Goal: Information Seeking & Learning: Learn about a topic

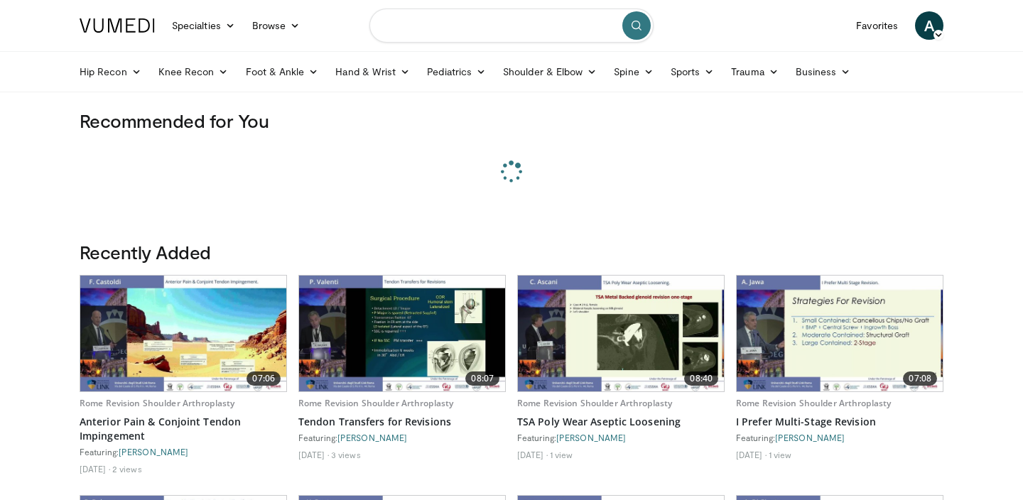
click at [437, 30] on input "Search topics, interventions" at bounding box center [511, 26] width 284 height 34
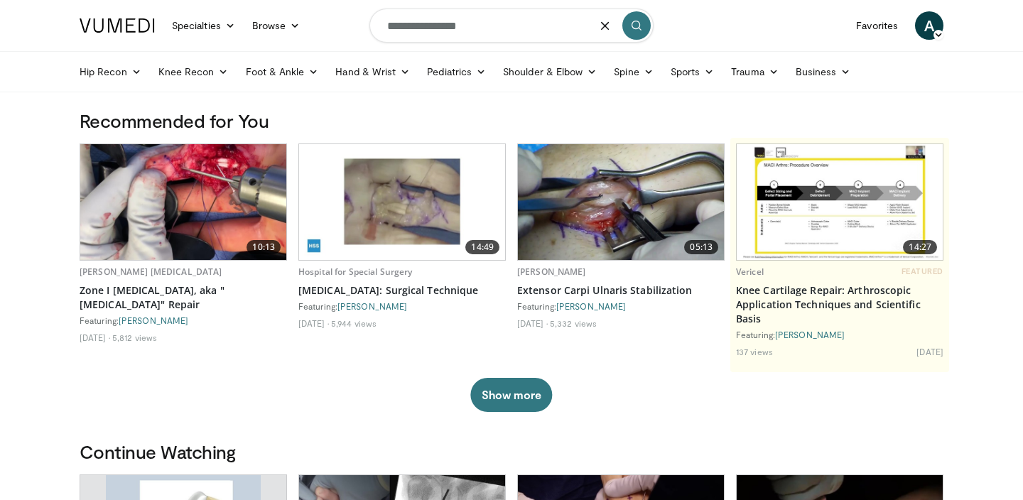
type input "**********"
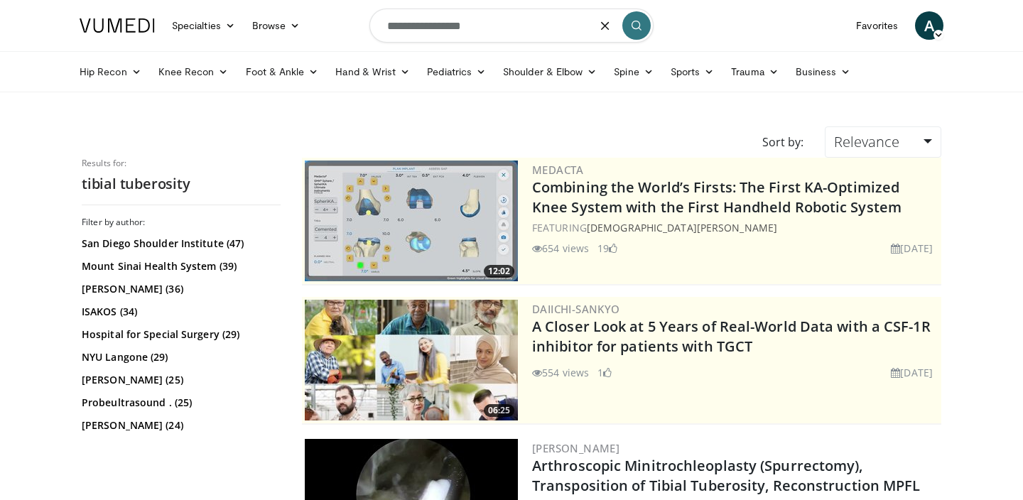
click at [487, 30] on input "**********" at bounding box center [511, 26] width 284 height 34
type input "**********"
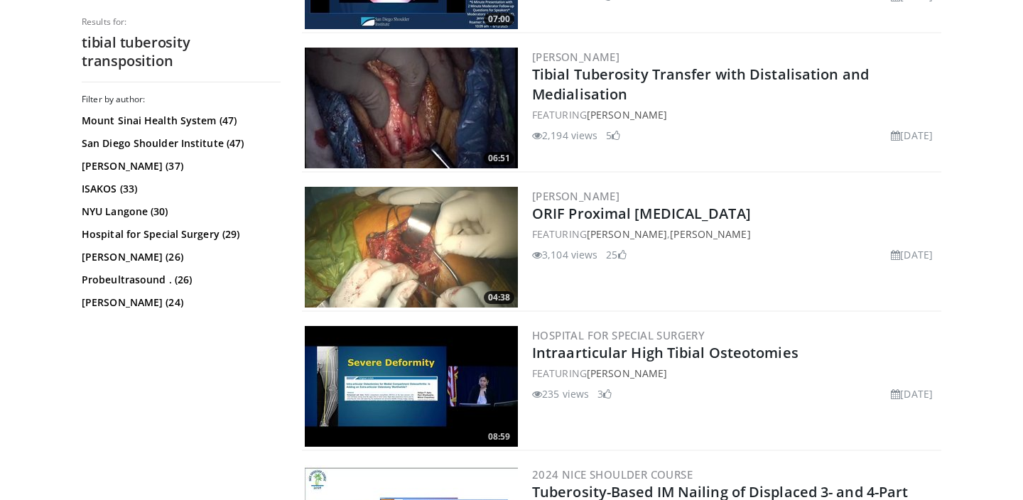
scroll to position [2632, 0]
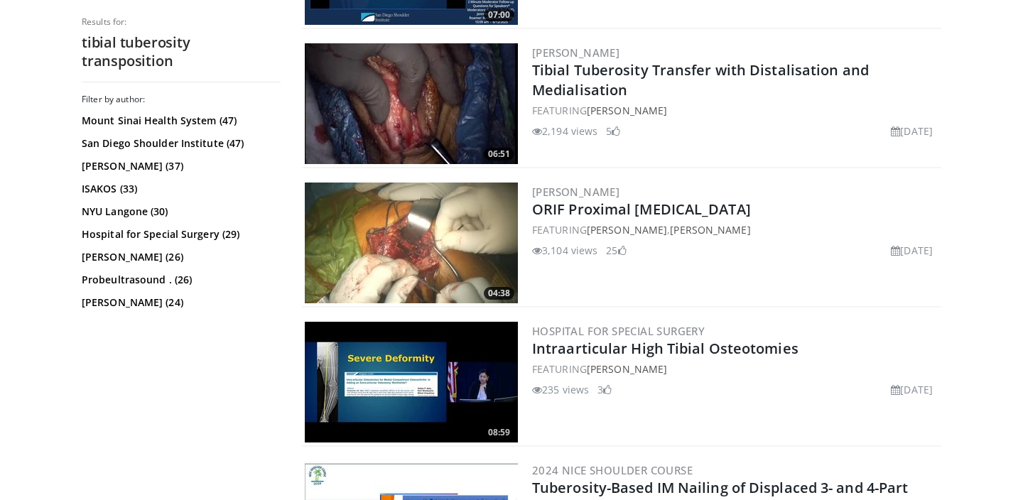
click at [410, 78] on img at bounding box center [411, 103] width 213 height 121
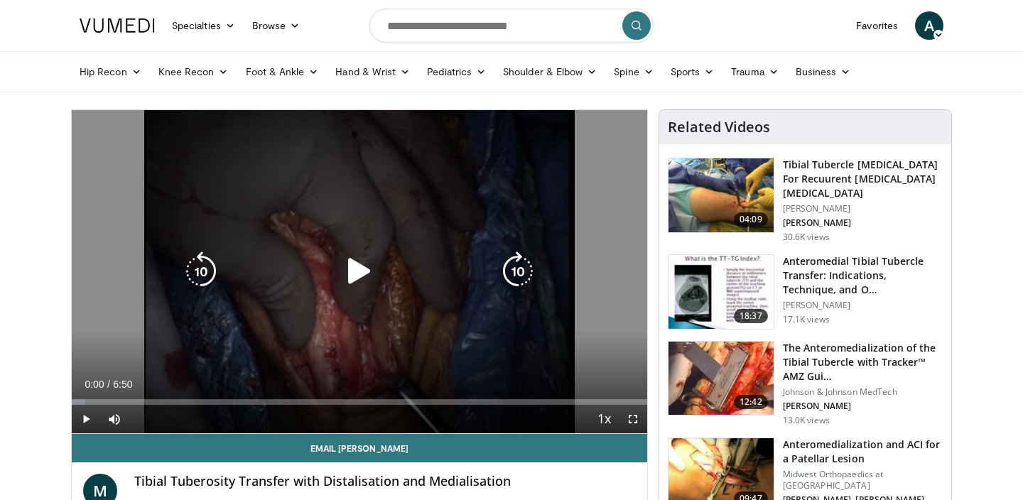
click at [354, 263] on icon "Video Player" at bounding box center [359, 271] width 40 height 40
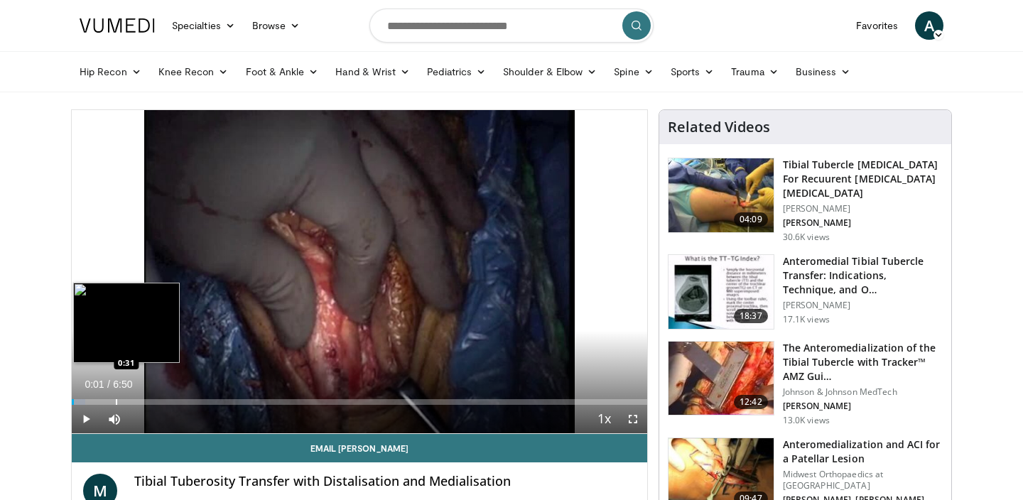
click at [116, 398] on div "Loaded : 2.37% 0:01 0:31" at bounding box center [359, 397] width 575 height 13
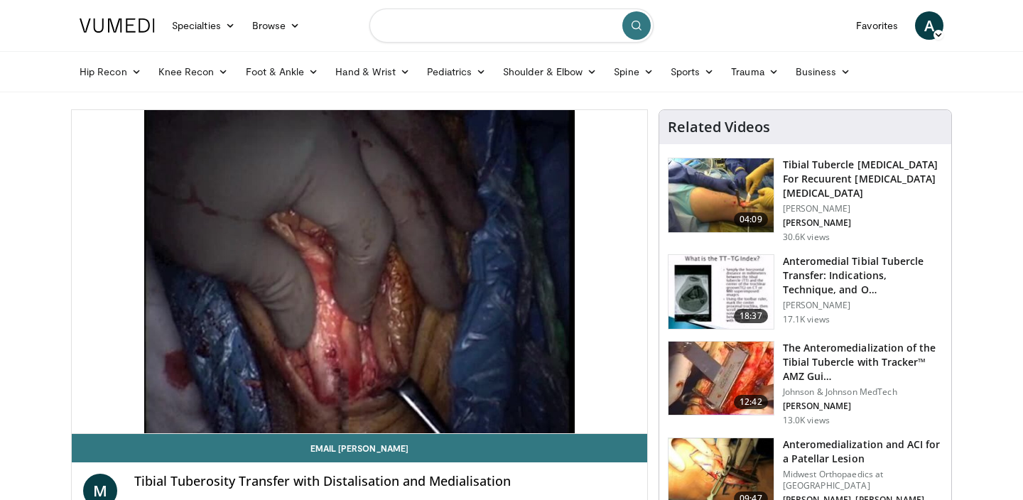
click at [440, 23] on input "Search topics, interventions" at bounding box center [511, 26] width 284 height 34
type input "**********"
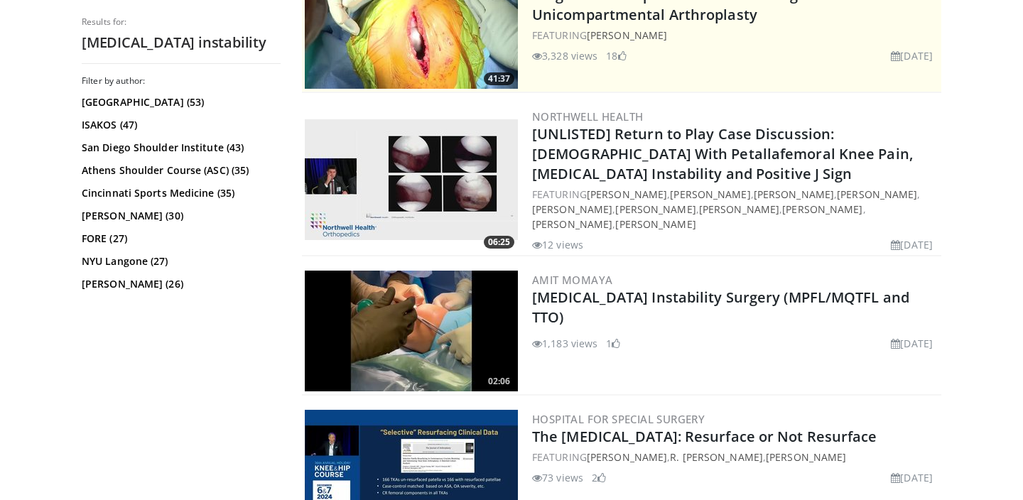
scroll to position [332, 0]
click at [427, 177] on img at bounding box center [411, 179] width 213 height 121
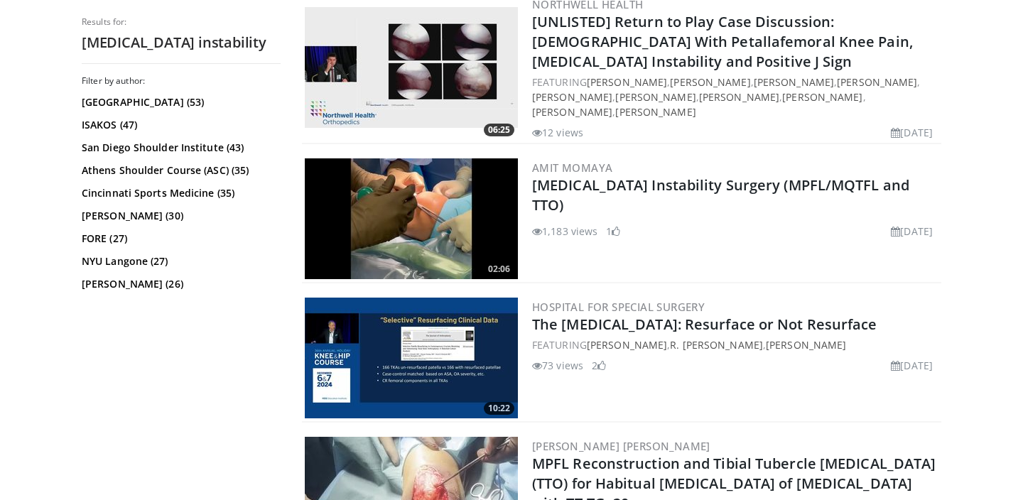
scroll to position [447, 0]
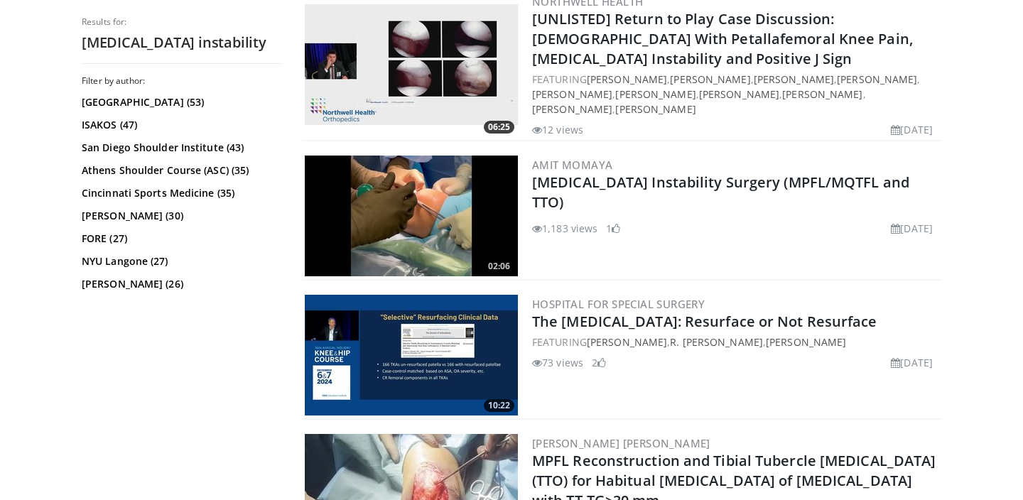
click at [442, 207] on img at bounding box center [411, 216] width 213 height 121
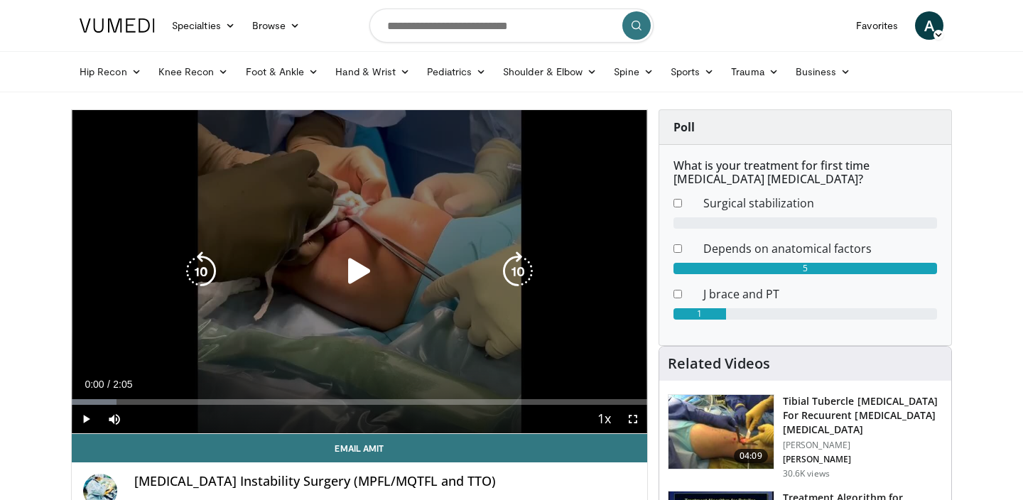
click at [354, 256] on icon "Video Player" at bounding box center [359, 271] width 40 height 40
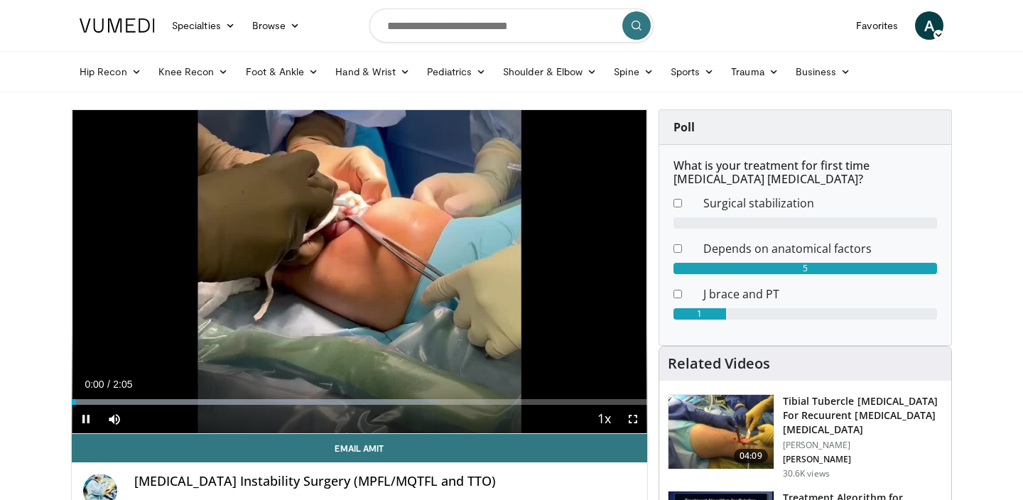
click at [629, 417] on span "Video Player" at bounding box center [632, 419] width 28 height 28
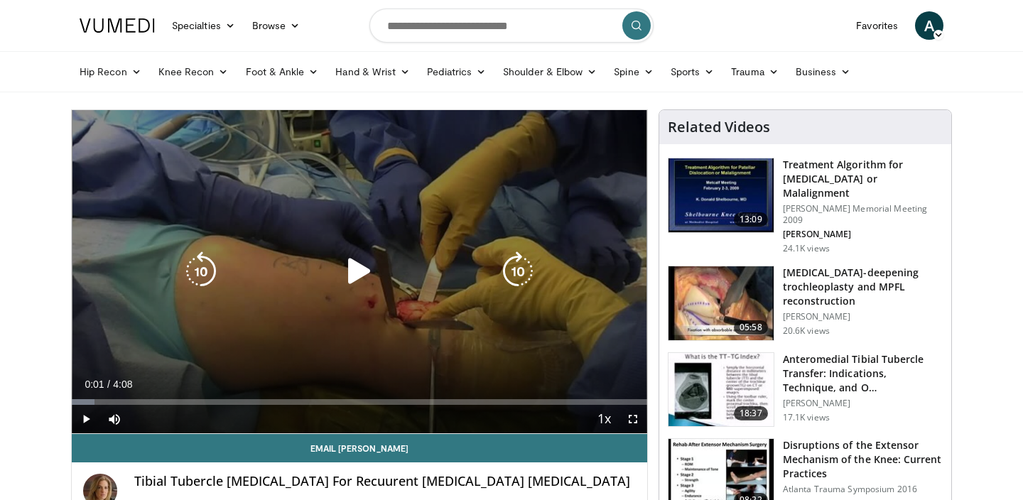
click at [355, 261] on icon "Video Player" at bounding box center [359, 271] width 40 height 40
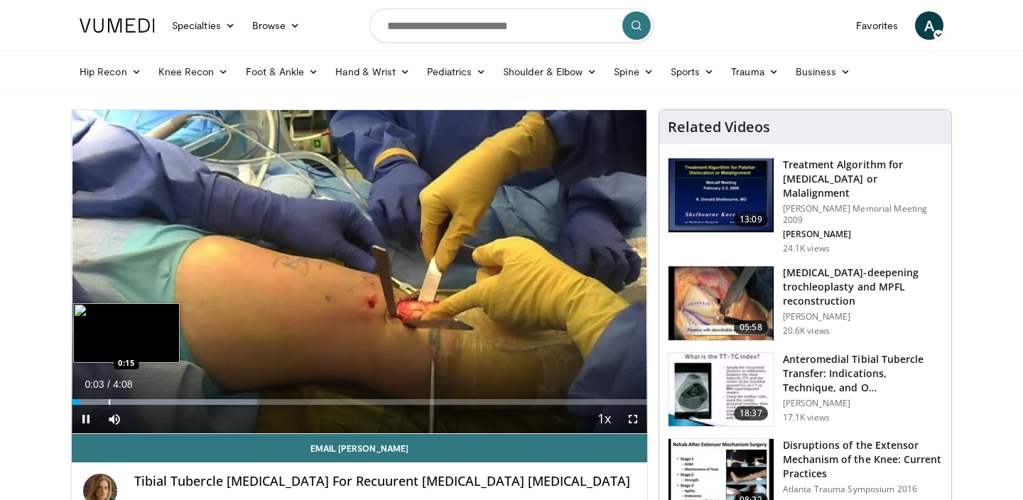
click at [110, 400] on div "Progress Bar" at bounding box center [109, 402] width 1 height 6
click at [156, 393] on div "Loaded : 36.14% 0:19 0:35" at bounding box center [359, 397] width 575 height 13
click at [126, 398] on div "Loaded : 40.33% 0:37 0:24" at bounding box center [359, 397] width 575 height 13
click at [88, 397] on div "Loaded : 48.14% 0:33 0:07" at bounding box center [359, 397] width 575 height 13
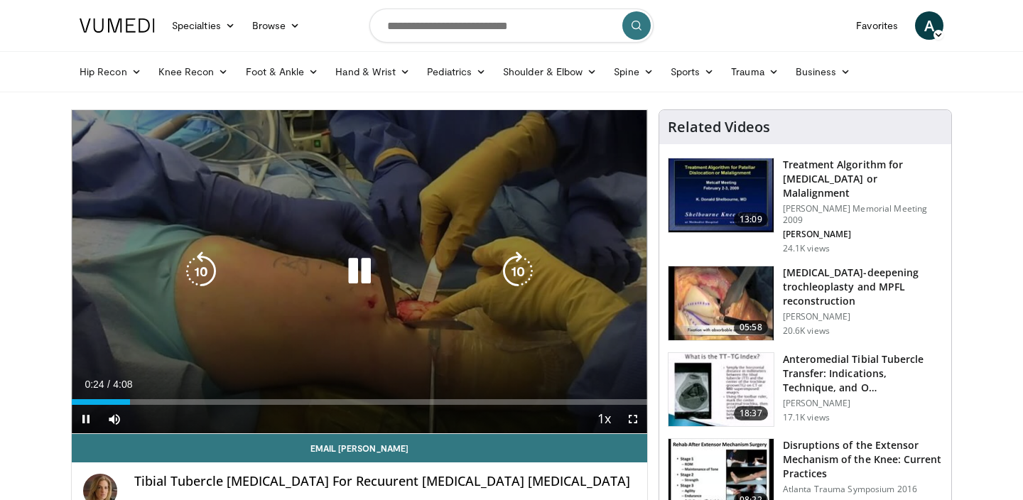
click at [261, 241] on div "10 seconds Tap to unmute" at bounding box center [359, 271] width 575 height 323
click at [395, 274] on div "Video Player" at bounding box center [359, 271] width 345 height 28
click at [371, 269] on icon "Video Player" at bounding box center [359, 271] width 40 height 40
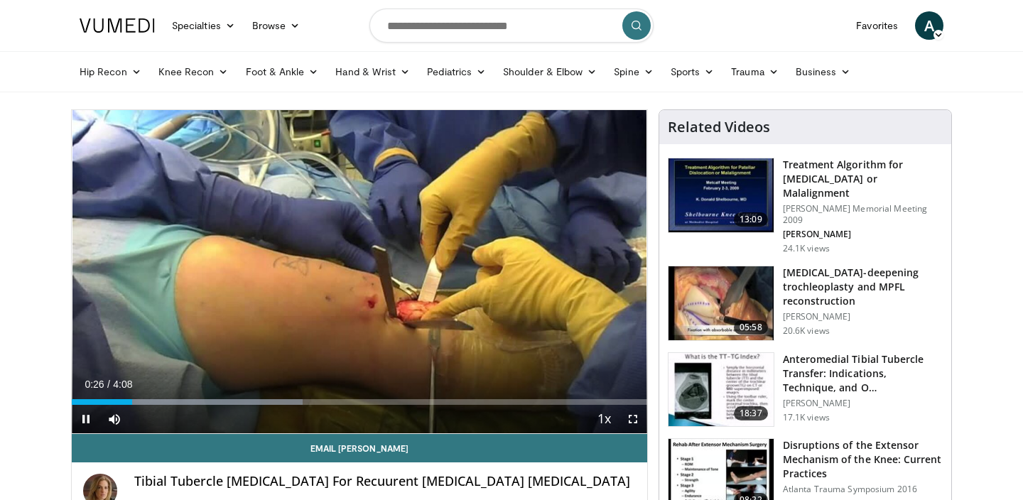
click at [630, 414] on span "Video Player" at bounding box center [632, 419] width 28 height 28
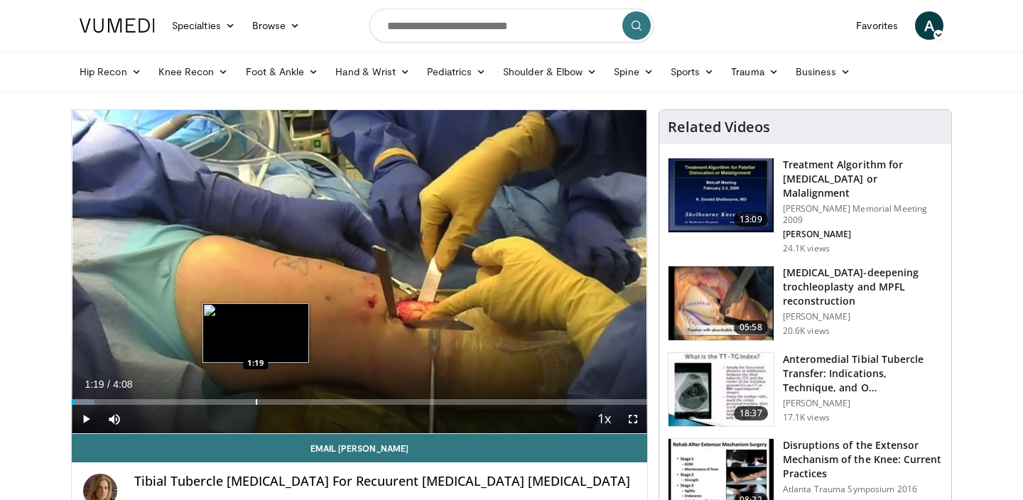
click at [256, 394] on div "Loaded : 3.93% 0:01 1:19" at bounding box center [359, 397] width 575 height 13
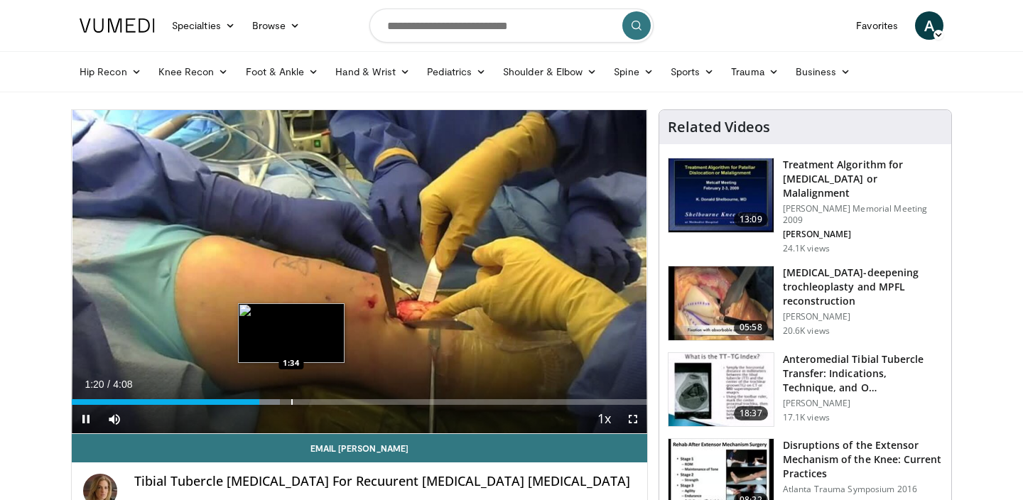
click at [293, 398] on div "Loaded : 36.14% 1:20 1:34" at bounding box center [359, 397] width 575 height 13
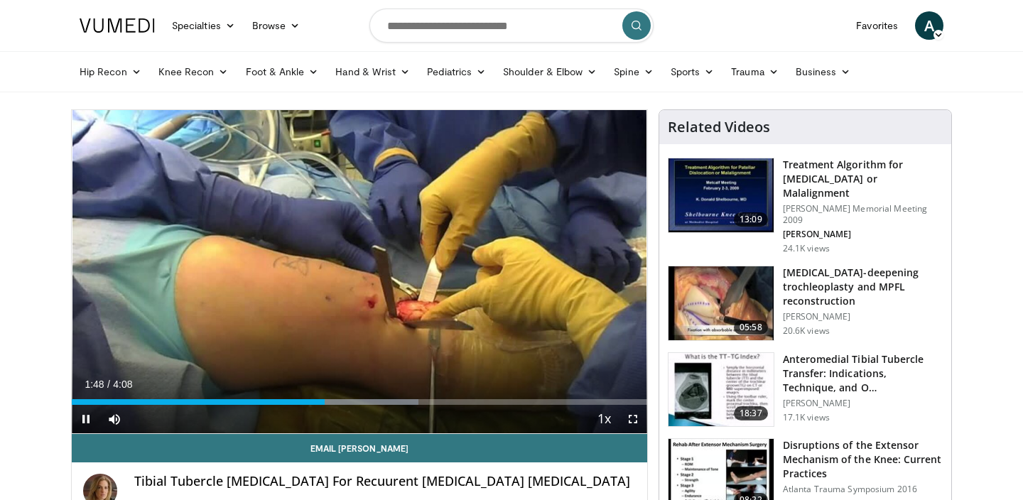
click at [633, 418] on span "Video Player" at bounding box center [632, 419] width 28 height 28
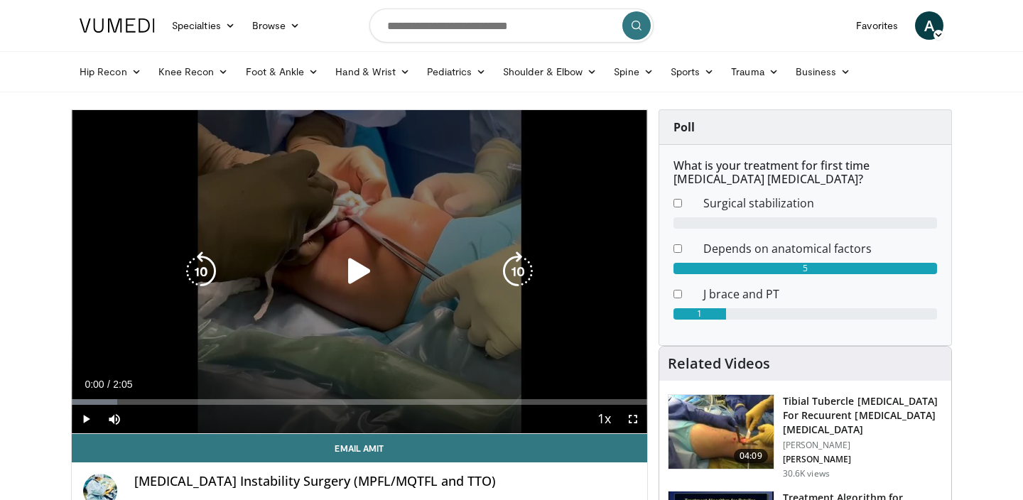
click at [321, 250] on div "10 seconds Tap to unmute" at bounding box center [359, 271] width 575 height 323
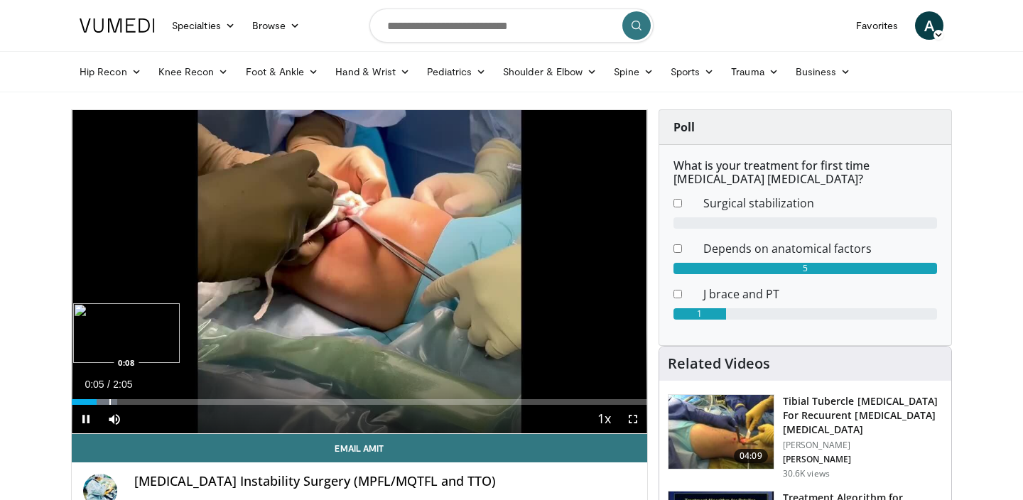
click at [109, 396] on div "Loaded : 7.94% 0:05 0:08" at bounding box center [359, 397] width 575 height 13
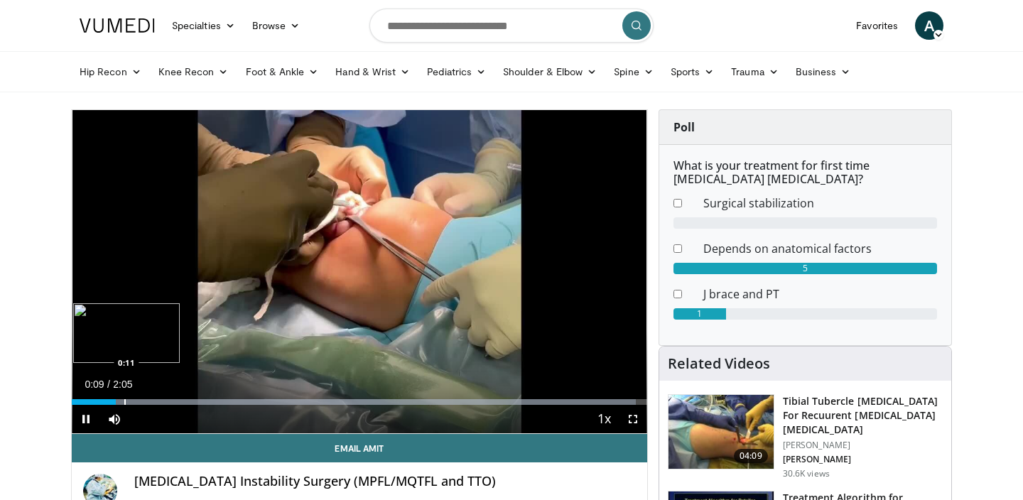
click at [125, 399] on div "Progress Bar" at bounding box center [124, 402] width 1 height 6
click at [143, 399] on div "Progress Bar" at bounding box center [143, 402] width 1 height 6
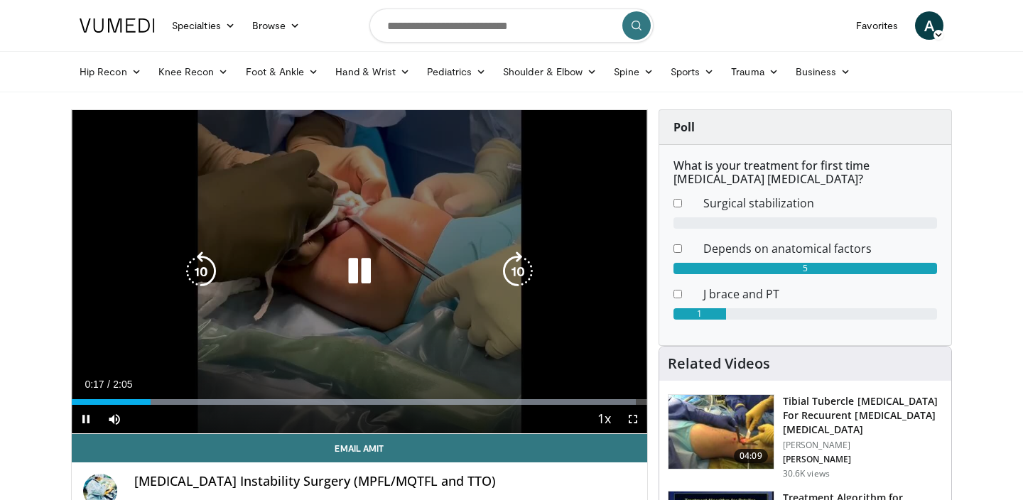
click at [321, 307] on div "10 seconds Tap to unmute" at bounding box center [359, 271] width 575 height 323
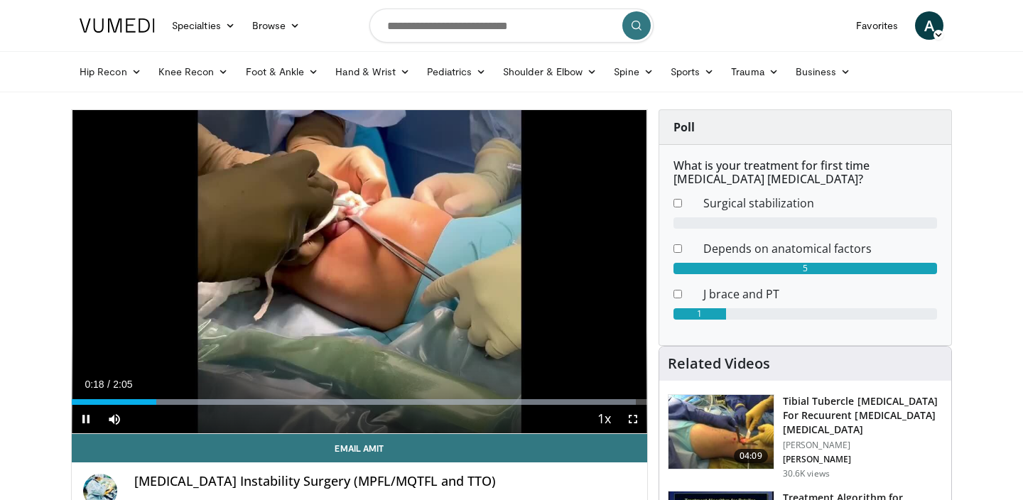
click at [630, 415] on span "Video Player" at bounding box center [632, 419] width 28 height 28
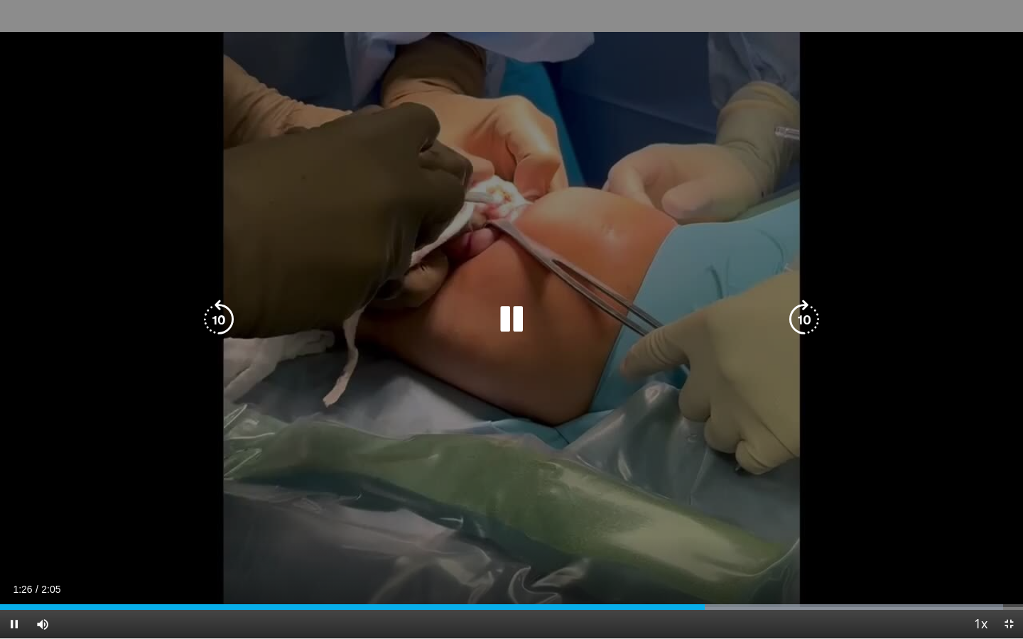
click at [506, 335] on icon "Video Player" at bounding box center [511, 320] width 40 height 40
click at [508, 306] on icon "Video Player" at bounding box center [511, 320] width 40 height 40
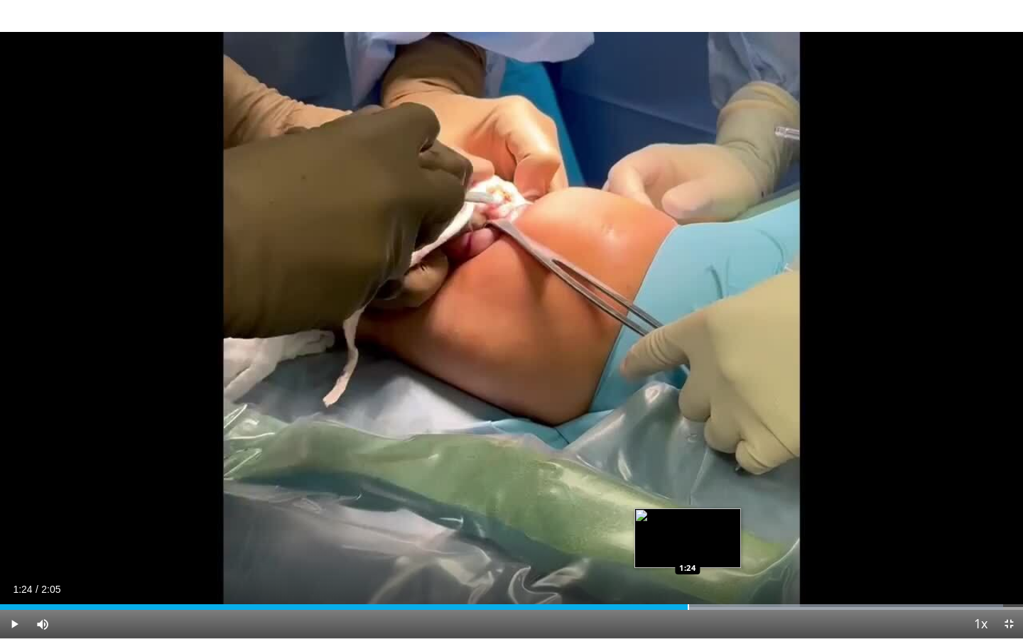
click at [687, 499] on div "Loaded : 98.09% 1:24 1:24" at bounding box center [511, 602] width 1023 height 13
click at [680, 499] on div "Loaded : 98.09% 1:27 1:23" at bounding box center [511, 602] width 1023 height 13
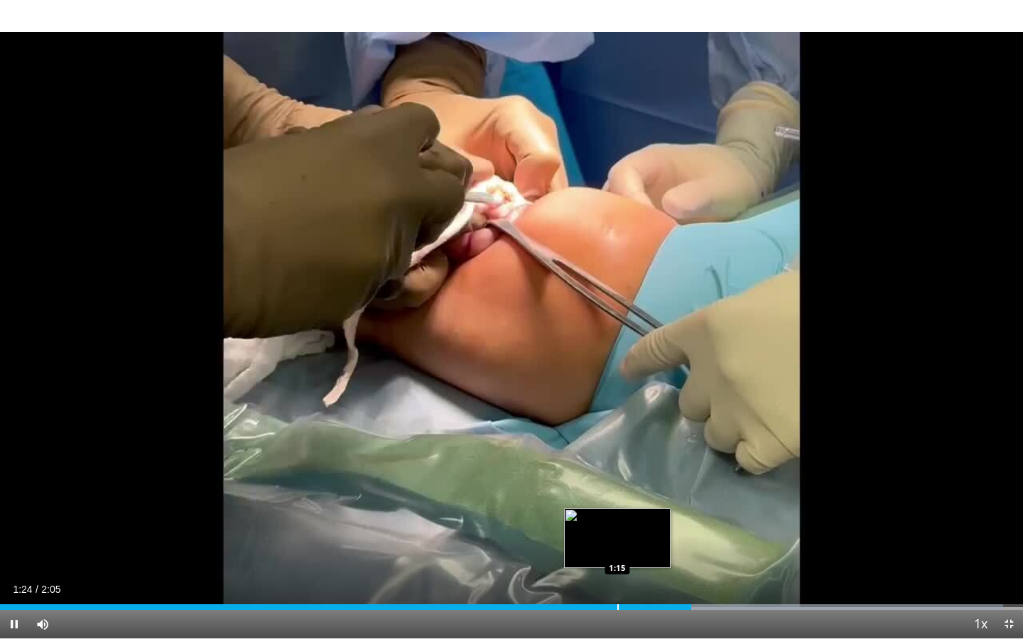
click at [617, 499] on div "Progress Bar" at bounding box center [617, 607] width 1 height 6
click at [638, 499] on div "Progress Bar" at bounding box center [638, 607] width 1 height 6
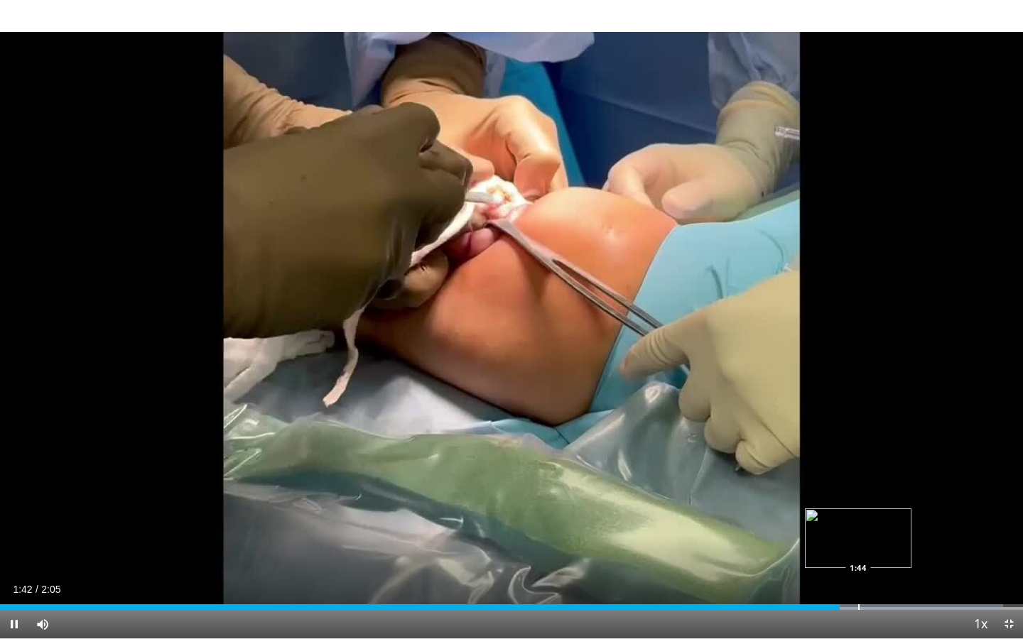
click at [858, 499] on div "Loaded : 98.09% 1:42 1:44" at bounding box center [511, 602] width 1023 height 13
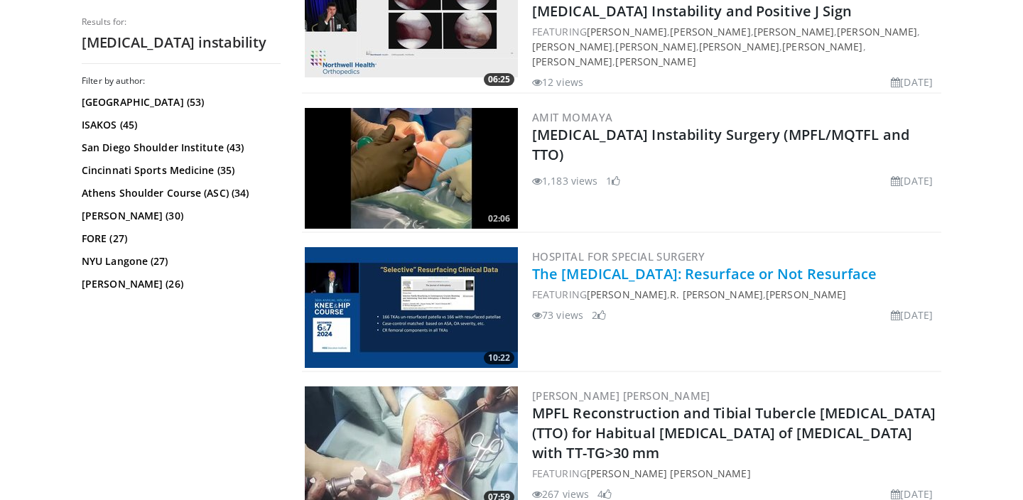
scroll to position [498, 0]
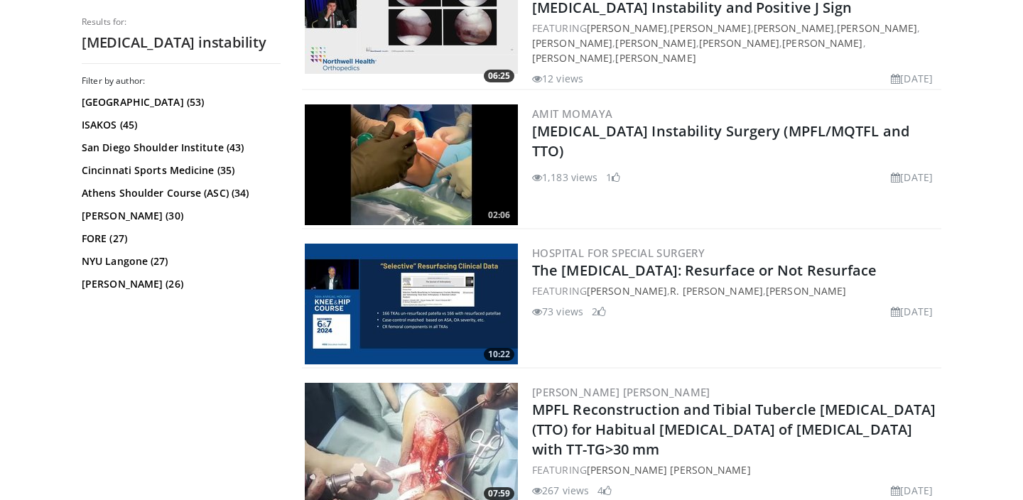
click at [461, 438] on img at bounding box center [411, 443] width 213 height 121
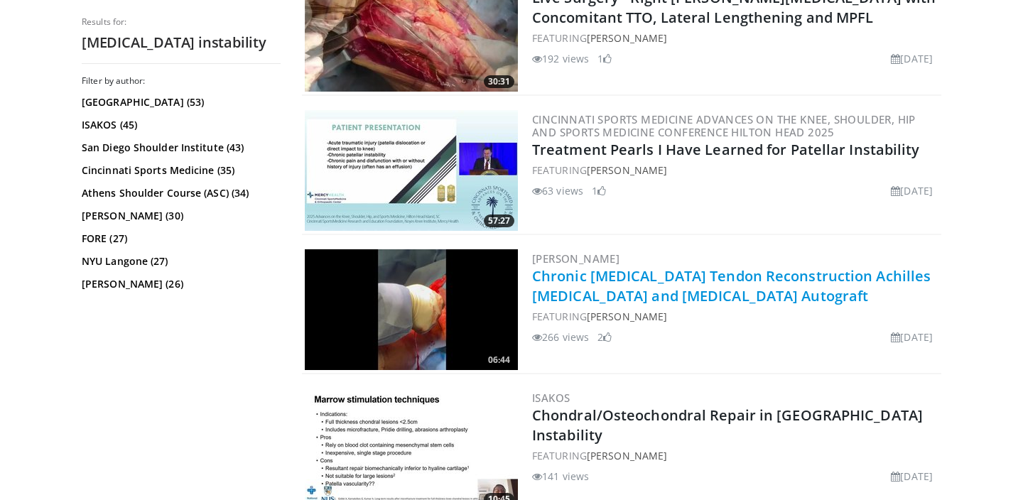
scroll to position [1050, 0]
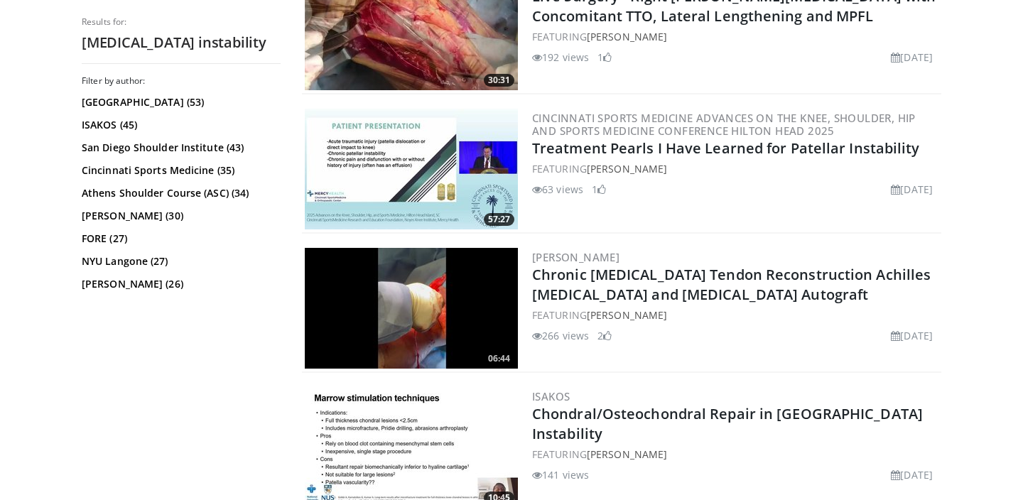
click at [464, 290] on img at bounding box center [411, 308] width 213 height 121
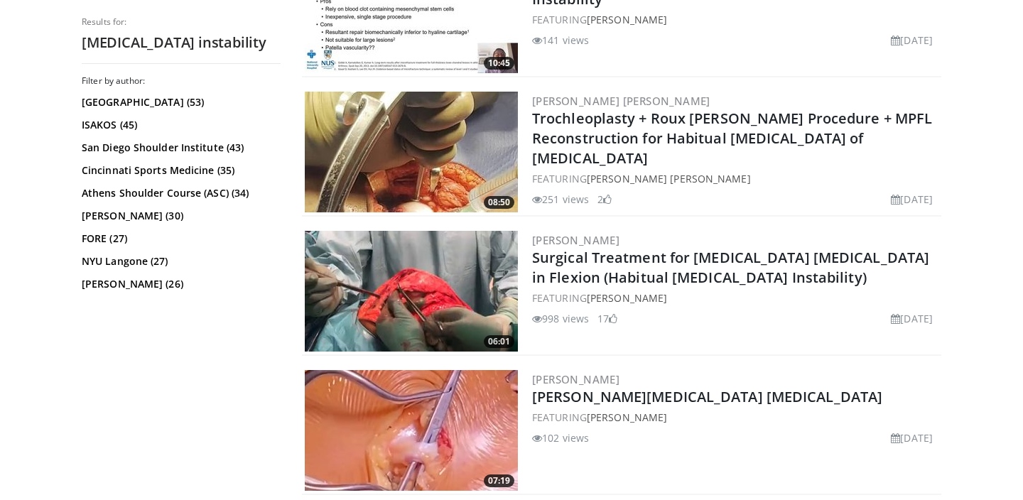
scroll to position [1485, 0]
click at [407, 300] on img at bounding box center [411, 290] width 213 height 121
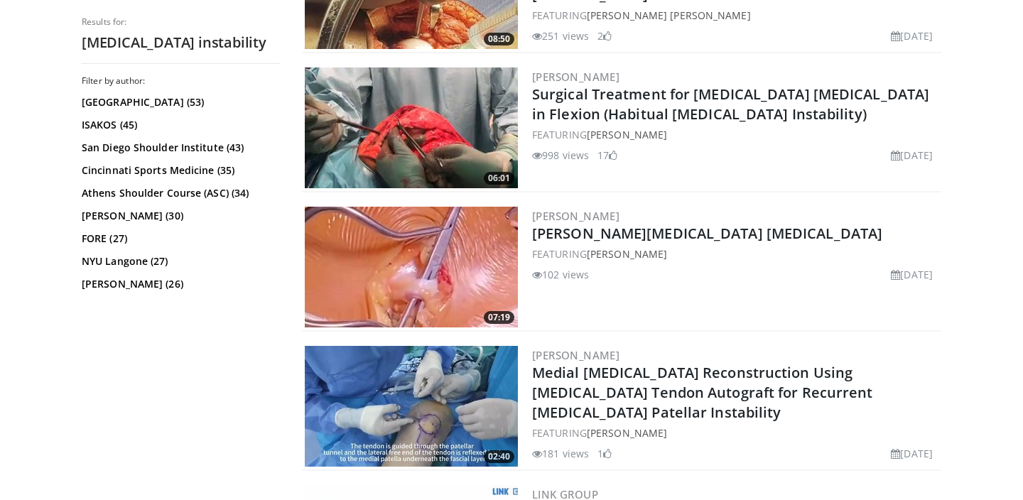
scroll to position [1652, 0]
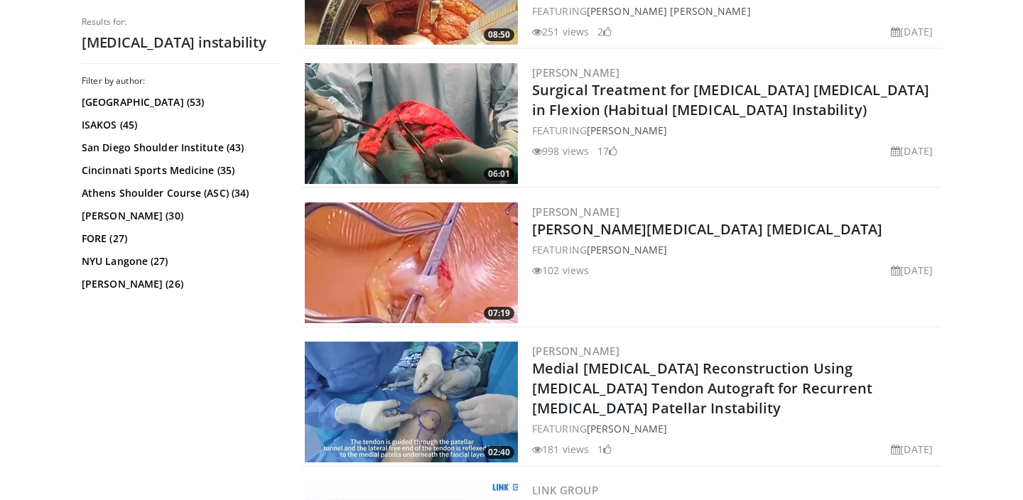
click at [410, 265] on img at bounding box center [411, 262] width 213 height 121
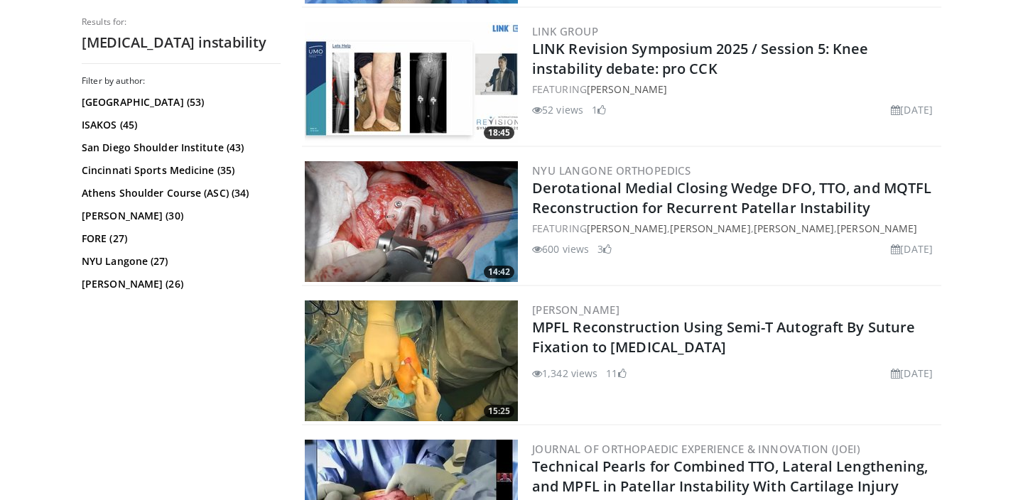
scroll to position [2125, 0]
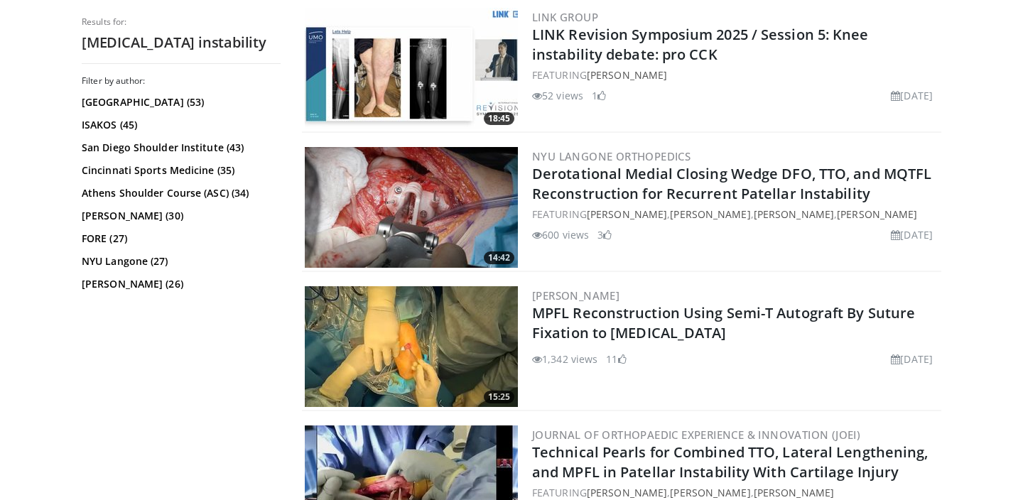
click at [452, 324] on img at bounding box center [411, 346] width 213 height 121
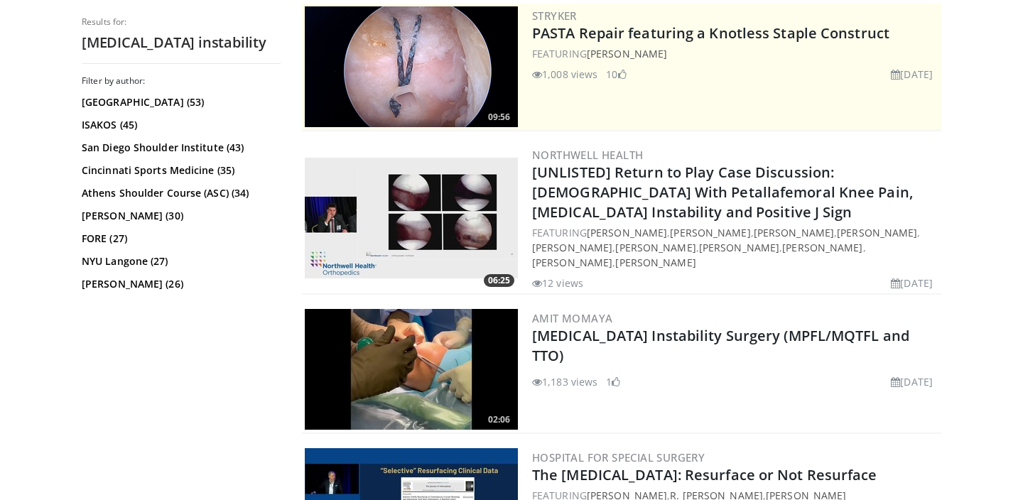
scroll to position [295, 0]
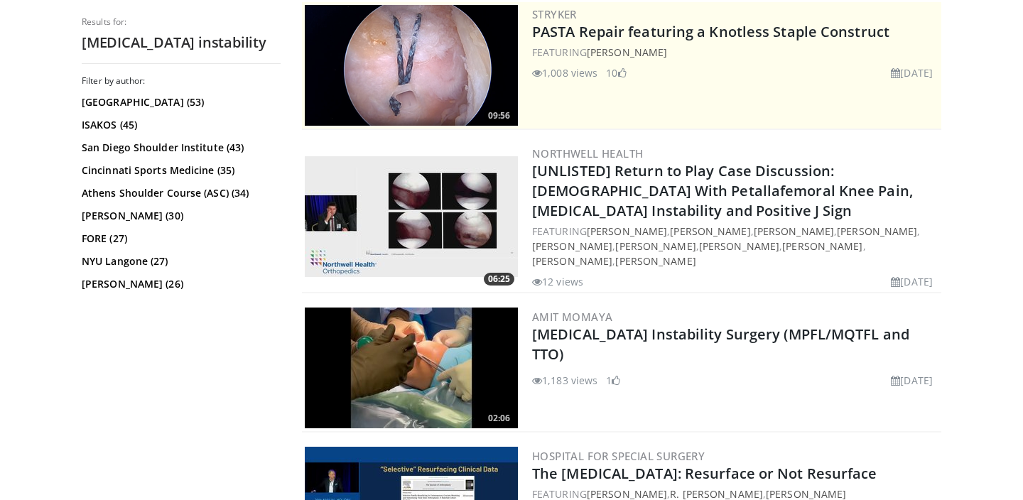
click at [421, 342] on img at bounding box center [411, 367] width 213 height 121
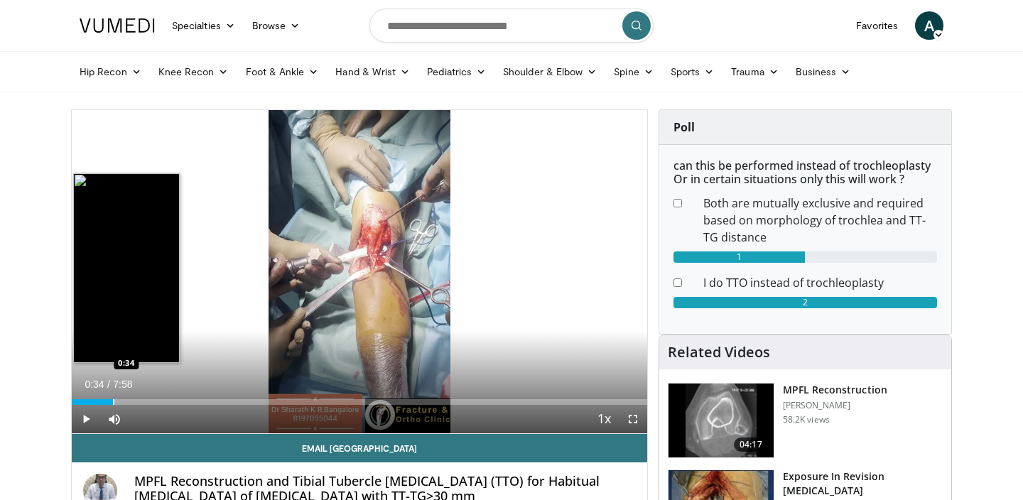
click at [113, 400] on div "Progress Bar" at bounding box center [113, 402] width 1 height 6
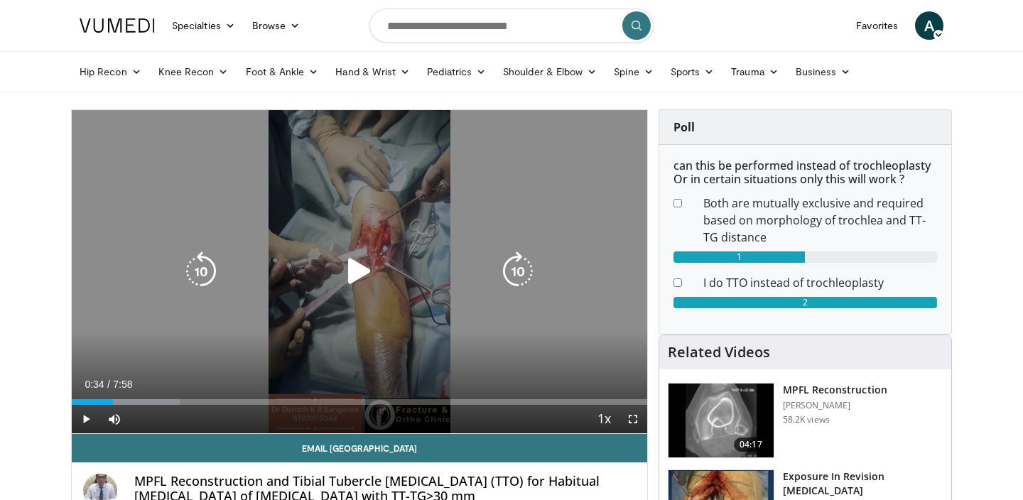
click at [352, 282] on icon "Video Player" at bounding box center [359, 271] width 40 height 40
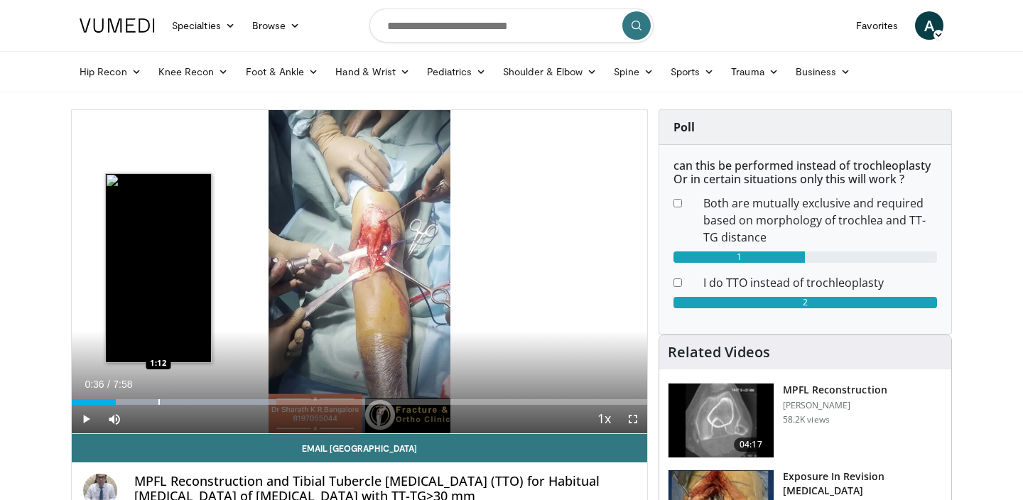
click at [158, 399] on div "Progress Bar" at bounding box center [158, 402] width 1 height 6
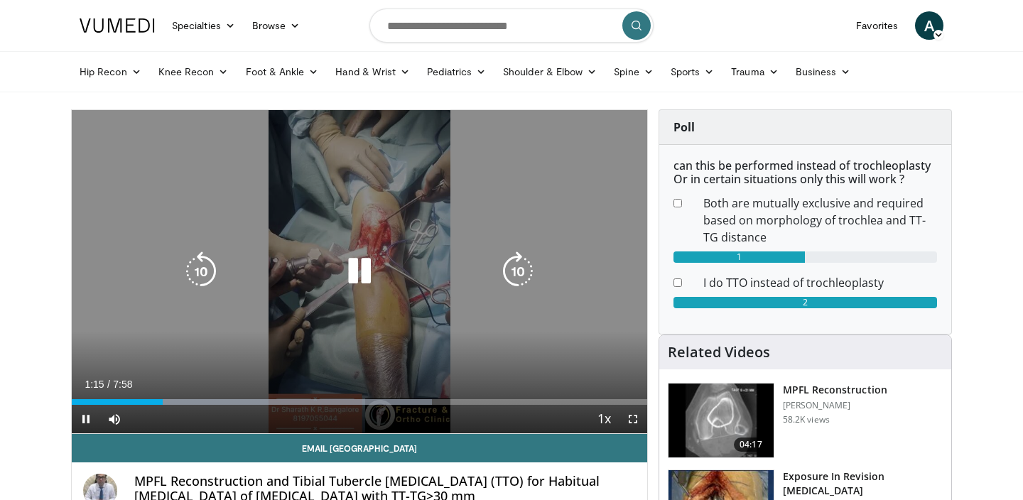
click at [376, 276] on icon "Video Player" at bounding box center [359, 271] width 40 height 40
click at [539, 334] on div "10 seconds Tap to unmute" at bounding box center [359, 271] width 575 height 323
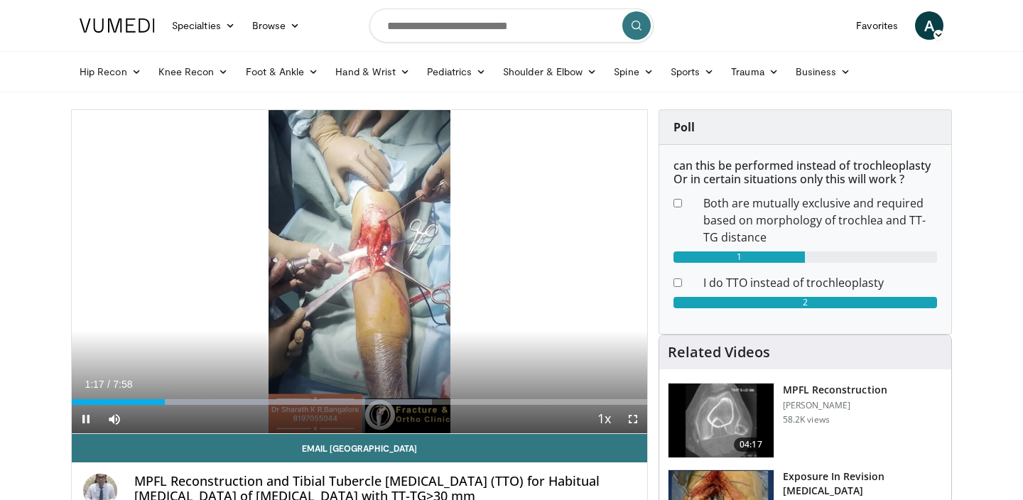
click at [636, 415] on span "Video Player" at bounding box center [632, 419] width 28 height 28
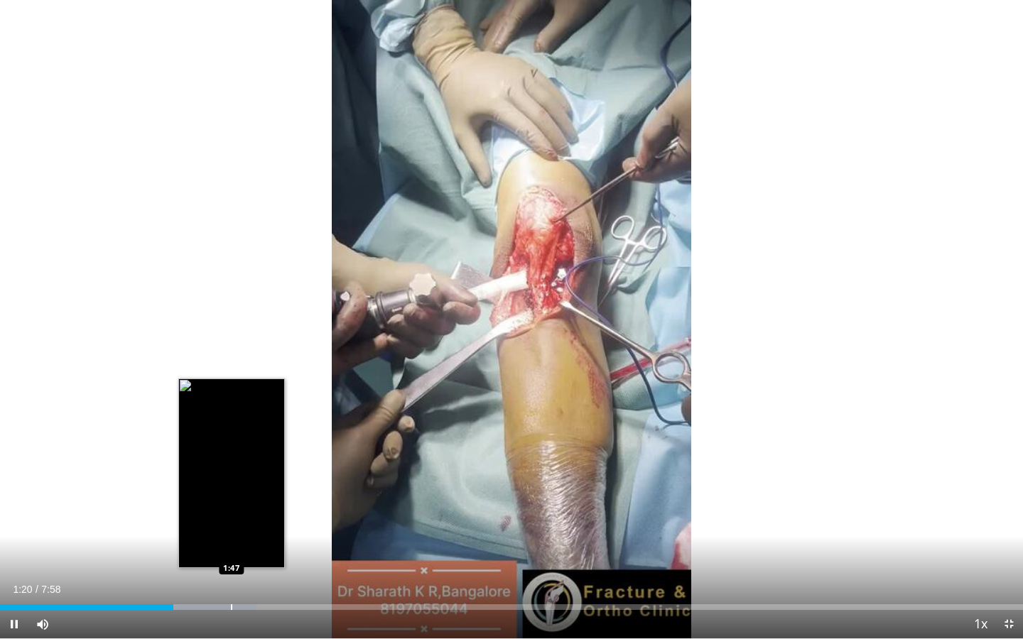
click at [231, 499] on div "Progress Bar" at bounding box center [231, 607] width 1 height 6
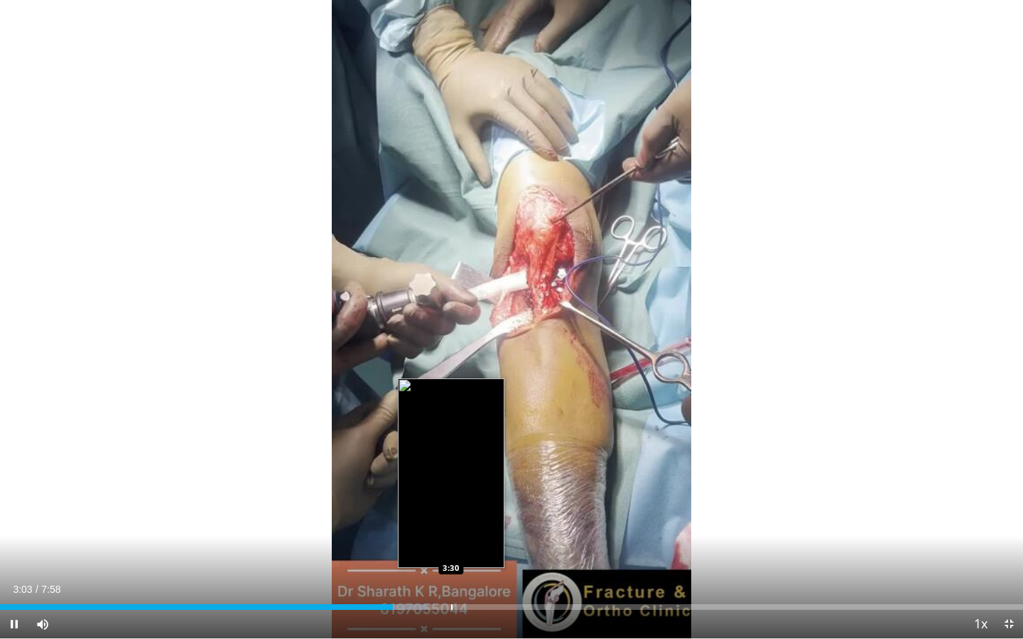
click at [451, 499] on div "Progress Bar" at bounding box center [451, 607] width 1 height 6
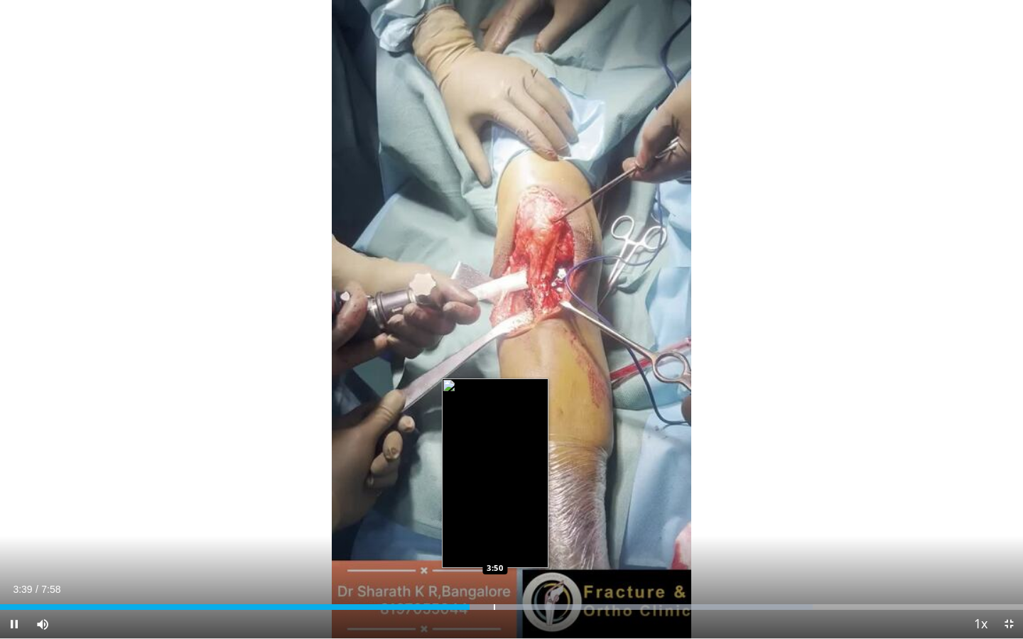
click at [495, 499] on div "Progress Bar" at bounding box center [494, 607] width 1 height 6
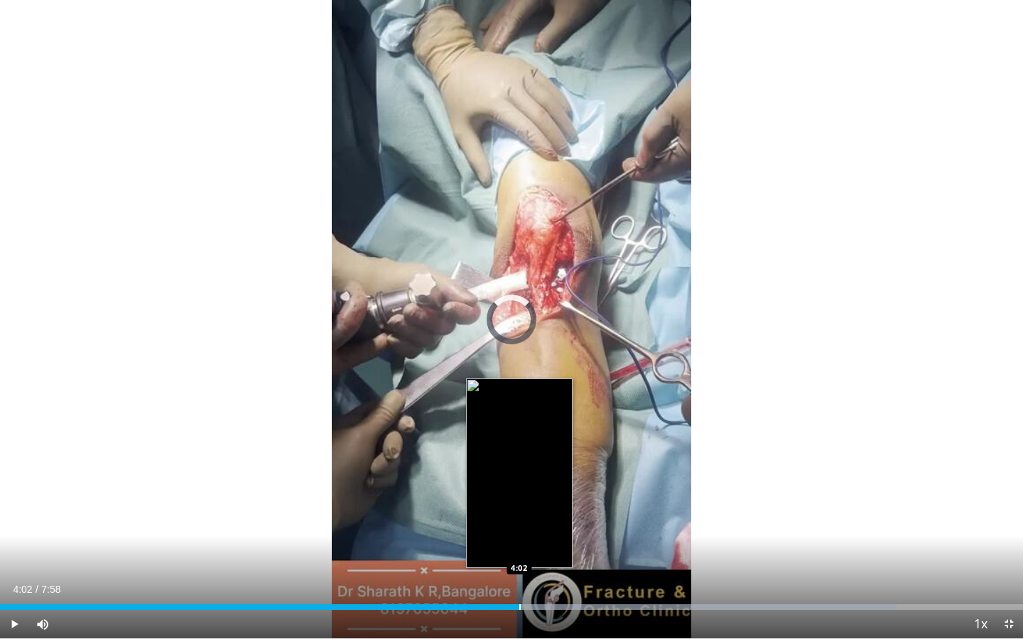
click at [519, 499] on div "Loaded : 87.64% 4:02 4:02" at bounding box center [511, 602] width 1023 height 13
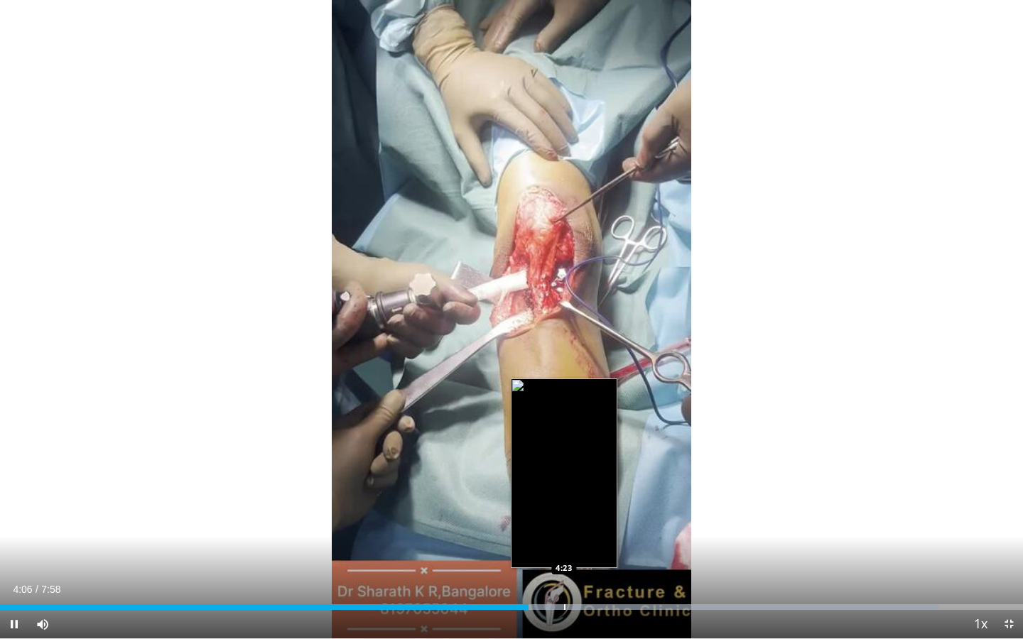
click at [565, 499] on div "Progress Bar" at bounding box center [564, 607] width 1 height 6
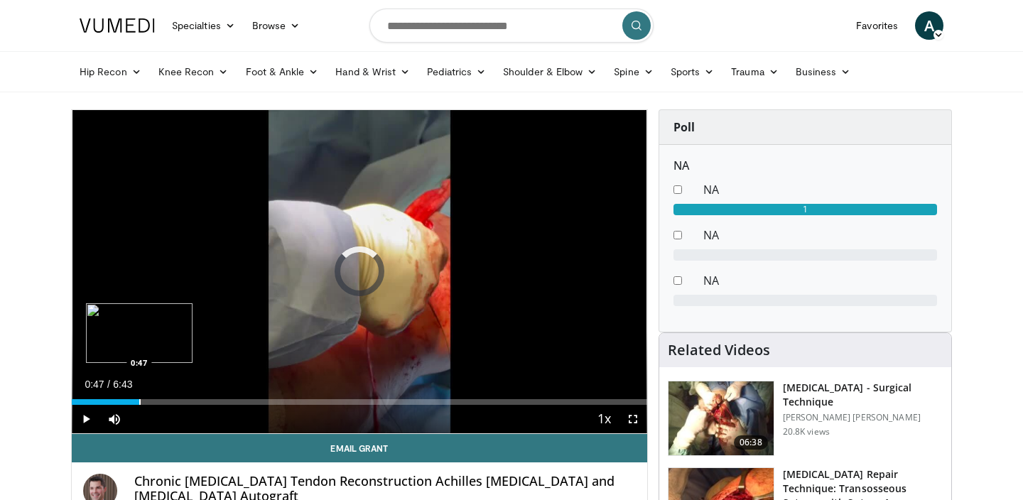
click at [139, 399] on div "Progress Bar" at bounding box center [139, 402] width 1 height 6
click at [184, 396] on div "Loaded : 12.38% 0:47 1:31" at bounding box center [359, 397] width 575 height 13
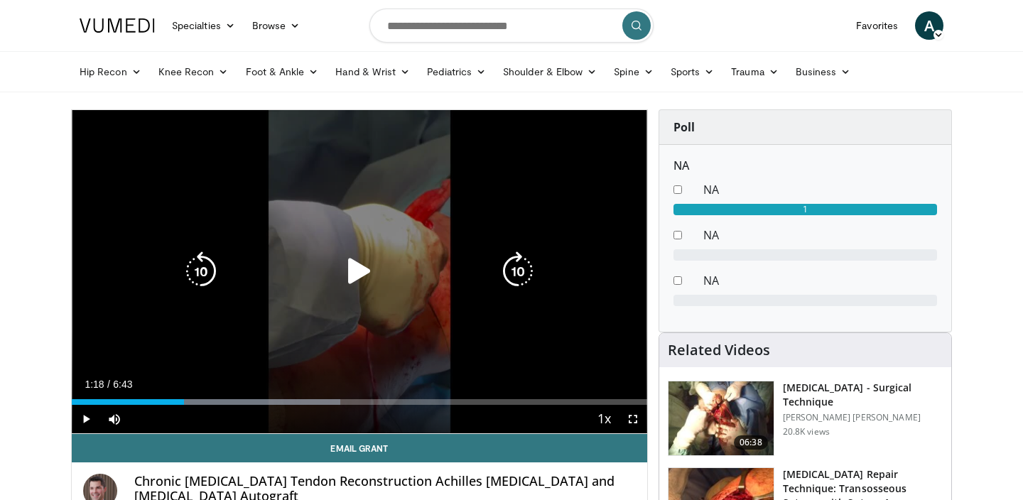
click at [251, 253] on div "10 seconds Tap to unmute" at bounding box center [359, 271] width 575 height 323
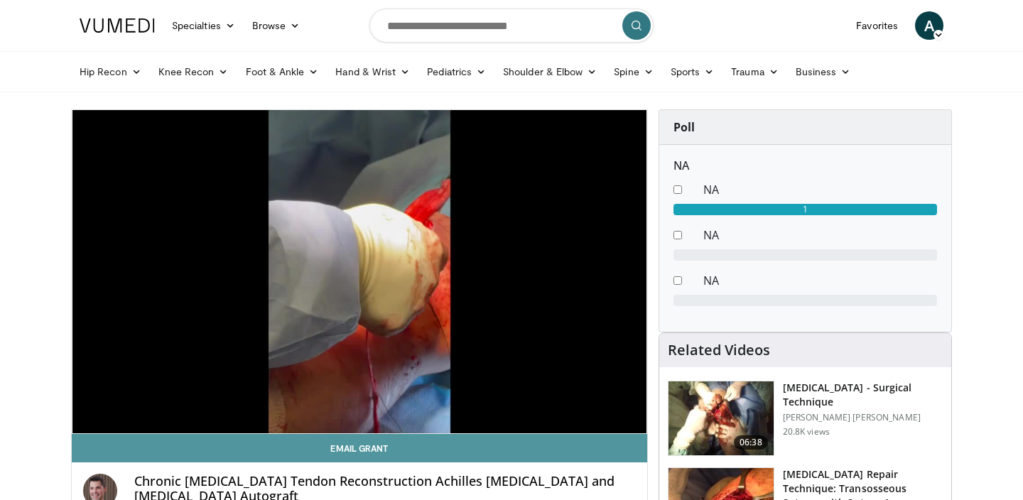
scroll to position [1, 0]
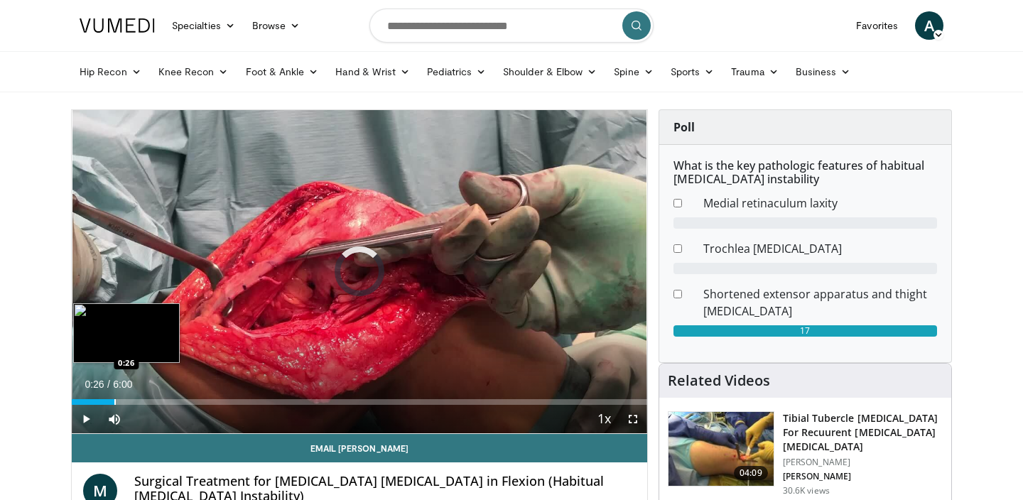
click at [114, 398] on div "Loaded : 2.72% 0:00 0:26" at bounding box center [359, 397] width 575 height 13
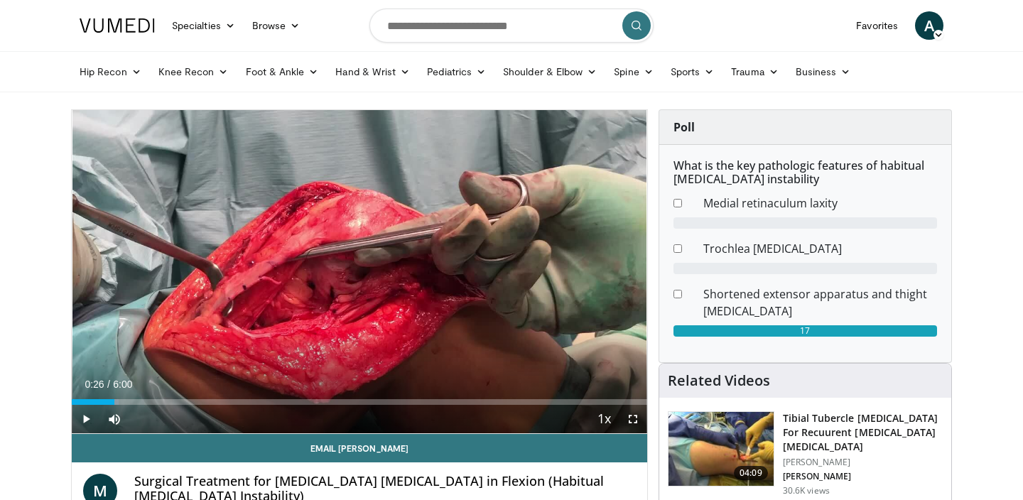
click at [85, 420] on span "Video Player" at bounding box center [86, 419] width 28 height 28
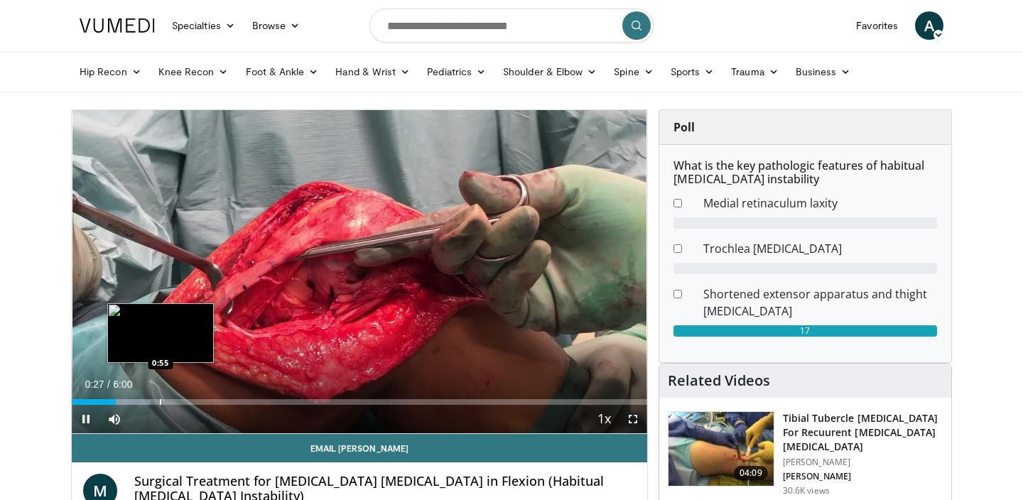
click at [161, 398] on div "Loaded : 13.72% 0:27 0:55" at bounding box center [359, 397] width 575 height 13
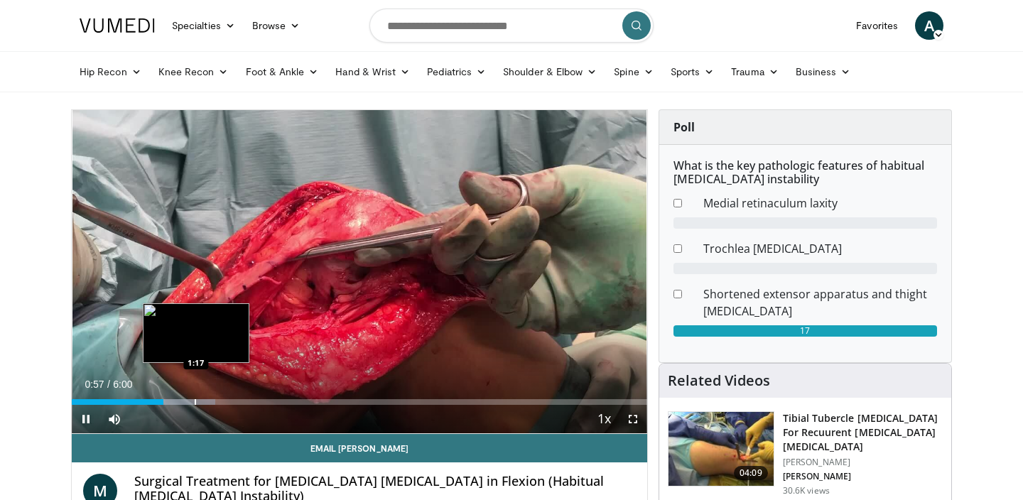
click at [196, 399] on div "Progress Bar" at bounding box center [195, 402] width 1 height 6
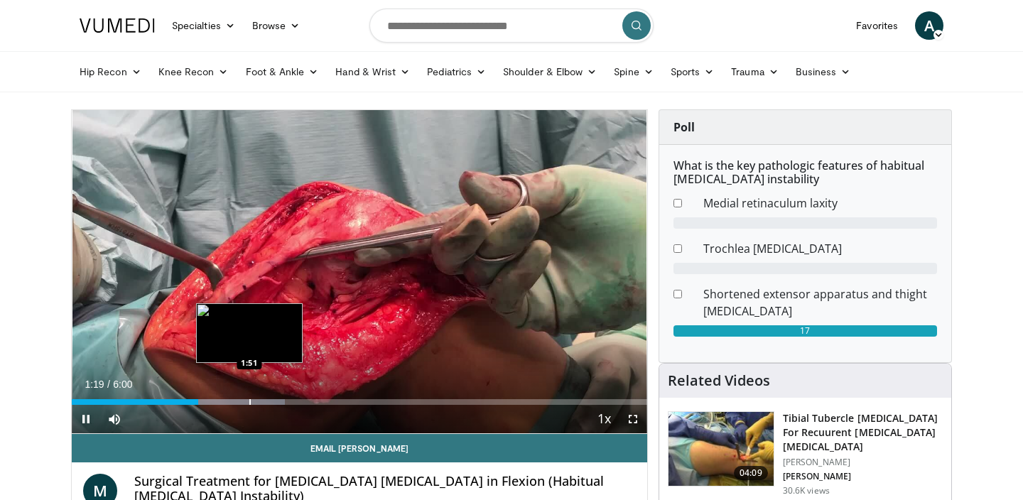
click at [249, 399] on div "Progress Bar" at bounding box center [249, 402] width 1 height 6
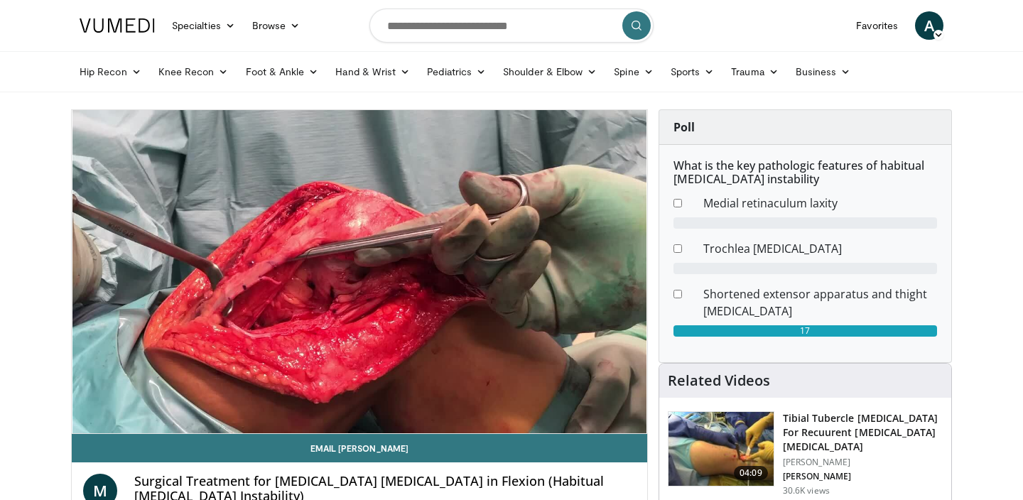
click at [211, 420] on div "Loaded : 41.54% 1:52 1:27" at bounding box center [359, 426] width 575 height 13
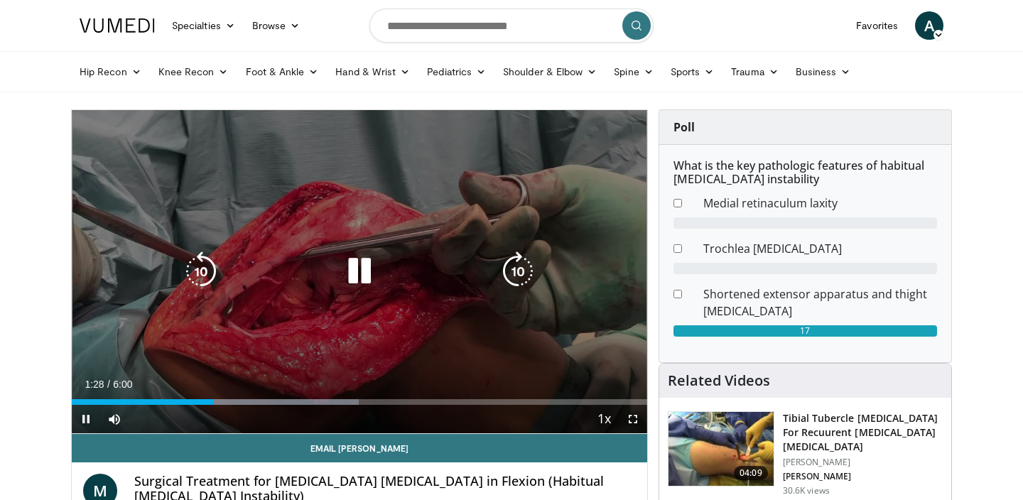
click at [372, 251] on div "10 seconds Tap to unmute" at bounding box center [359, 271] width 575 height 323
click at [325, 212] on div "10 seconds Tap to unmute" at bounding box center [359, 271] width 575 height 323
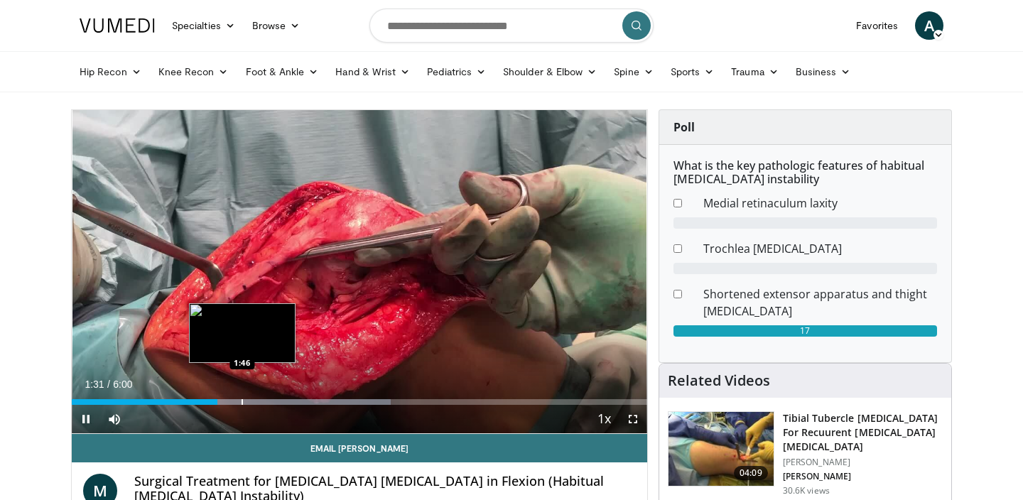
click at [244, 396] on div "Loaded : 55.40% 1:31 1:46" at bounding box center [359, 397] width 575 height 13
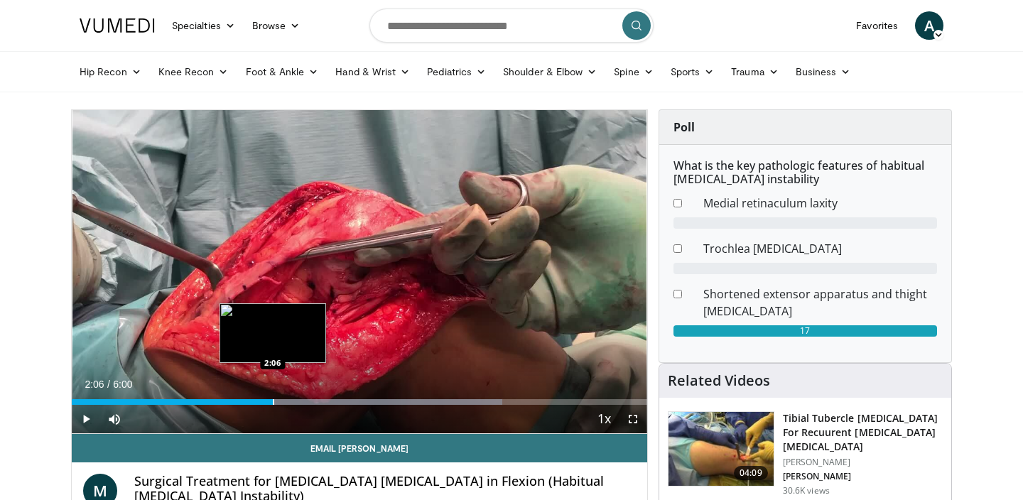
click at [273, 399] on div "Progress Bar" at bounding box center [273, 402] width 1 height 6
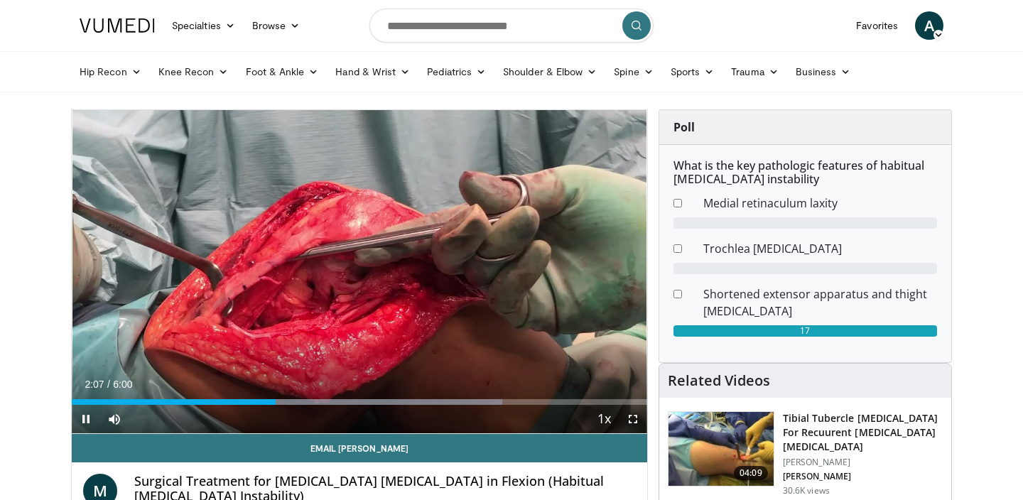
click at [636, 415] on span "Video Player" at bounding box center [632, 419] width 28 height 28
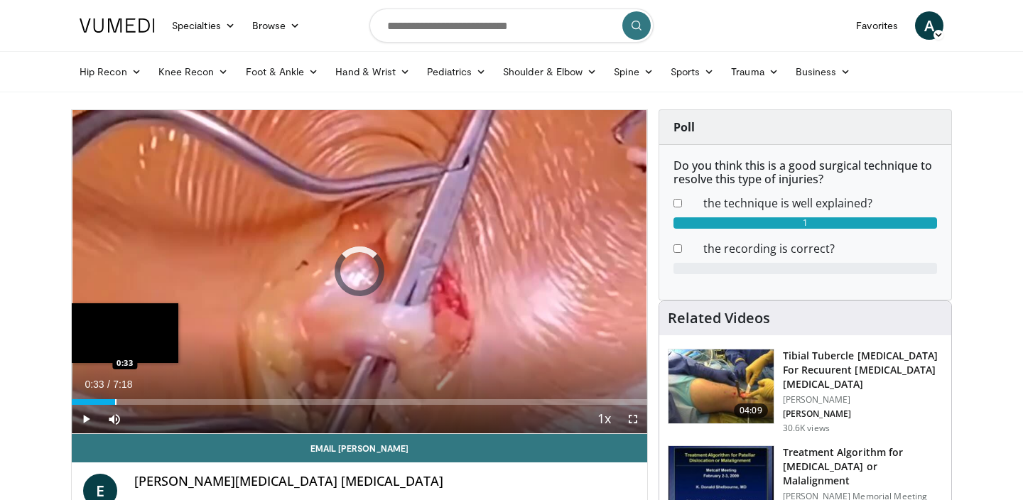
click at [115, 399] on div "Progress Bar" at bounding box center [115, 402] width 1 height 6
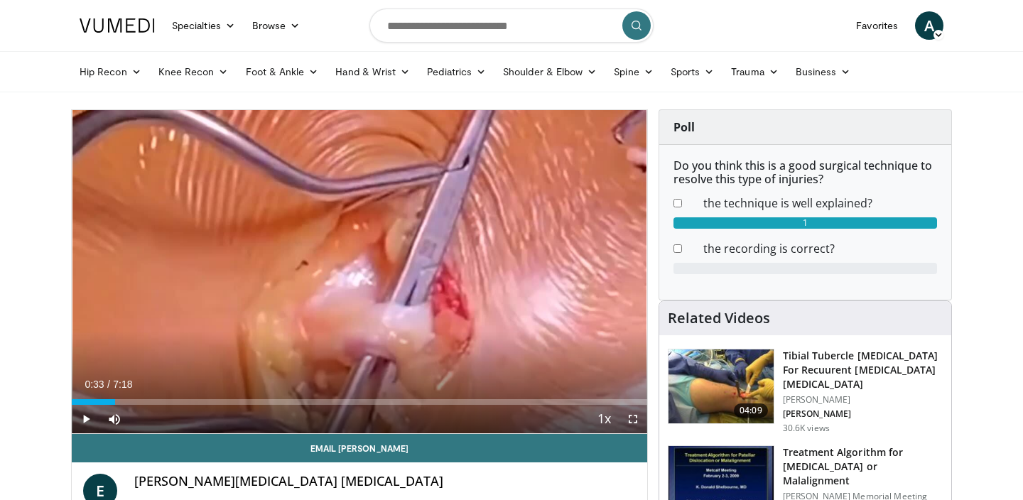
click at [144, 399] on div "Progress Bar" at bounding box center [144, 402] width 1 height 6
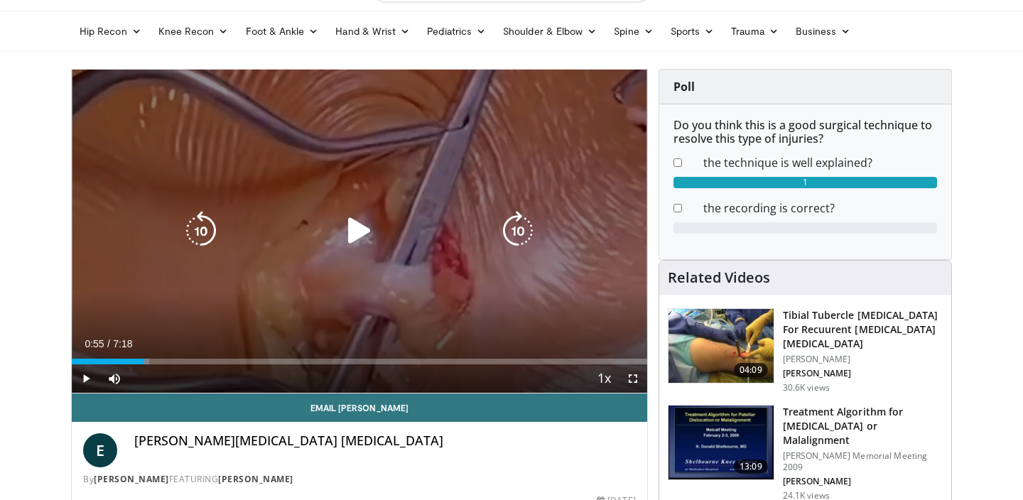
scroll to position [36, 0]
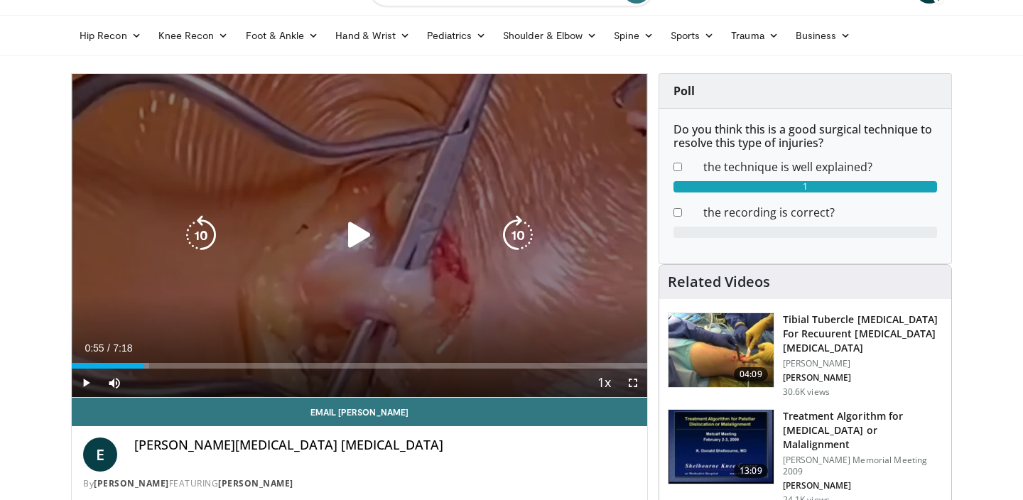
click at [352, 225] on icon "Video Player" at bounding box center [359, 235] width 40 height 40
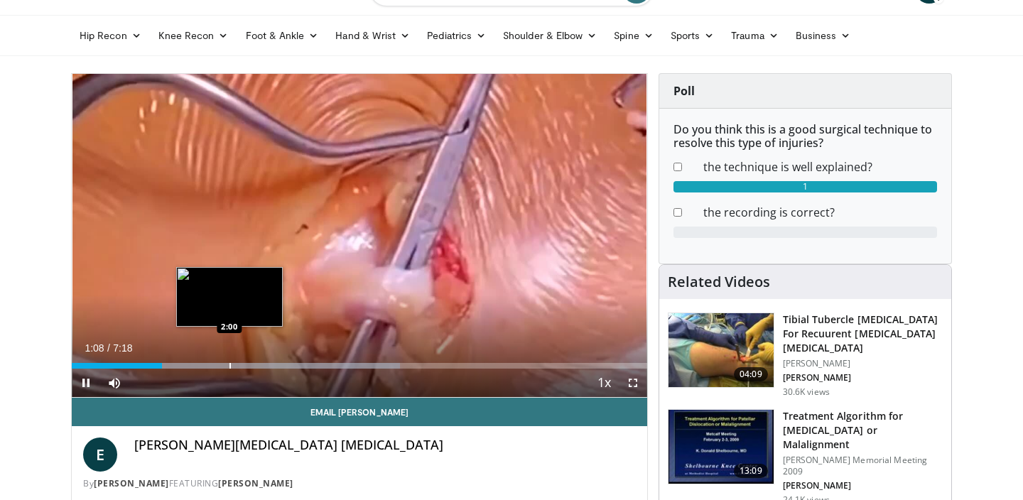
click at [229, 356] on div "Loaded : 57.01% 1:08 2:00" at bounding box center [359, 361] width 575 height 13
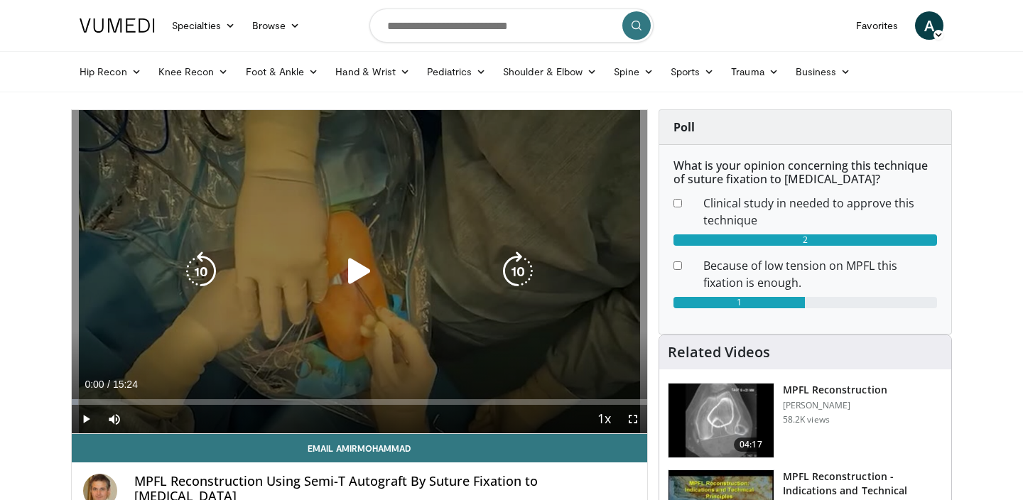
click at [332, 280] on div "Video Player" at bounding box center [359, 271] width 345 height 28
click at [378, 269] on icon "Video Player" at bounding box center [359, 271] width 40 height 40
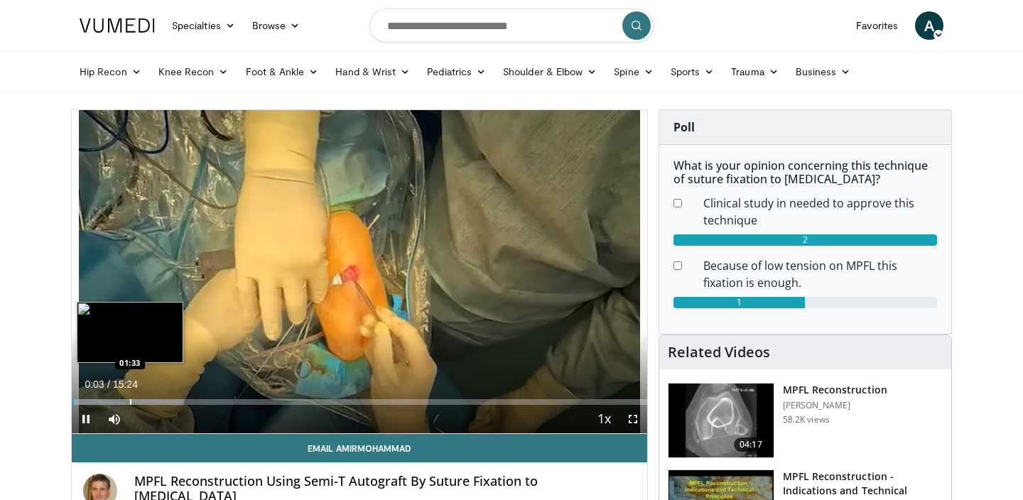
click at [119, 398] on div "Loaded : 19.49% 00:03 01:33" at bounding box center [359, 397] width 575 height 13
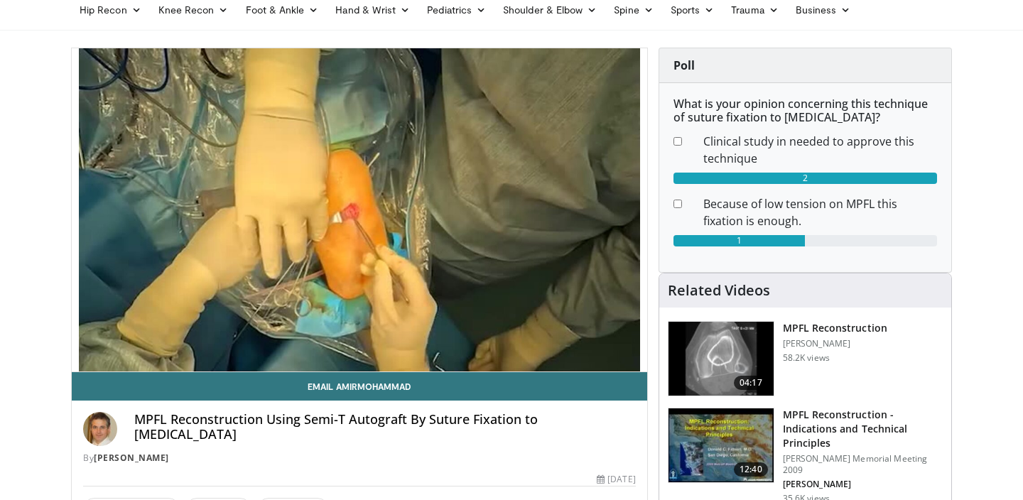
scroll to position [58, 0]
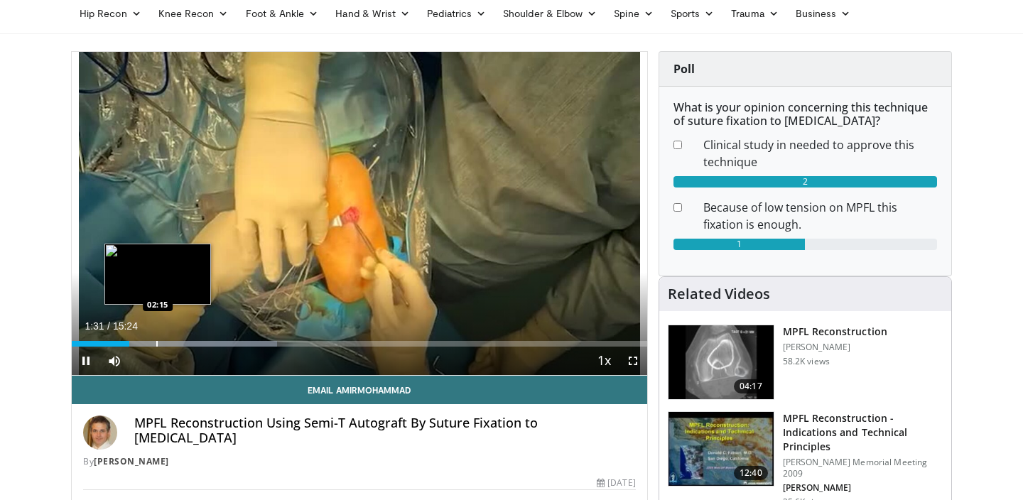
click at [158, 346] on div "Progress Bar" at bounding box center [156, 344] width 1 height 6
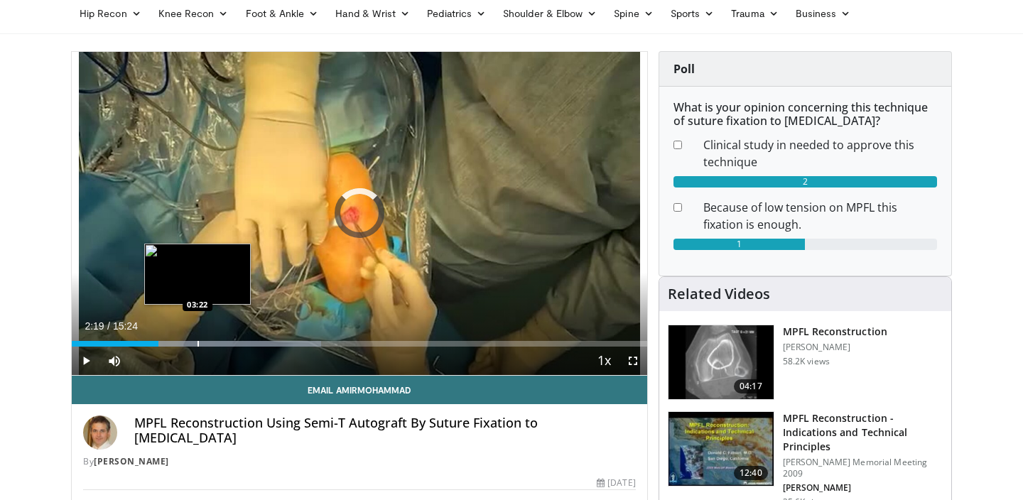
click at [197, 342] on div "Progress Bar" at bounding box center [197, 344] width 1 height 6
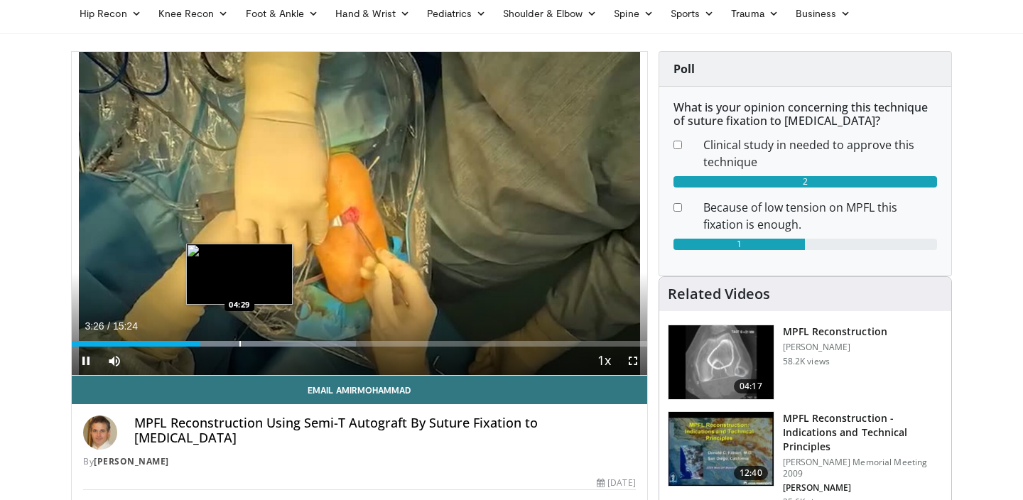
click at [239, 342] on div "Progress Bar" at bounding box center [239, 344] width 1 height 6
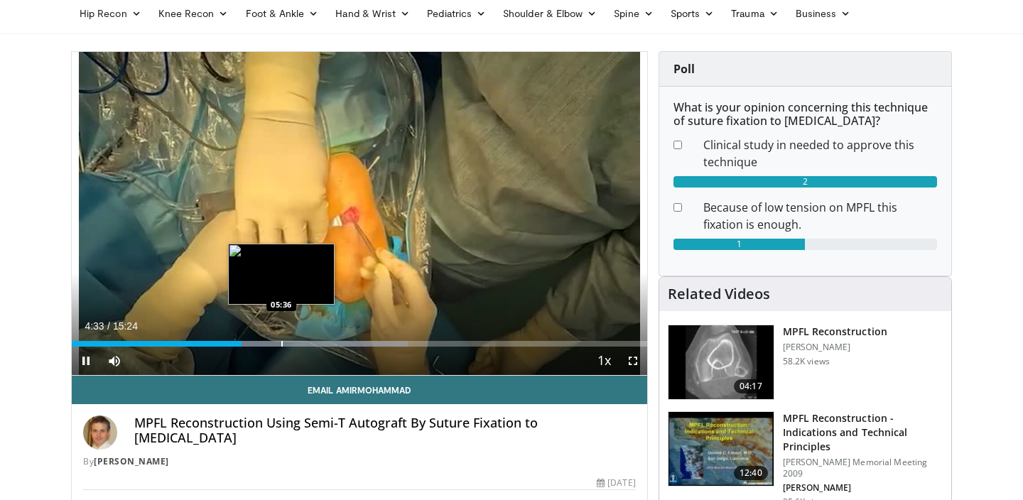
click at [283, 339] on div "Loaded : 58.46% 04:33 05:36" at bounding box center [359, 339] width 575 height 13
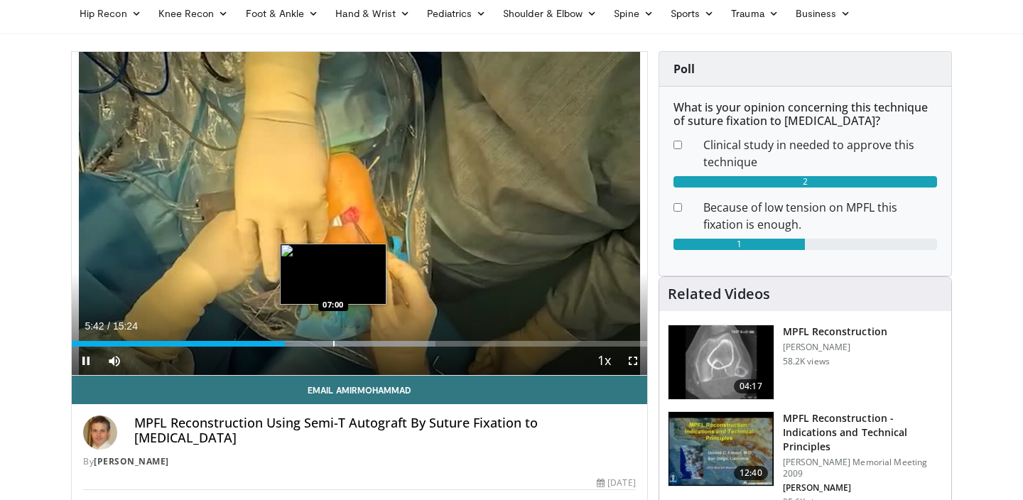
click at [333, 339] on div "Loaded : 63.26% 05:42 07:00" at bounding box center [359, 339] width 575 height 13
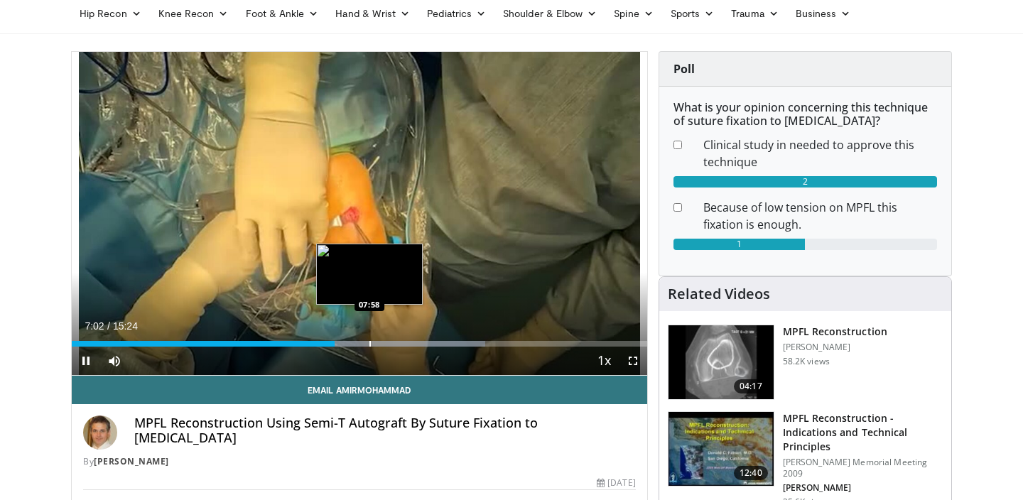
click at [369, 342] on div "Progress Bar" at bounding box center [374, 344] width 219 height 6
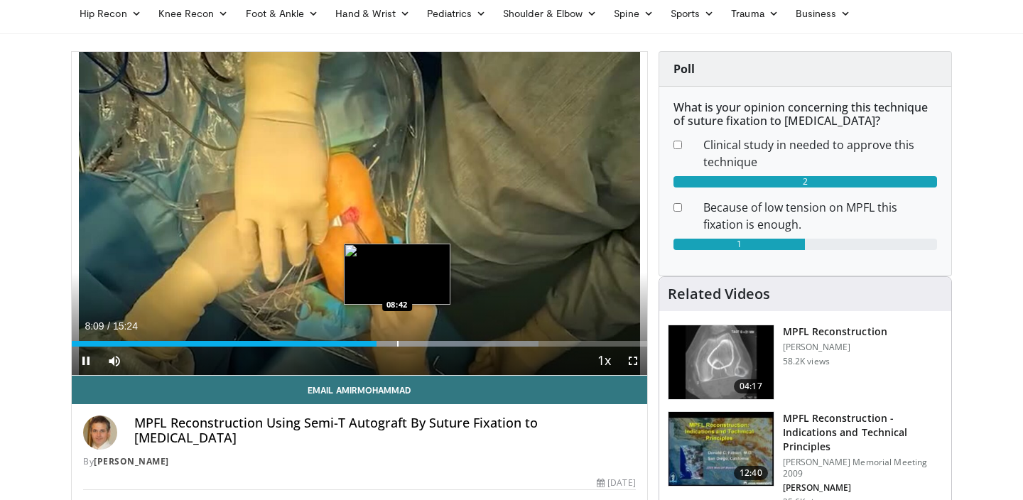
click at [398, 342] on div "Progress Bar" at bounding box center [397, 344] width 1 height 6
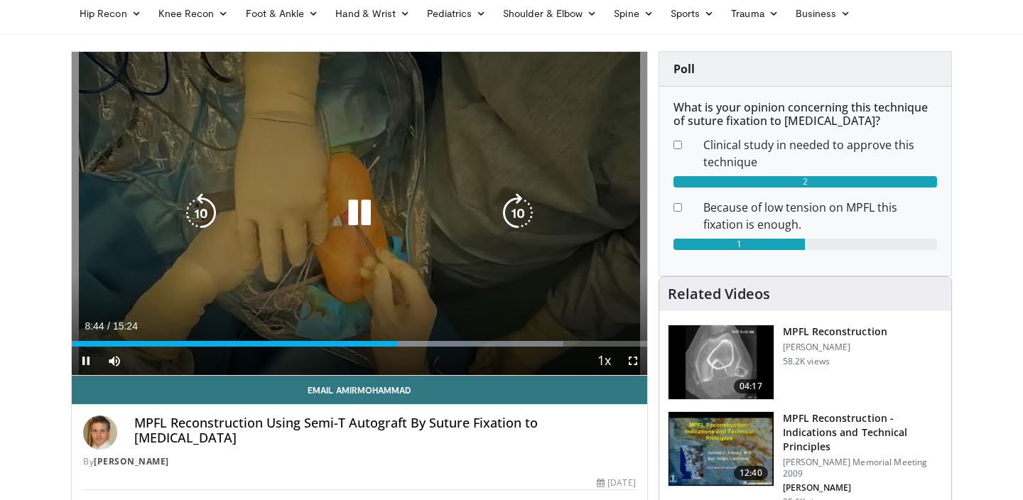
click at [422, 342] on div "Progress Bar" at bounding box center [456, 344] width 213 height 6
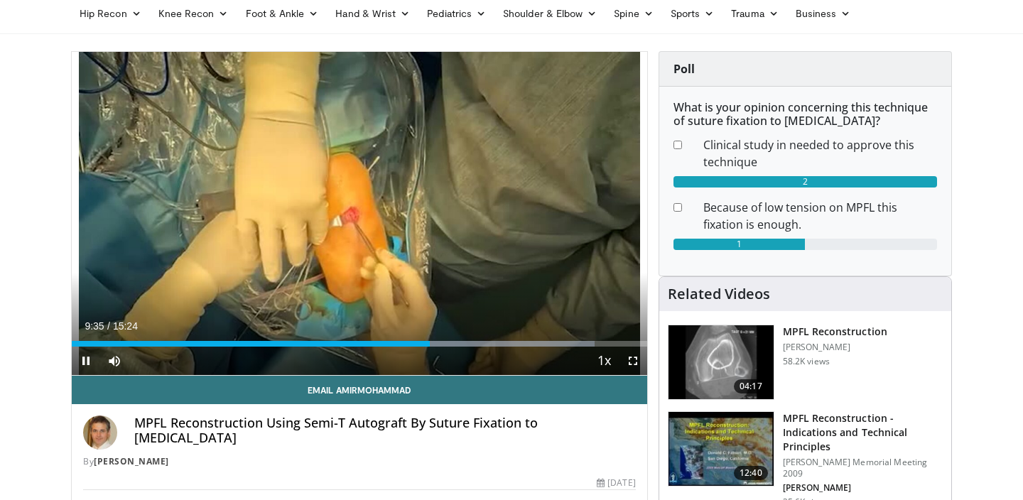
click at [631, 356] on span "Video Player" at bounding box center [632, 361] width 28 height 28
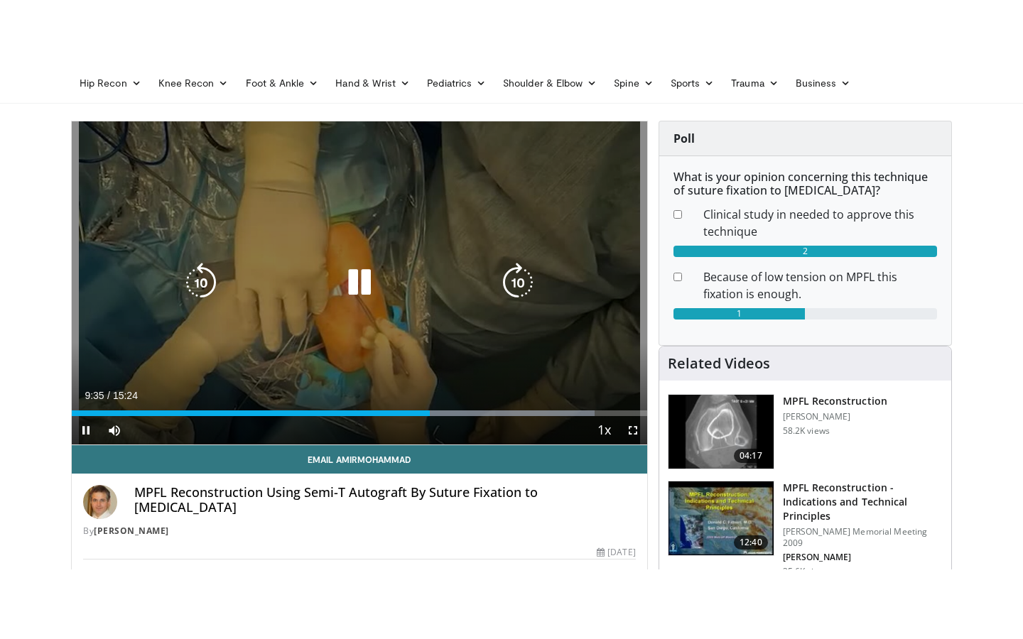
scroll to position [0, 0]
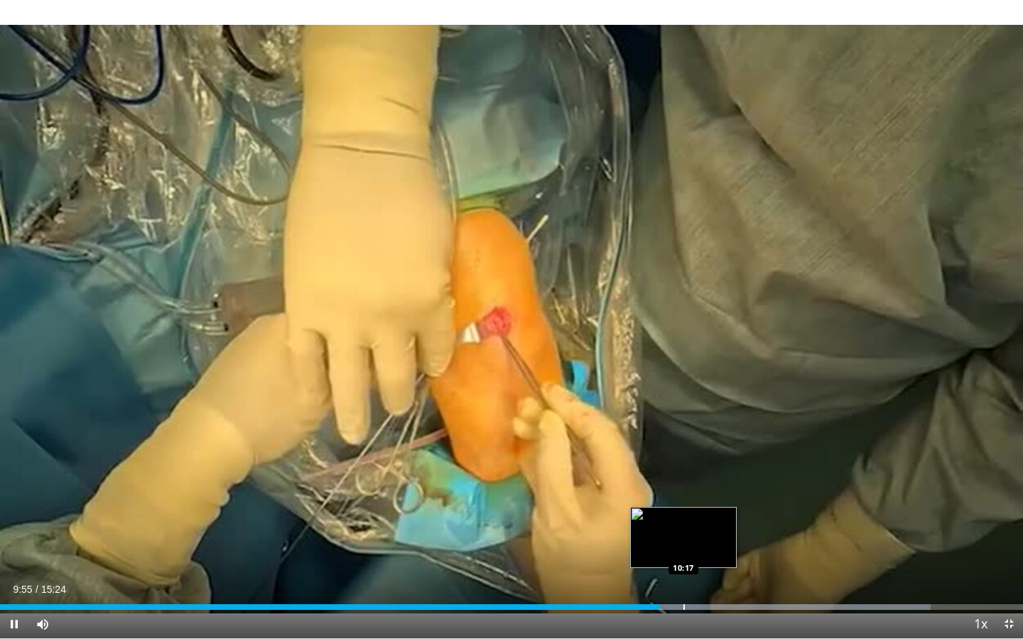
click at [684, 499] on div "Progress Bar" at bounding box center [683, 607] width 1 height 6
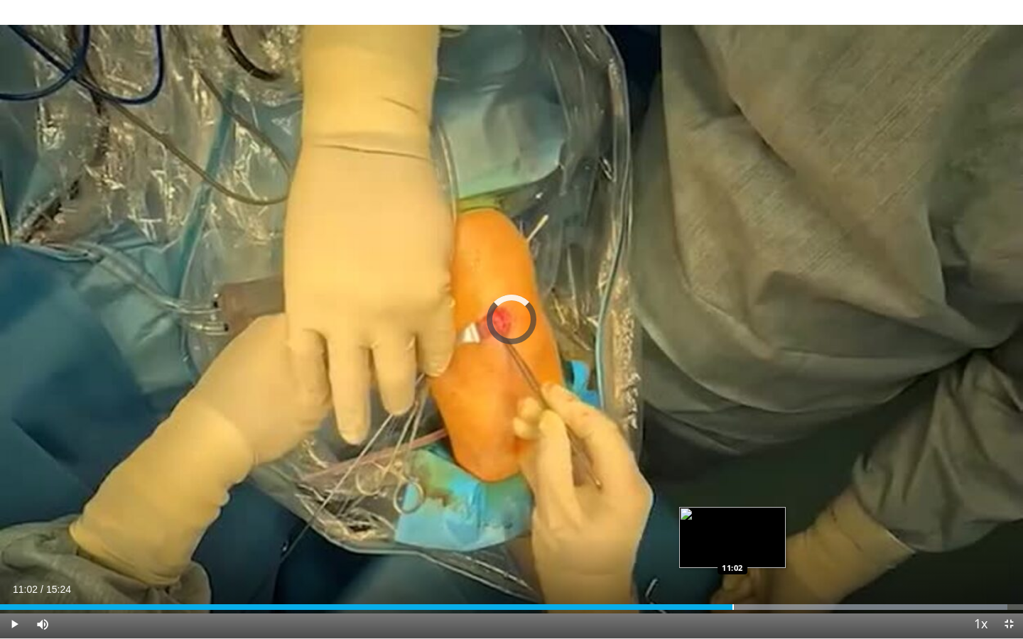
click at [732, 499] on div "Progress Bar" at bounding box center [732, 607] width 1 height 6
click at [759, 499] on div "Progress Bar" at bounding box center [758, 607] width 1 height 6
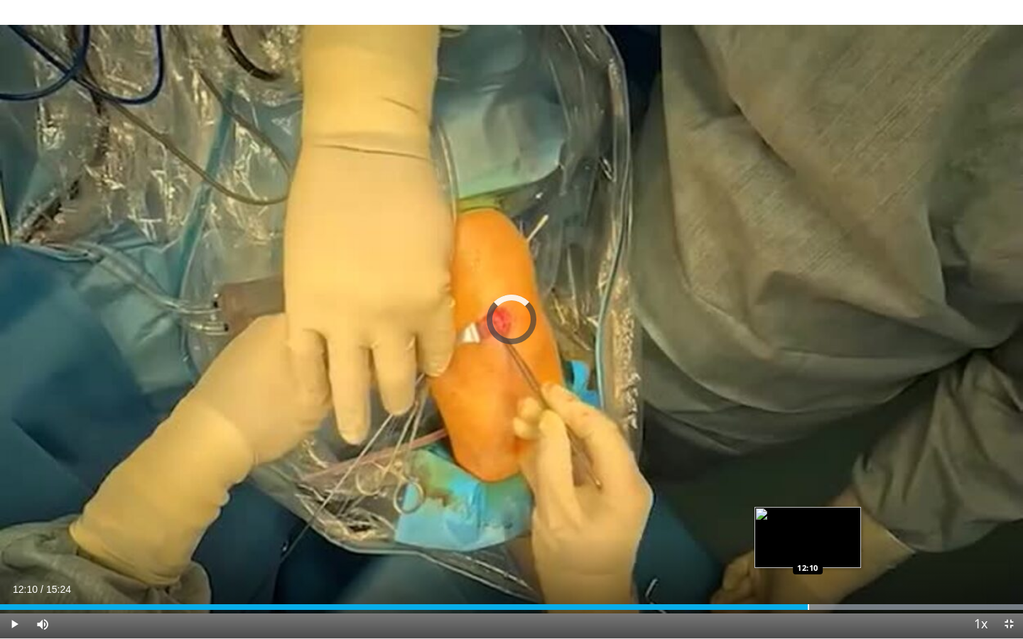
click at [807, 499] on div "Progress Bar" at bounding box center [807, 607] width 1 height 6
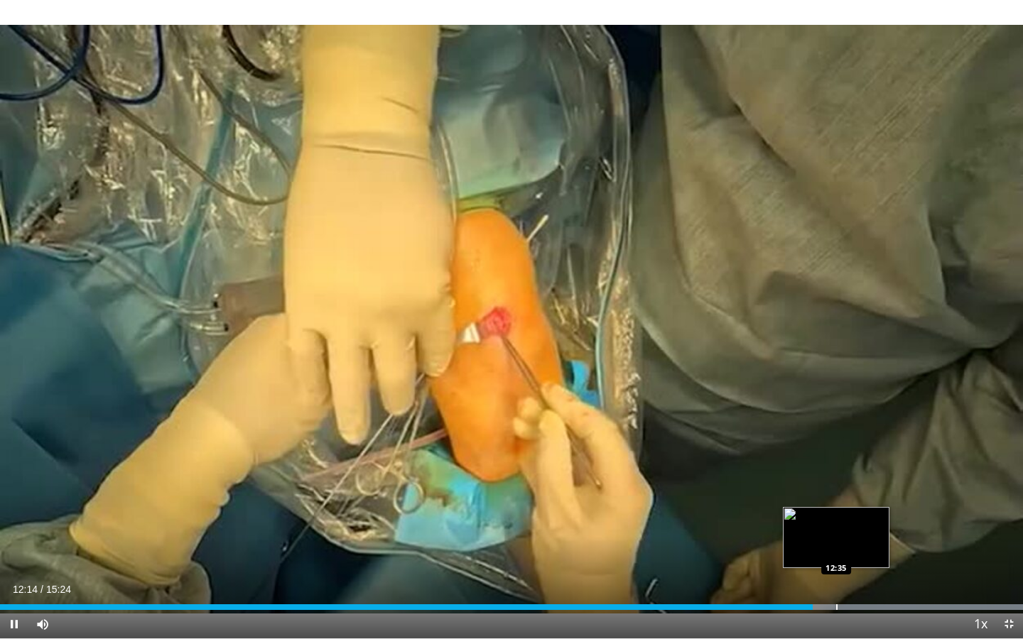
click at [837, 499] on div "Progress Bar" at bounding box center [836, 607] width 1 height 6
click at [866, 499] on div "Current Time 12:37 / Duration 15:24 Pause Skip Backward Skip Forward Mute Loade…" at bounding box center [511, 624] width 1023 height 28
click at [882, 499] on div "Progress Bar" at bounding box center [882, 607] width 1 height 6
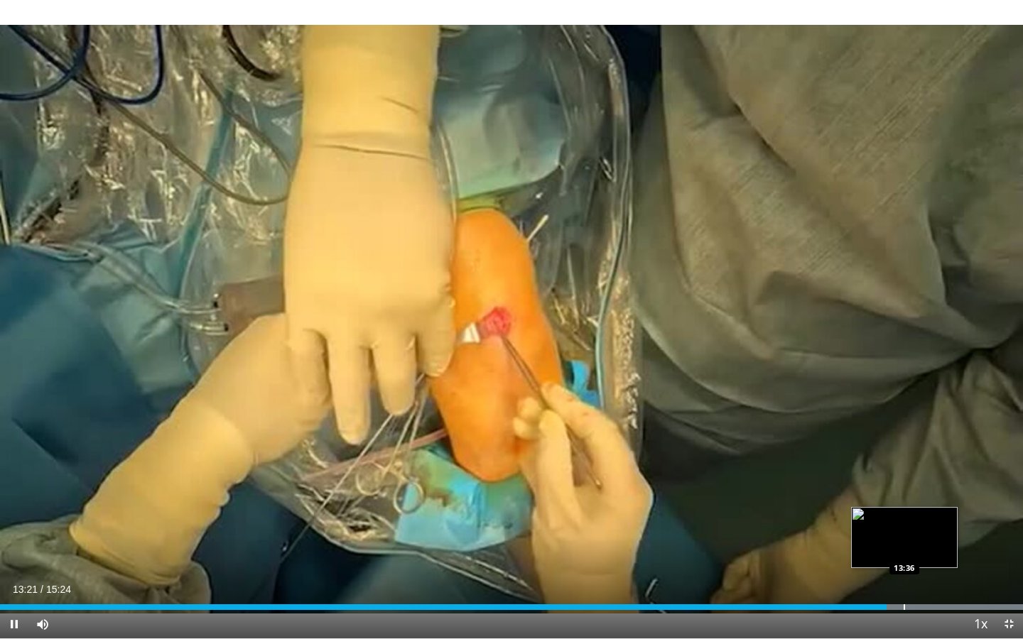
click at [904, 499] on div "Progress Bar" at bounding box center [903, 607] width 1 height 6
click at [930, 499] on div "Progress Bar" at bounding box center [929, 607] width 1 height 6
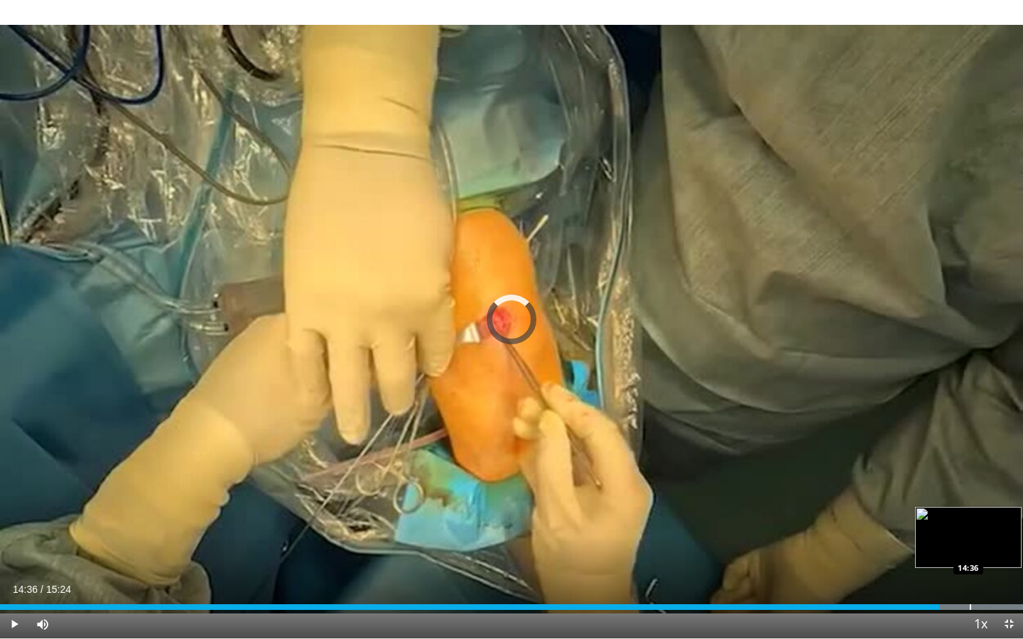
click at [969, 499] on div "Progress Bar" at bounding box center [969, 607] width 1 height 6
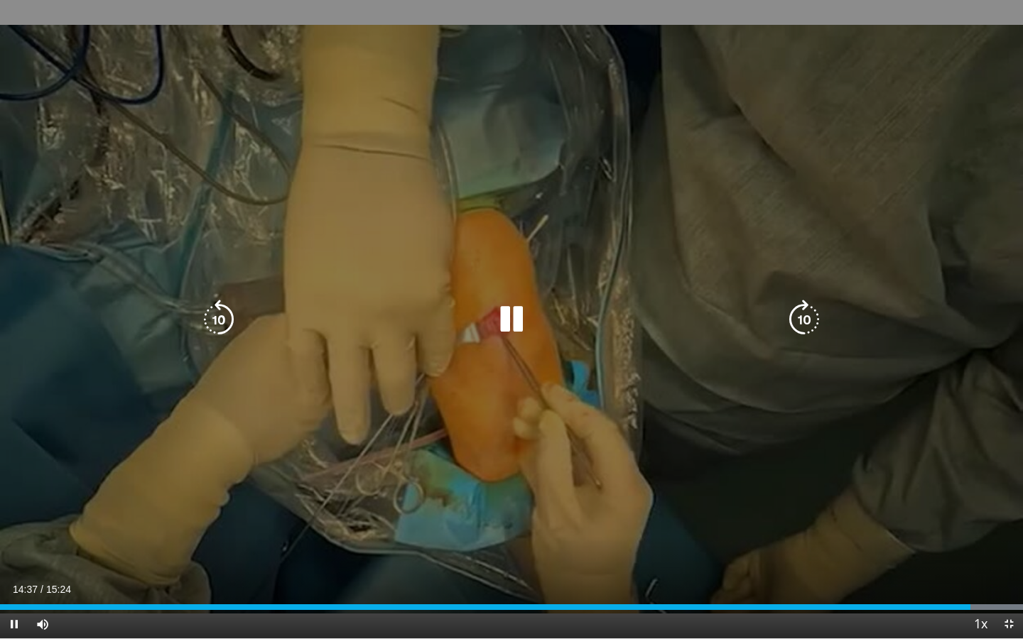
click at [796, 402] on div "10 seconds Tap to unmute" at bounding box center [511, 319] width 1023 height 638
click at [622, 366] on div "10 seconds Tap to unmute" at bounding box center [511, 319] width 1023 height 638
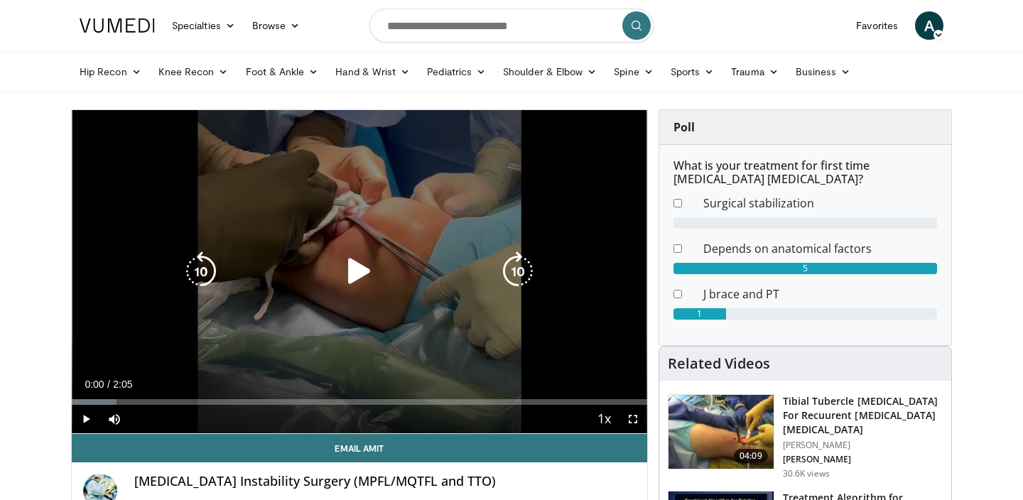
click at [322, 290] on div "10 seconds Tap to unmute" at bounding box center [359, 271] width 575 height 323
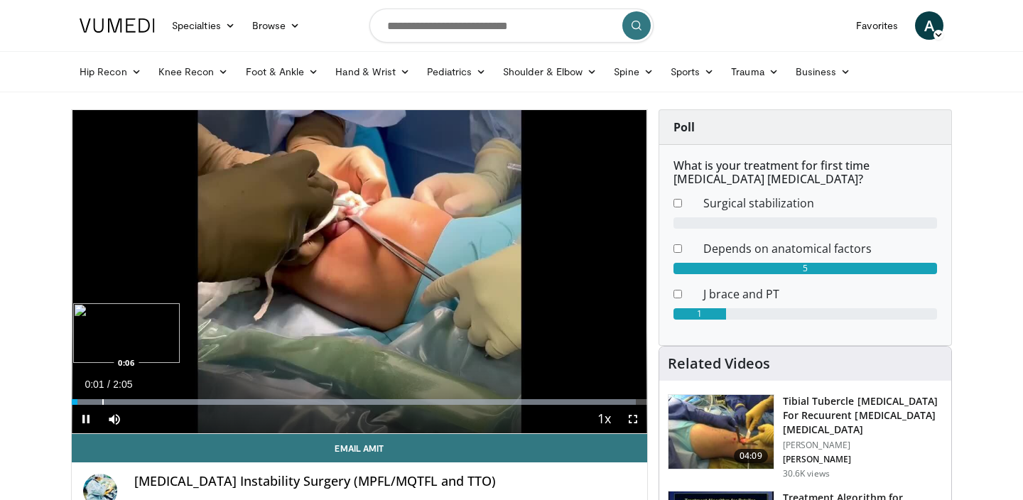
click at [102, 403] on div "Progress Bar" at bounding box center [102, 402] width 1 height 6
click at [139, 394] on div "Loaded : 98.09% 0:07 0:14" at bounding box center [359, 397] width 575 height 13
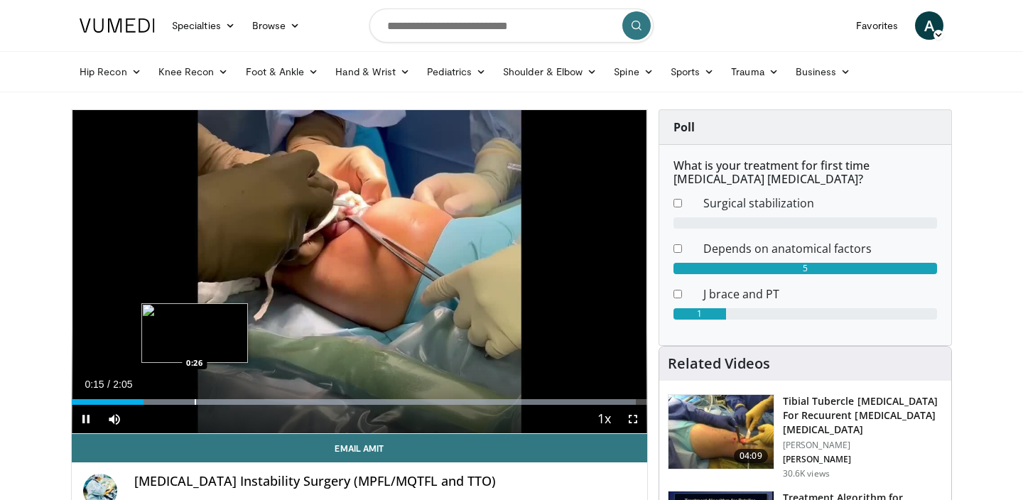
click at [195, 392] on div "Loaded : 98.09% 0:15 0:26" at bounding box center [359, 397] width 575 height 13
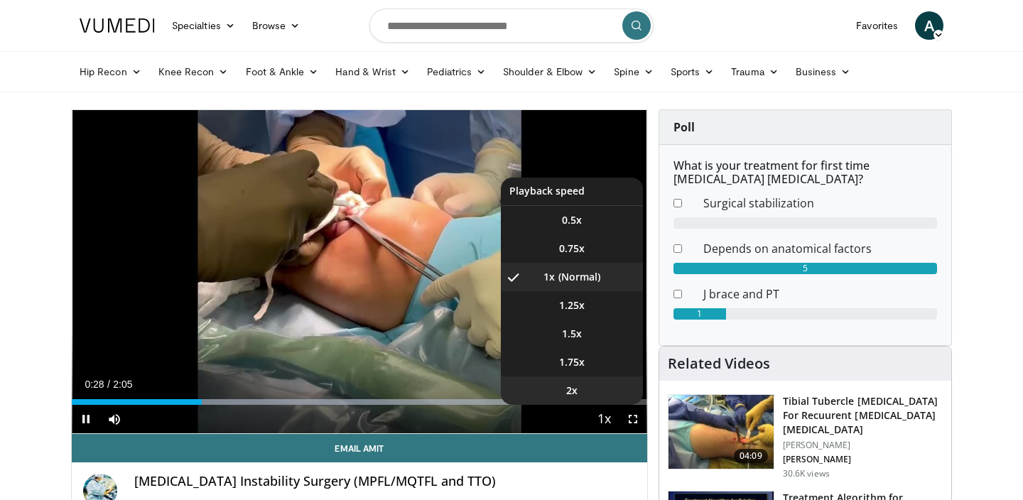
click at [622, 400] on li "2x" at bounding box center [572, 390] width 142 height 28
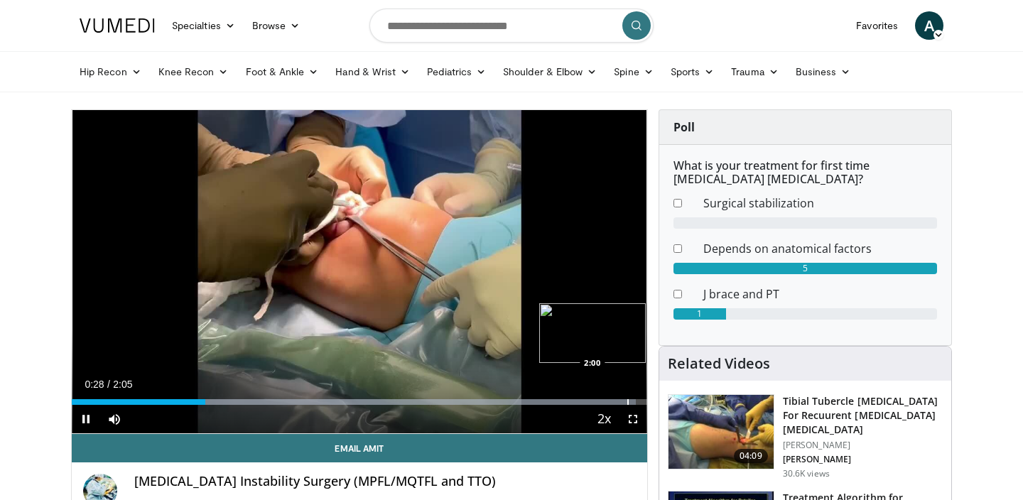
click at [628, 400] on div "Progress Bar" at bounding box center [627, 402] width 1 height 6
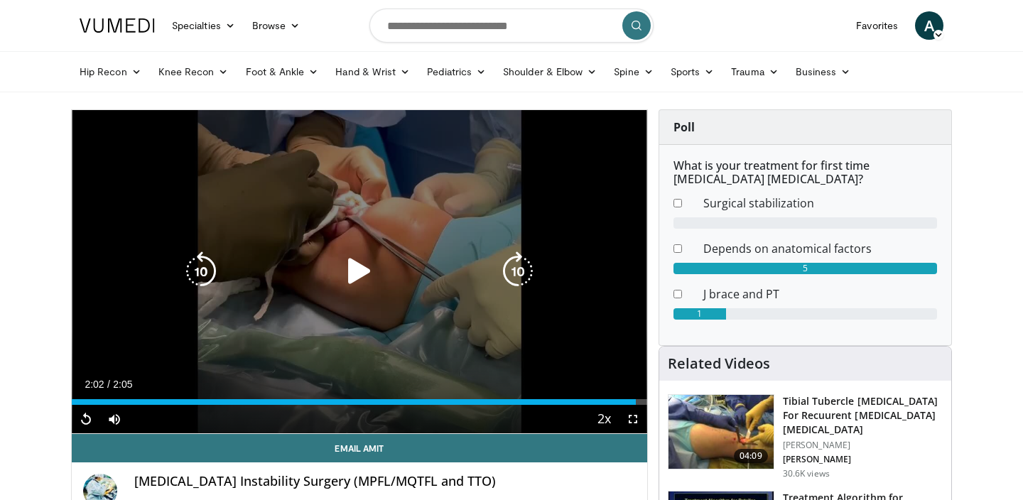
click at [351, 268] on icon "Video Player" at bounding box center [359, 271] width 40 height 40
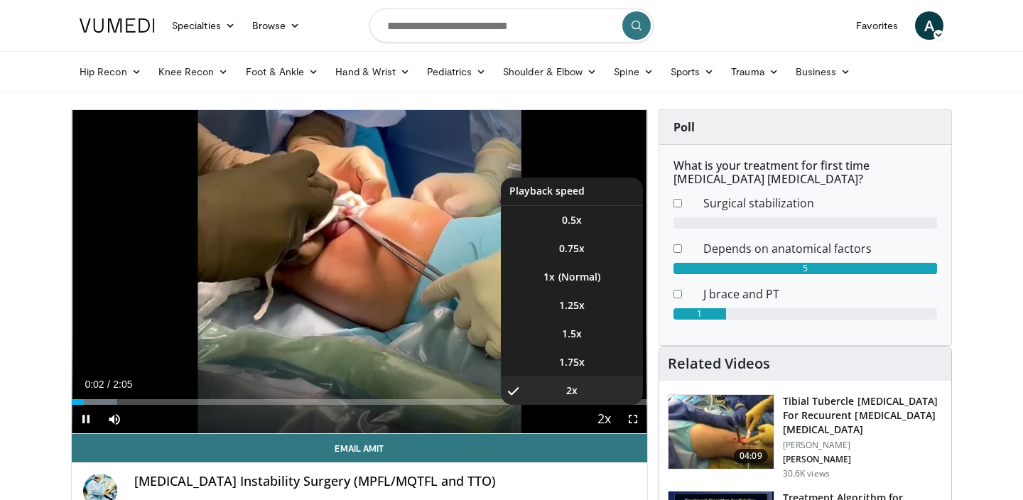
click at [607, 417] on span "Video Player" at bounding box center [604, 419] width 20 height 28
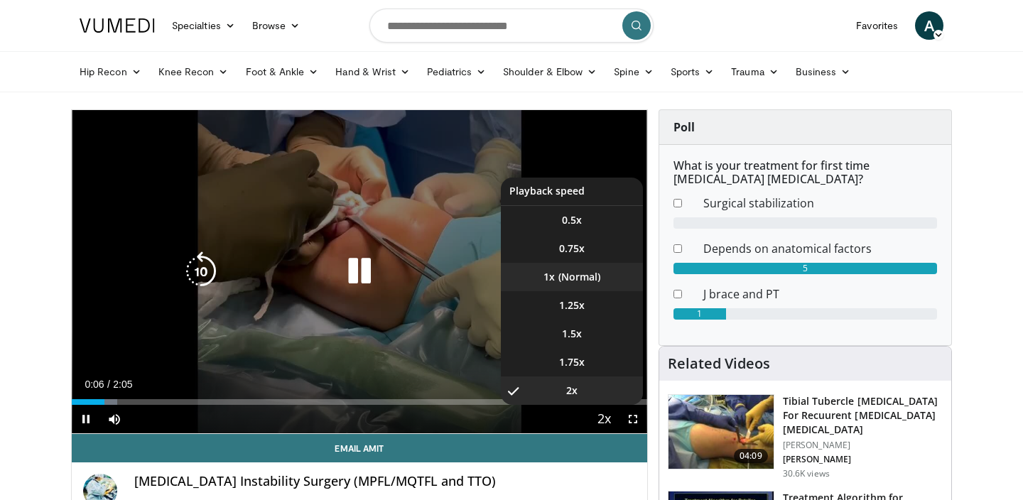
click at [569, 282] on li "1x" at bounding box center [572, 277] width 142 height 28
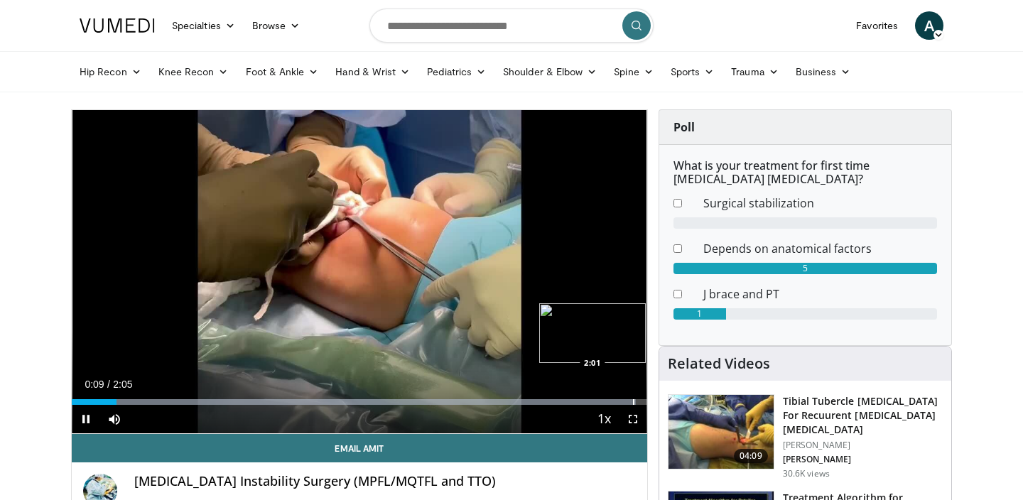
click at [633, 403] on div "Progress Bar" at bounding box center [633, 402] width 1 height 6
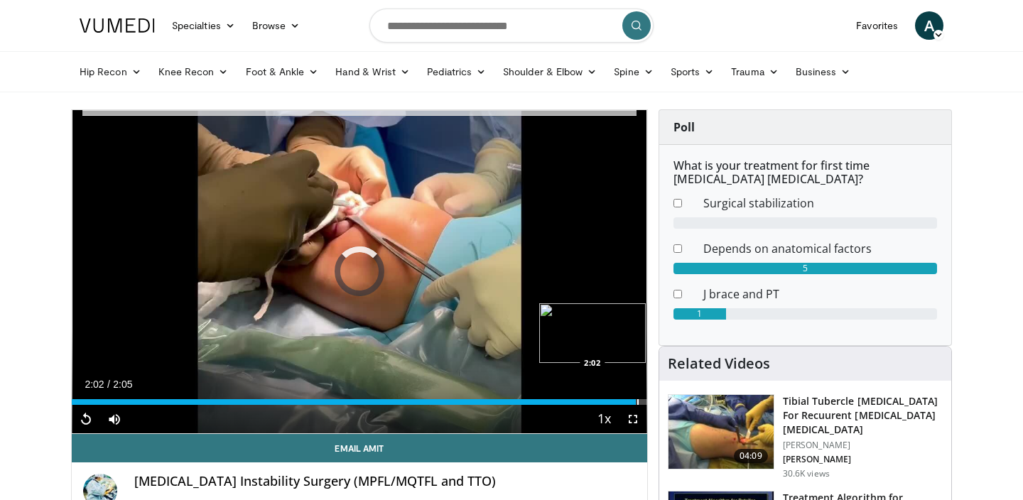
click at [637, 403] on div "Progress Bar" at bounding box center [637, 402] width 1 height 6
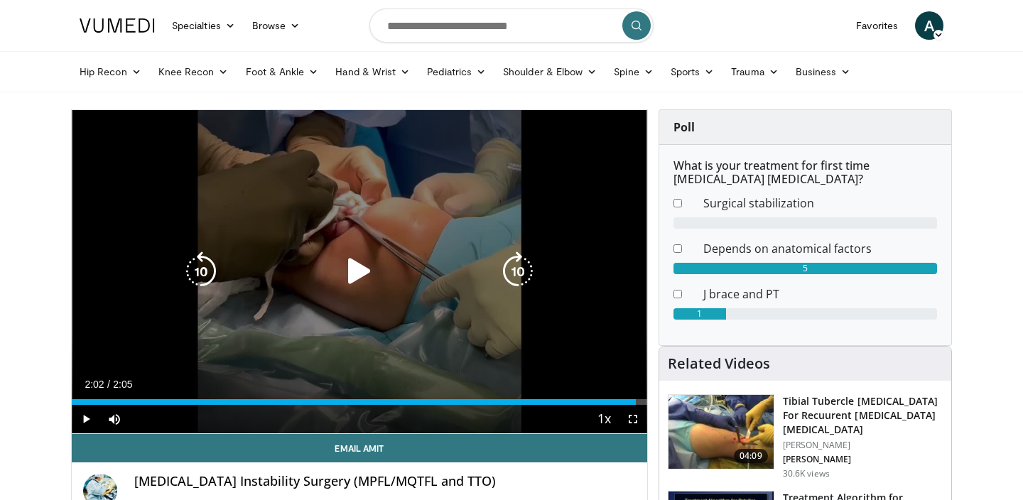
scroll to position [1, 0]
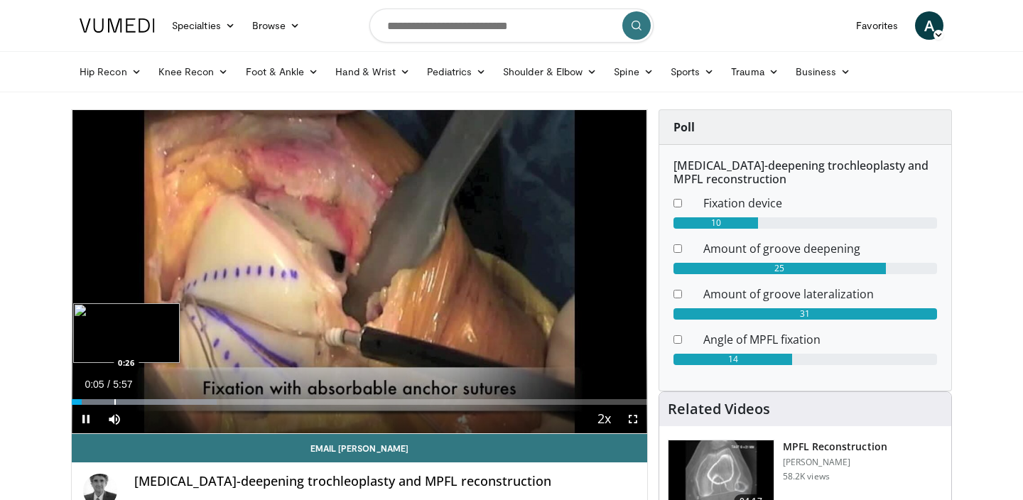
click at [116, 402] on div "Progress Bar" at bounding box center [114, 402] width 1 height 6
click at [146, 402] on div "Progress Bar" at bounding box center [145, 402] width 1 height 6
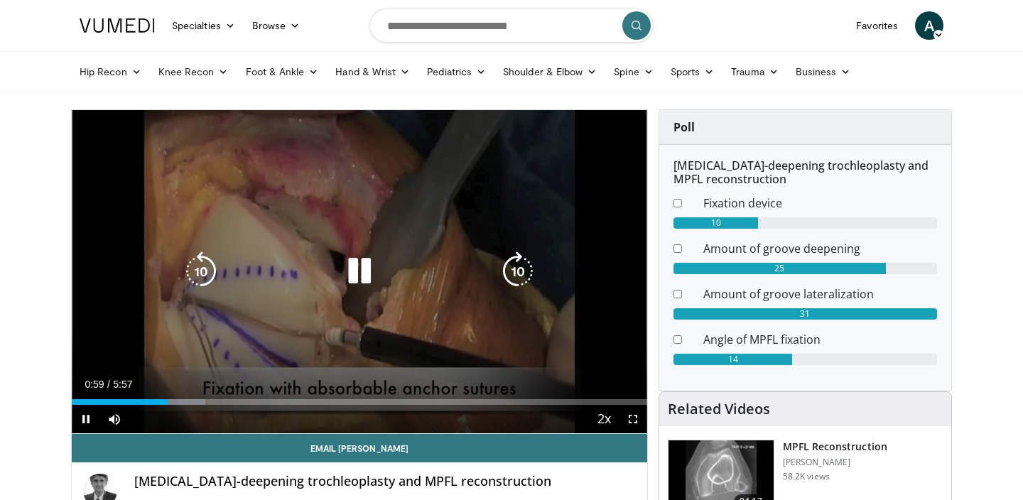
click at [226, 406] on div "Current Time 0:59 / Duration 5:57 Pause Skip Backward Skip Forward Mute Loaded …" at bounding box center [359, 419] width 575 height 28
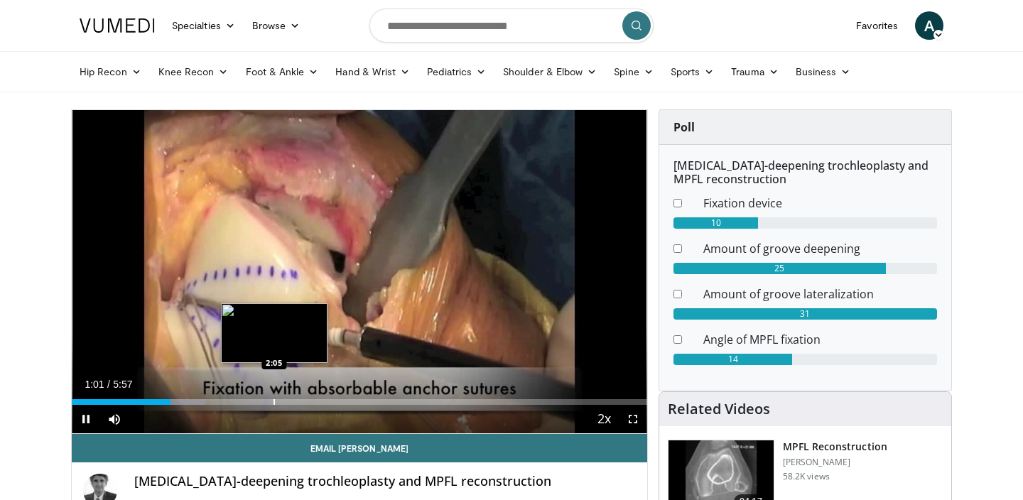
click at [275, 401] on div "Progress Bar" at bounding box center [273, 402] width 1 height 6
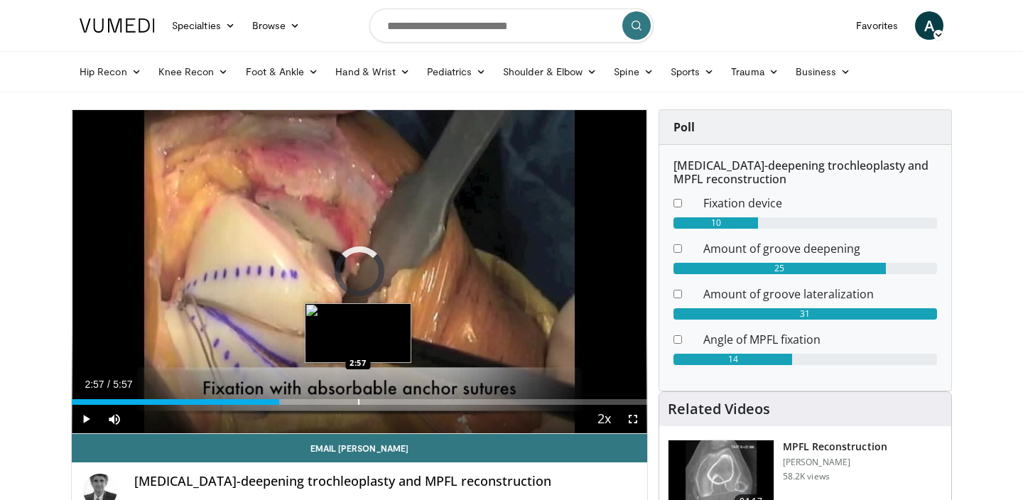
click at [358, 402] on div "Progress Bar" at bounding box center [358, 402] width 1 height 6
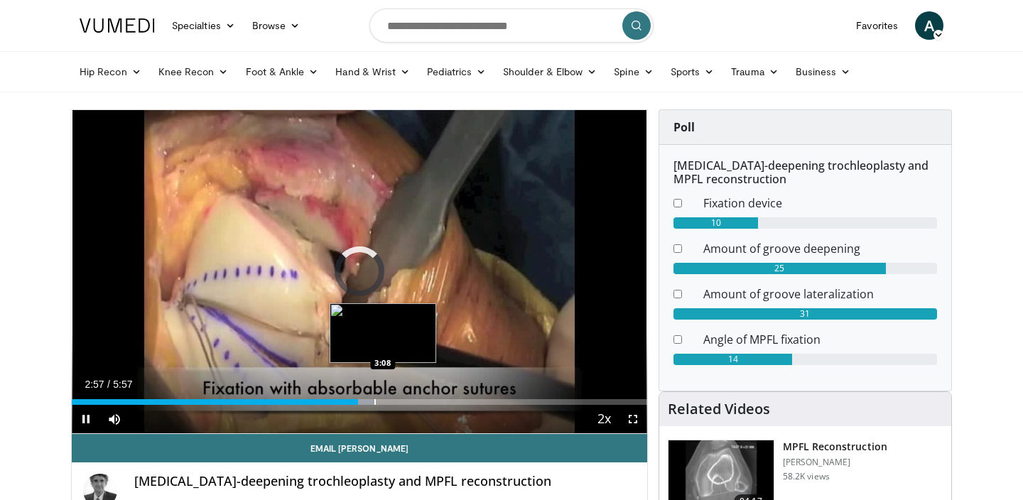
click at [376, 402] on div "Progress Bar" at bounding box center [374, 402] width 1 height 6
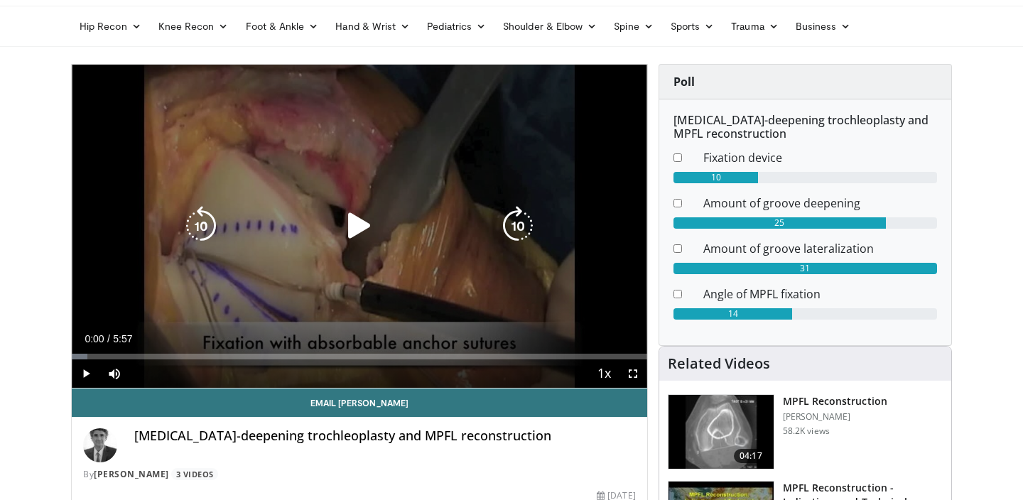
scroll to position [46, 0]
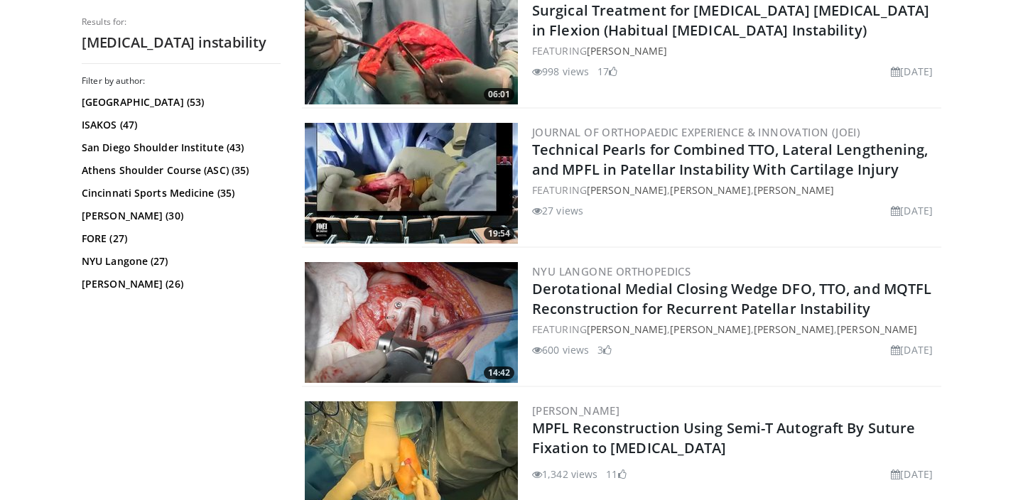
scroll to position [2152, 0]
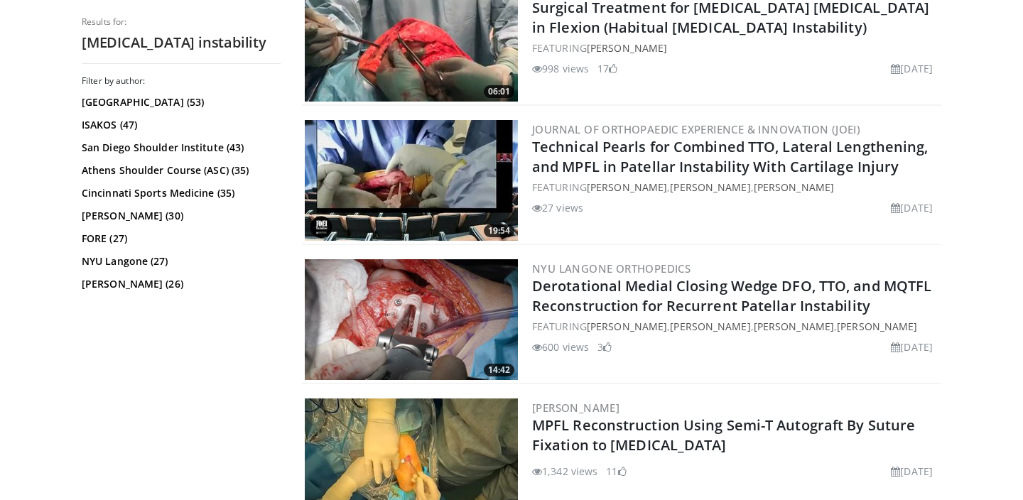
click at [411, 177] on img at bounding box center [411, 180] width 213 height 121
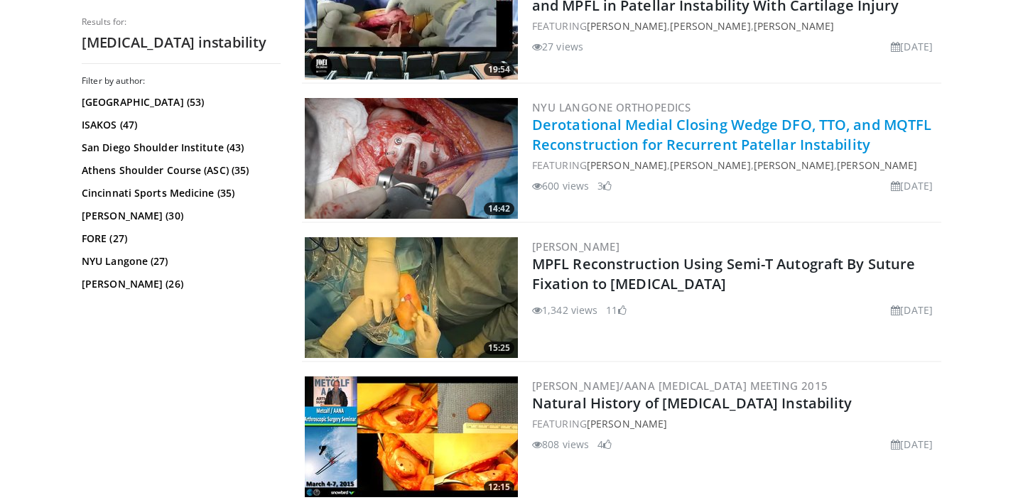
scroll to position [2315, 0]
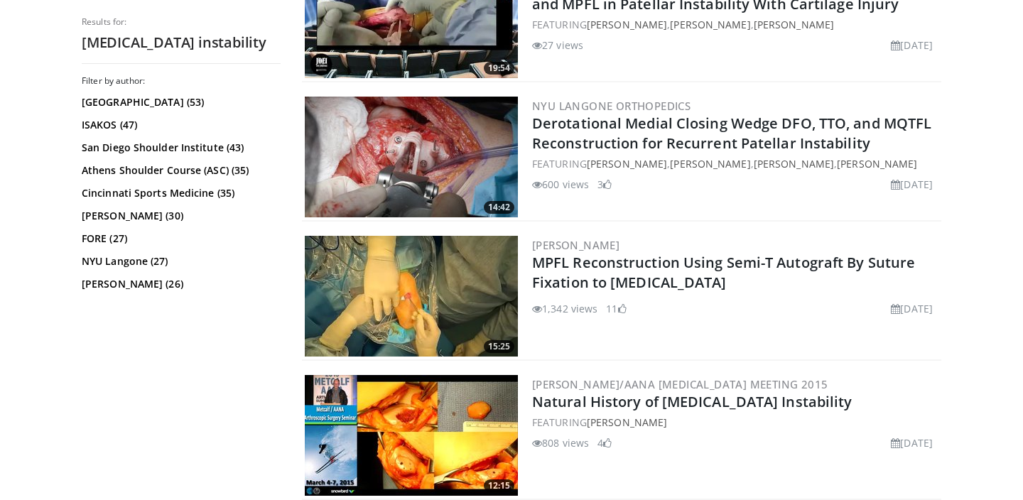
click at [445, 270] on img at bounding box center [411, 296] width 213 height 121
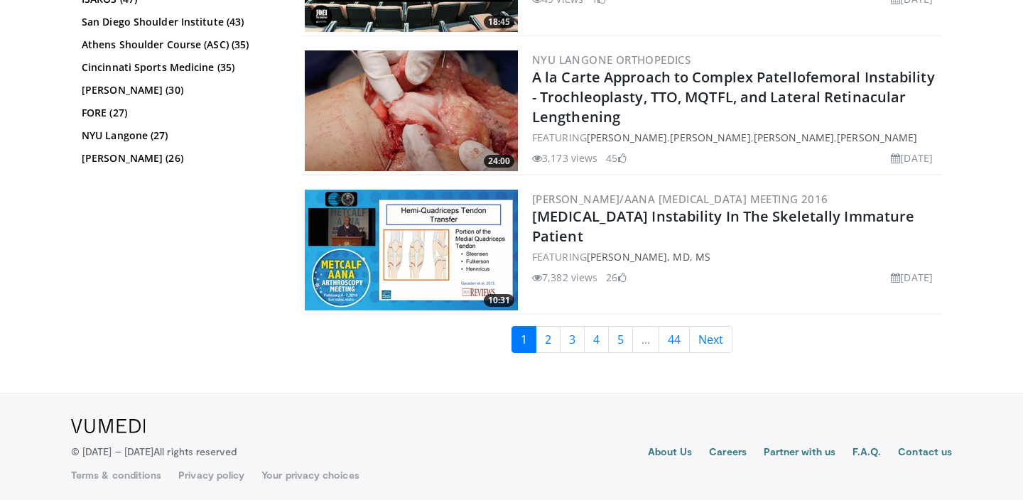
scroll to position [3616, 0]
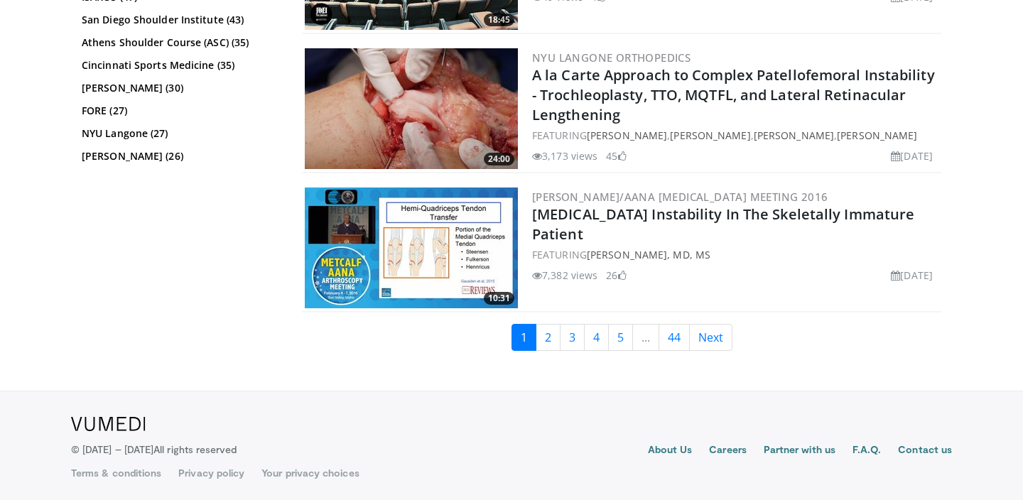
click at [476, 105] on img at bounding box center [411, 108] width 213 height 121
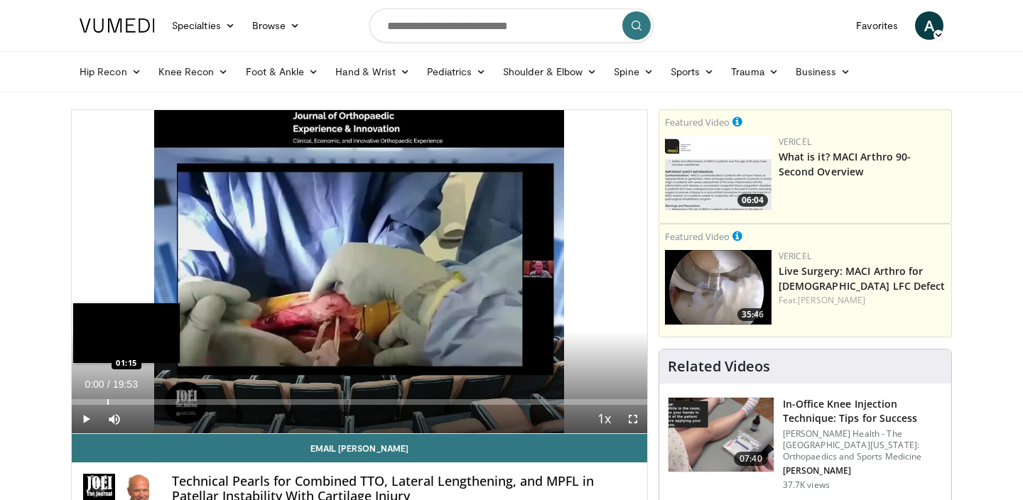
click at [106, 398] on div "Loaded : 0.00% 00:00 01:15" at bounding box center [359, 397] width 575 height 13
click at [128, 399] on div "Progress Bar" at bounding box center [128, 402] width 1 height 6
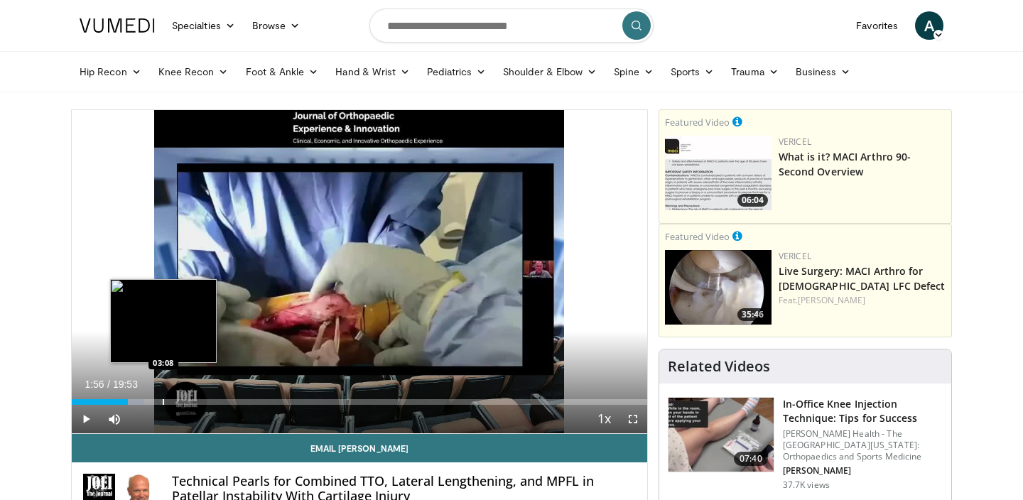
click at [164, 400] on div "Progress Bar" at bounding box center [163, 402] width 1 height 6
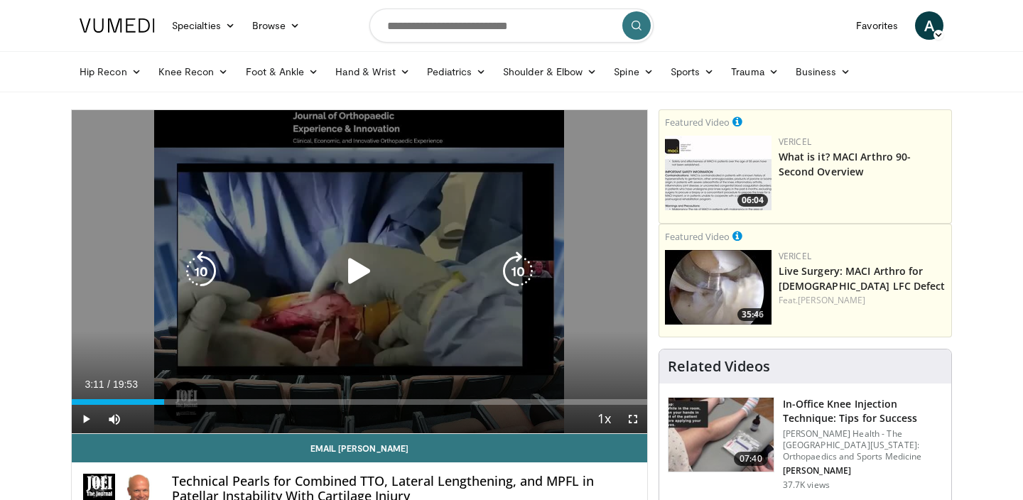
click at [347, 258] on icon "Video Player" at bounding box center [359, 271] width 40 height 40
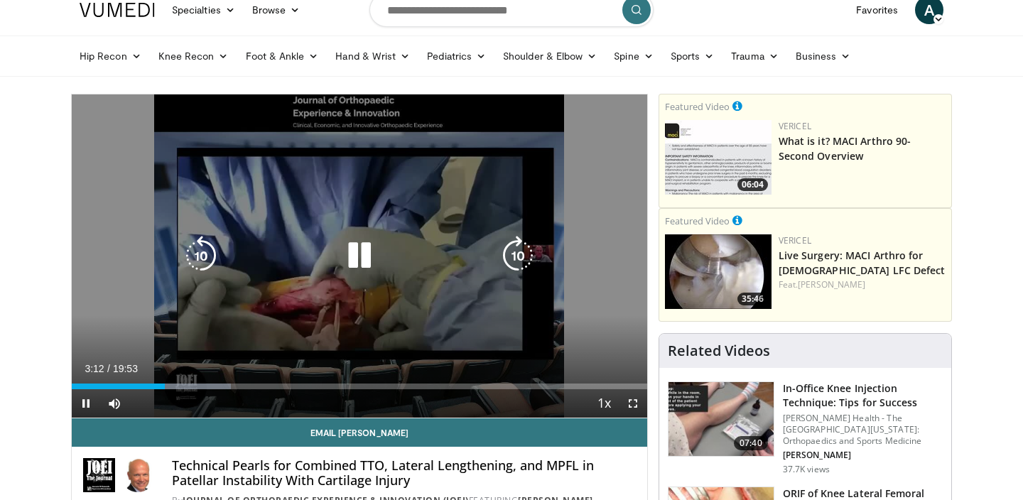
scroll to position [16, 0]
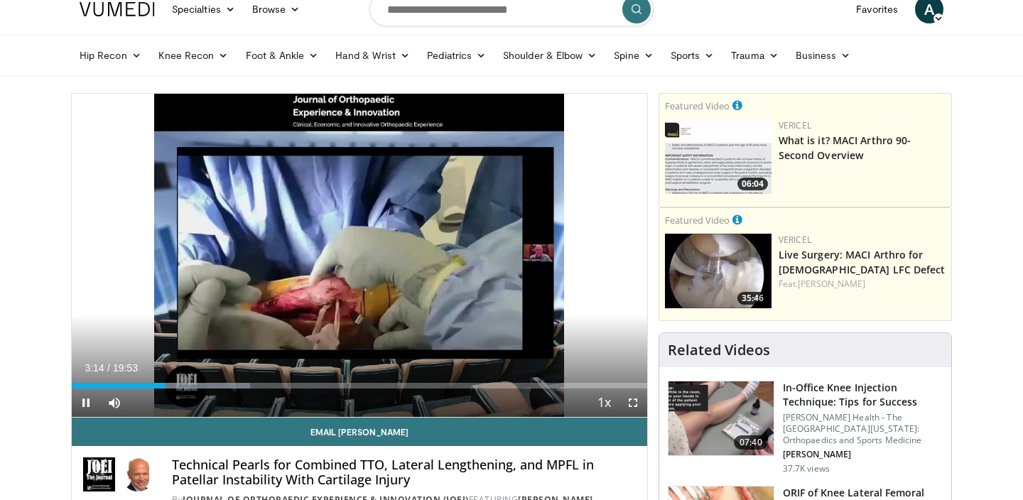
click at [630, 400] on span "Video Player" at bounding box center [632, 402] width 28 height 28
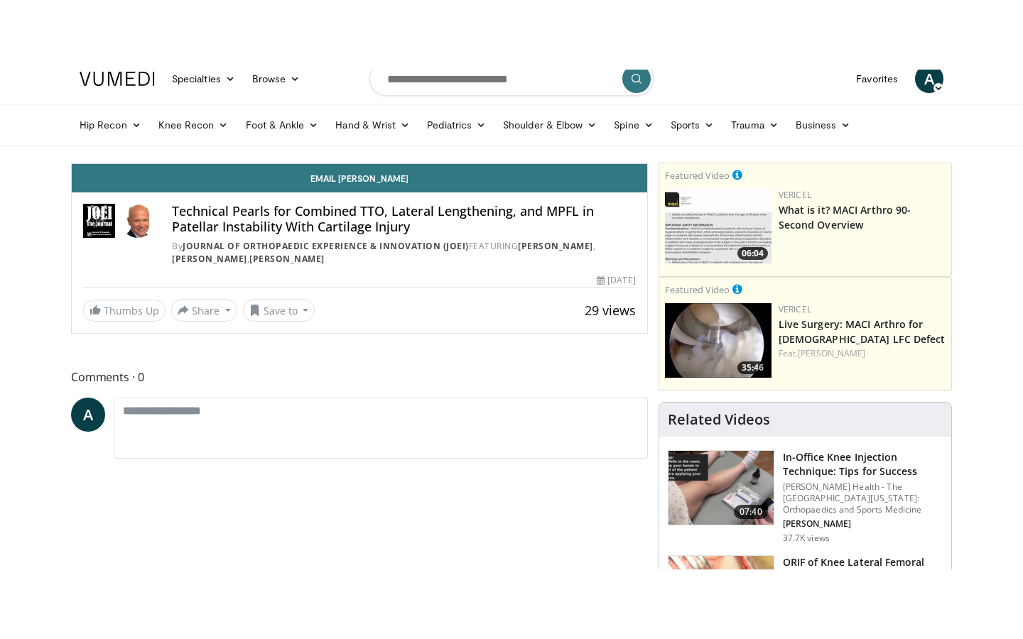
scroll to position [0, 0]
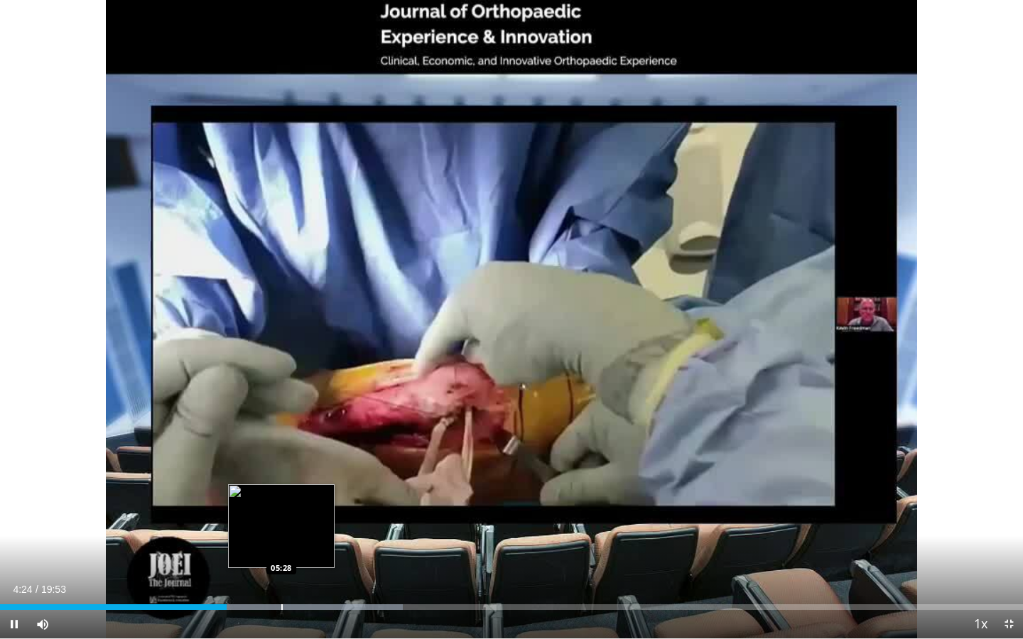
click at [281, 499] on div "Progress Bar" at bounding box center [281, 607] width 1 height 6
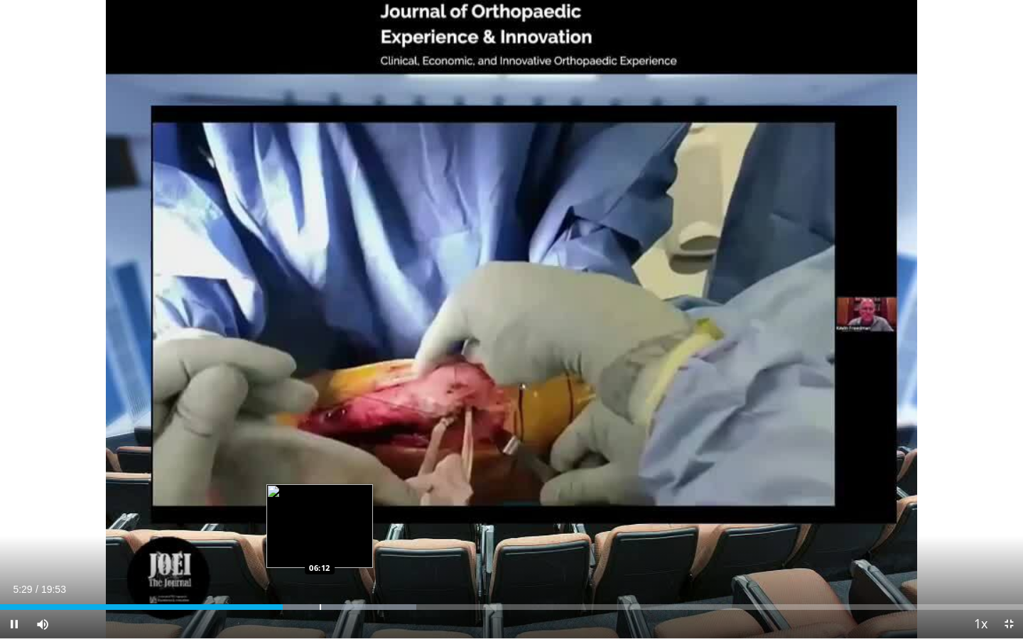
click at [325, 499] on div "Loaded : 40.72% 05:29 06:12" at bounding box center [511, 602] width 1023 height 13
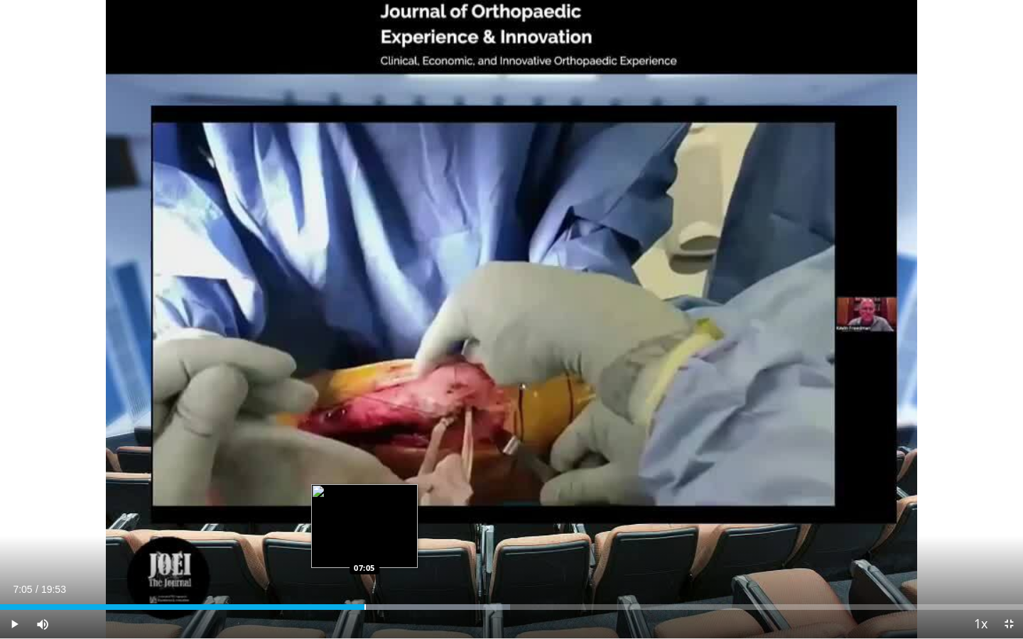
click at [364, 499] on div "Loaded : 49.86% 07:05 07:05" at bounding box center [511, 602] width 1023 height 13
click at [348, 499] on div "Progress Bar" at bounding box center [348, 607] width 1 height 6
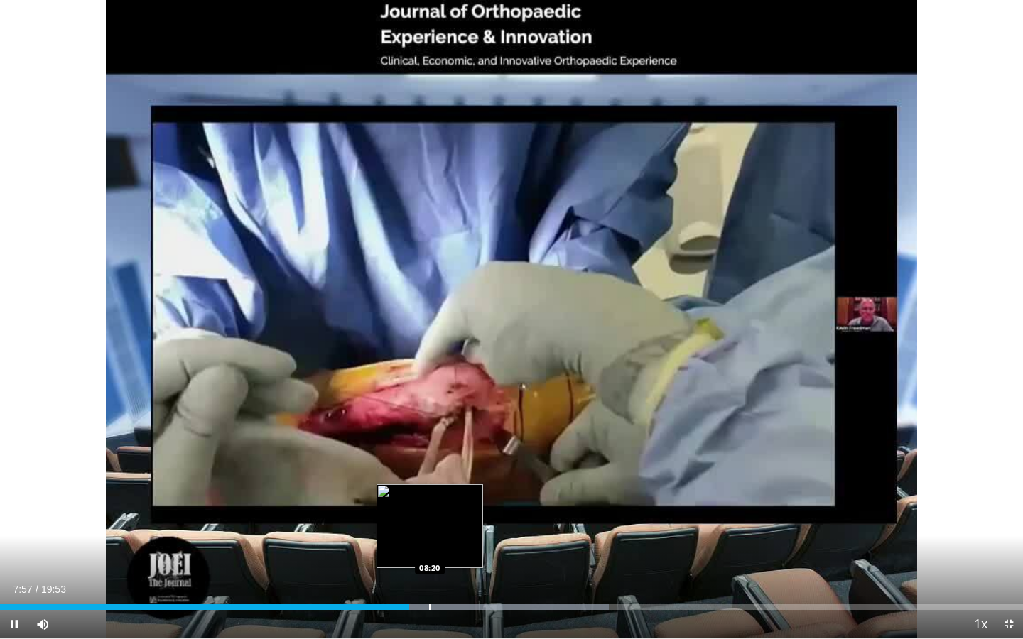
click at [430, 499] on div "Progress Bar" at bounding box center [429, 607] width 1 height 6
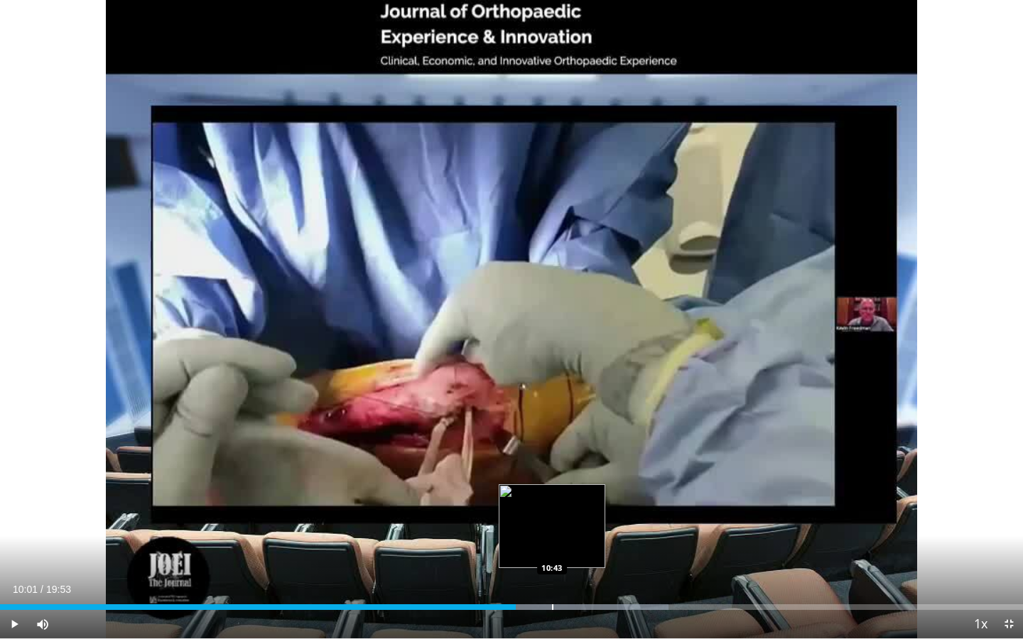
click at [552, 499] on div "Loaded : 65.38% 10:01 10:43" at bounding box center [511, 602] width 1023 height 13
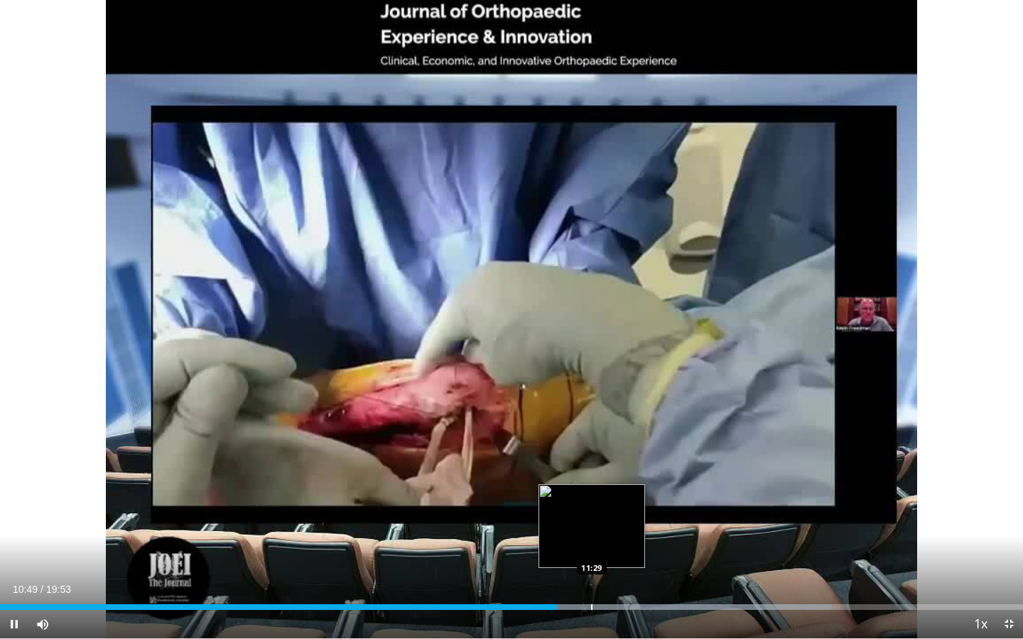
click at [592, 499] on div "Progress Bar" at bounding box center [591, 607] width 1 height 6
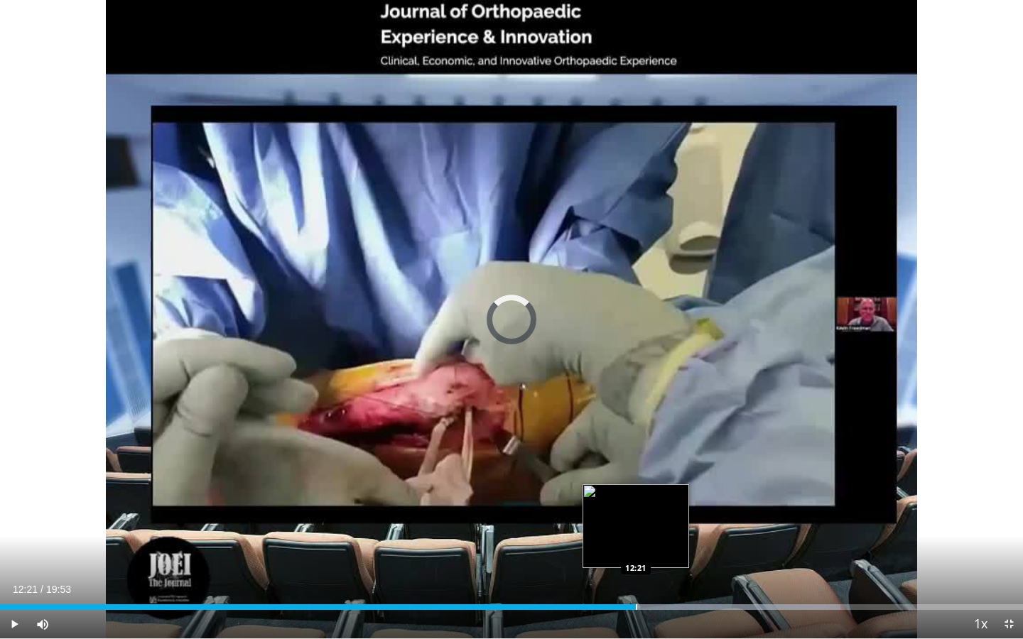
click at [636, 499] on div "Progress Bar" at bounding box center [636, 607] width 1 height 6
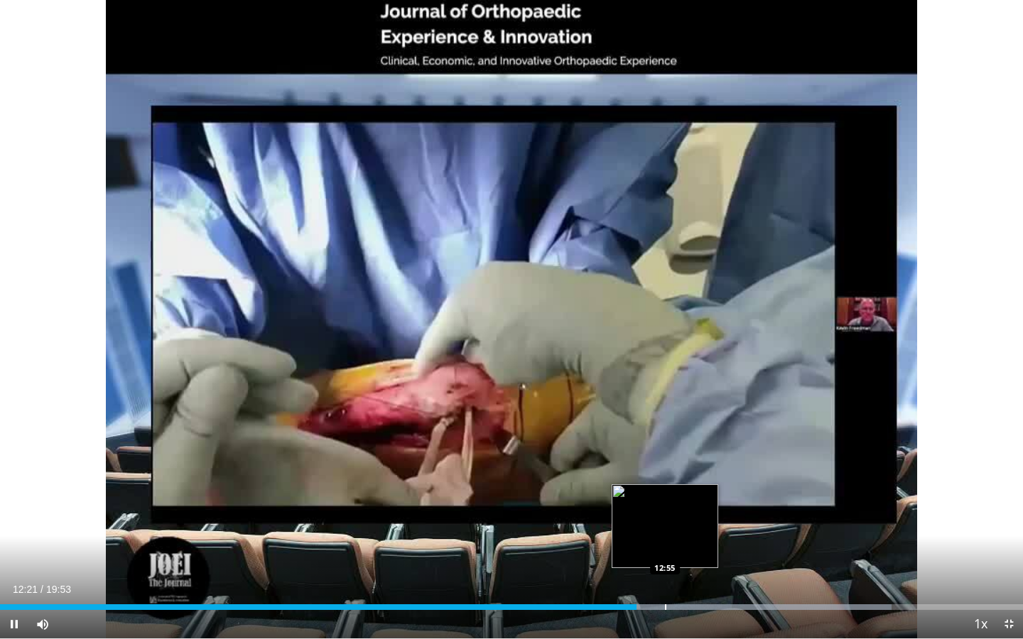
click at [666, 499] on div "Progress Bar" at bounding box center [665, 607] width 1 height 6
click at [689, 499] on div "Progress Bar" at bounding box center [689, 607] width 1 height 6
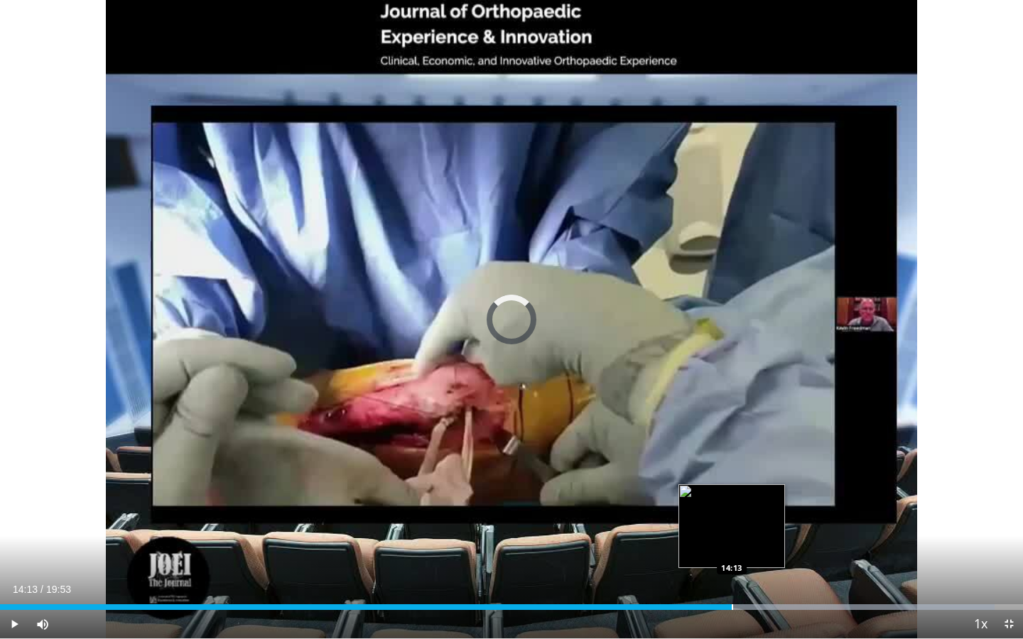
click at [731, 499] on div "Progress Bar" at bounding box center [731, 607] width 1 height 6
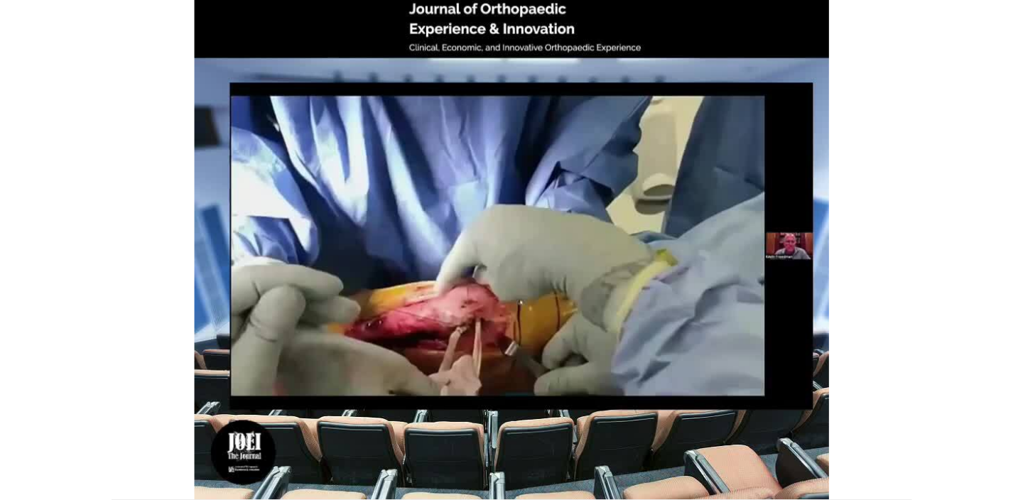
scroll to position [16, 0]
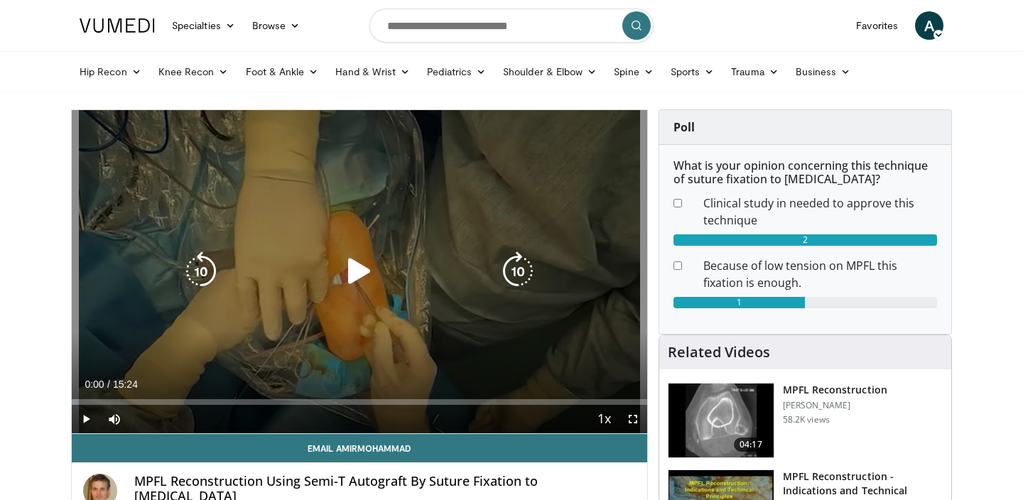
click at [360, 263] on icon "Video Player" at bounding box center [359, 271] width 40 height 40
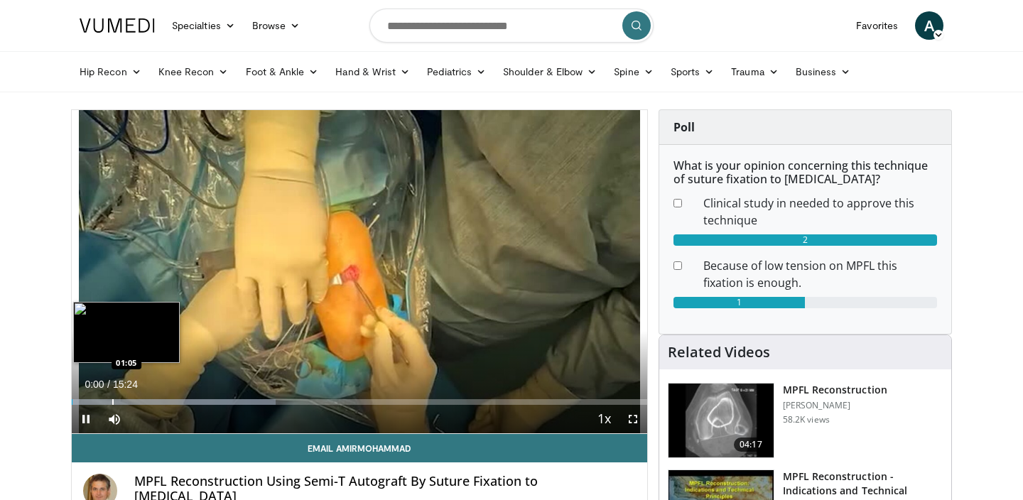
click at [112, 399] on div "Progress Bar" at bounding box center [112, 402] width 1 height 6
click at [124, 392] on div "Loaded : 35.40% 01:23 01:23" at bounding box center [359, 397] width 575 height 13
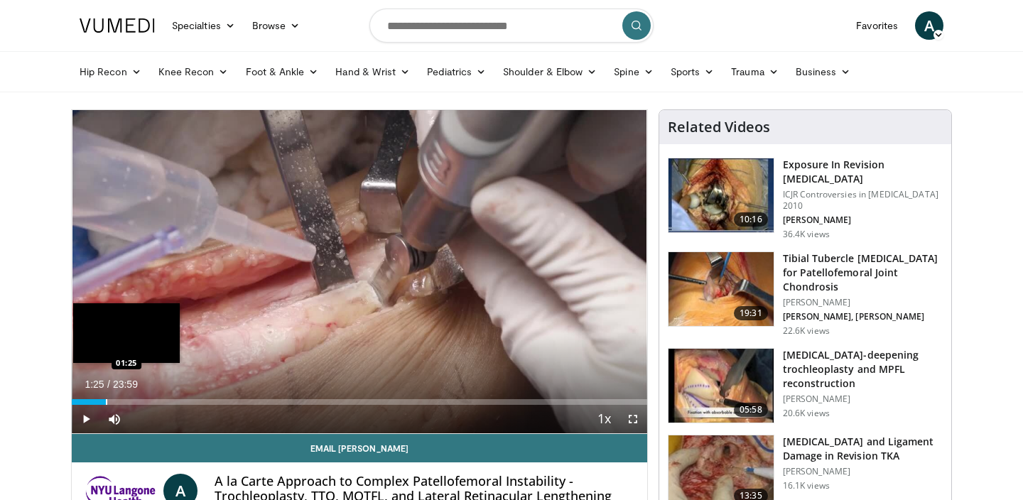
click at [106, 398] on div "Loaded : 0.68% 00:00 01:25" at bounding box center [359, 397] width 575 height 13
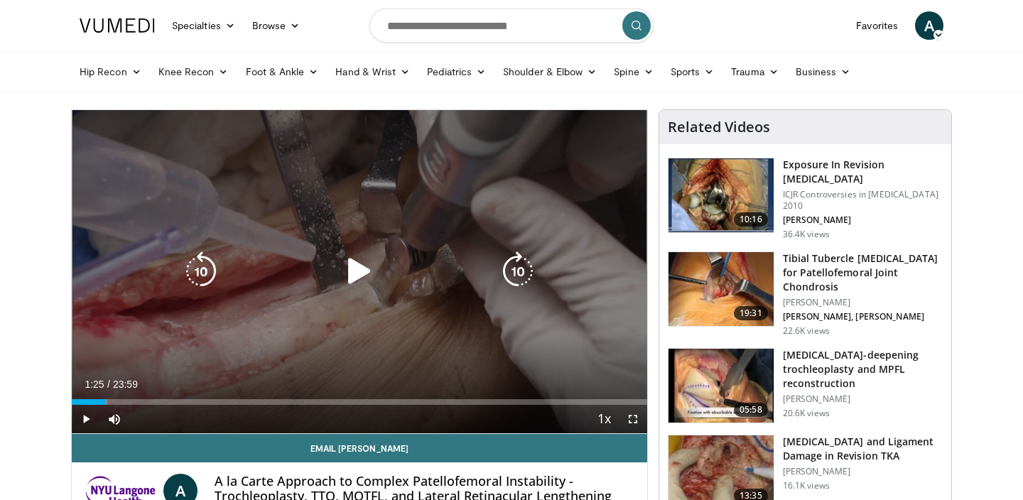
click at [306, 278] on div "Video Player" at bounding box center [359, 271] width 345 height 28
click at [379, 270] on div "Video Player" at bounding box center [359, 271] width 345 height 28
click at [373, 265] on icon "Video Player" at bounding box center [359, 271] width 40 height 40
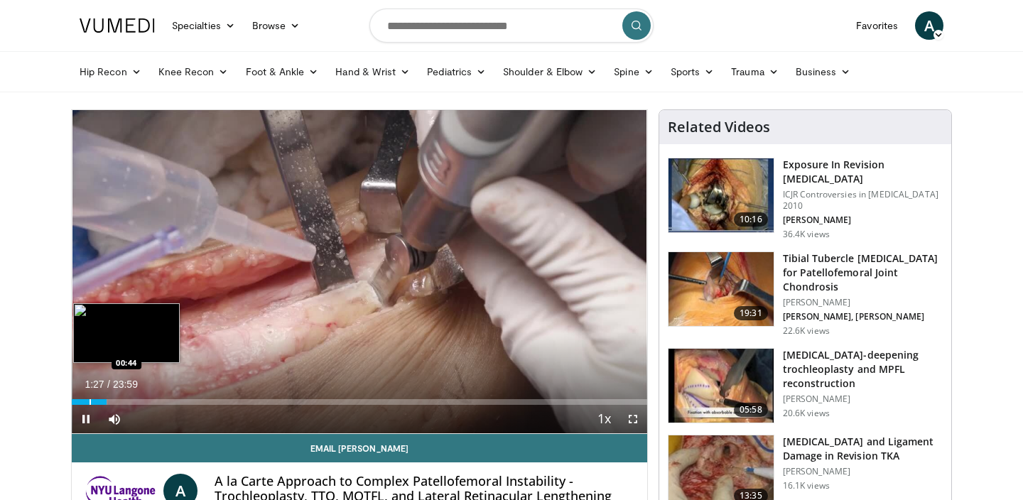
click at [89, 398] on div "Loaded : 6.19% 01:27 00:44" at bounding box center [359, 397] width 575 height 13
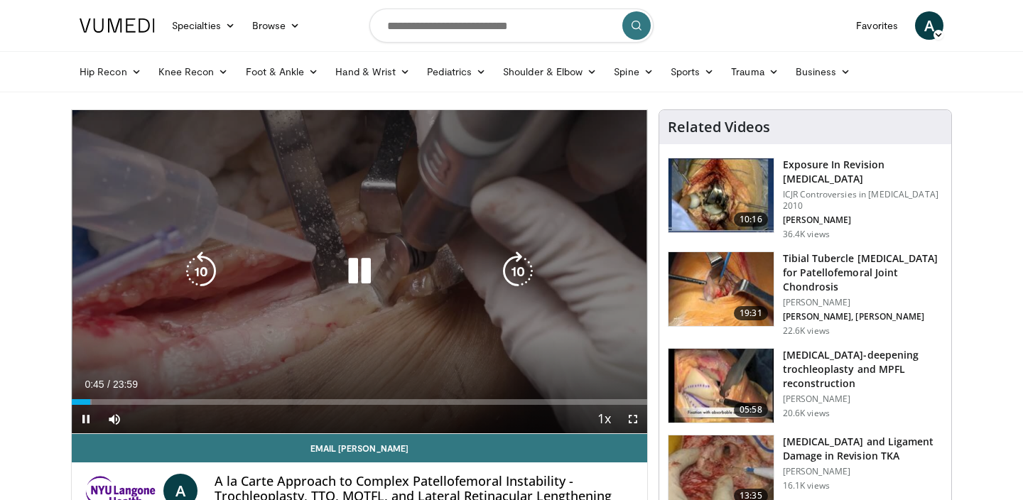
click at [329, 184] on div "10 seconds Tap to unmute" at bounding box center [359, 271] width 575 height 323
